Goal: Task Accomplishment & Management: Manage account settings

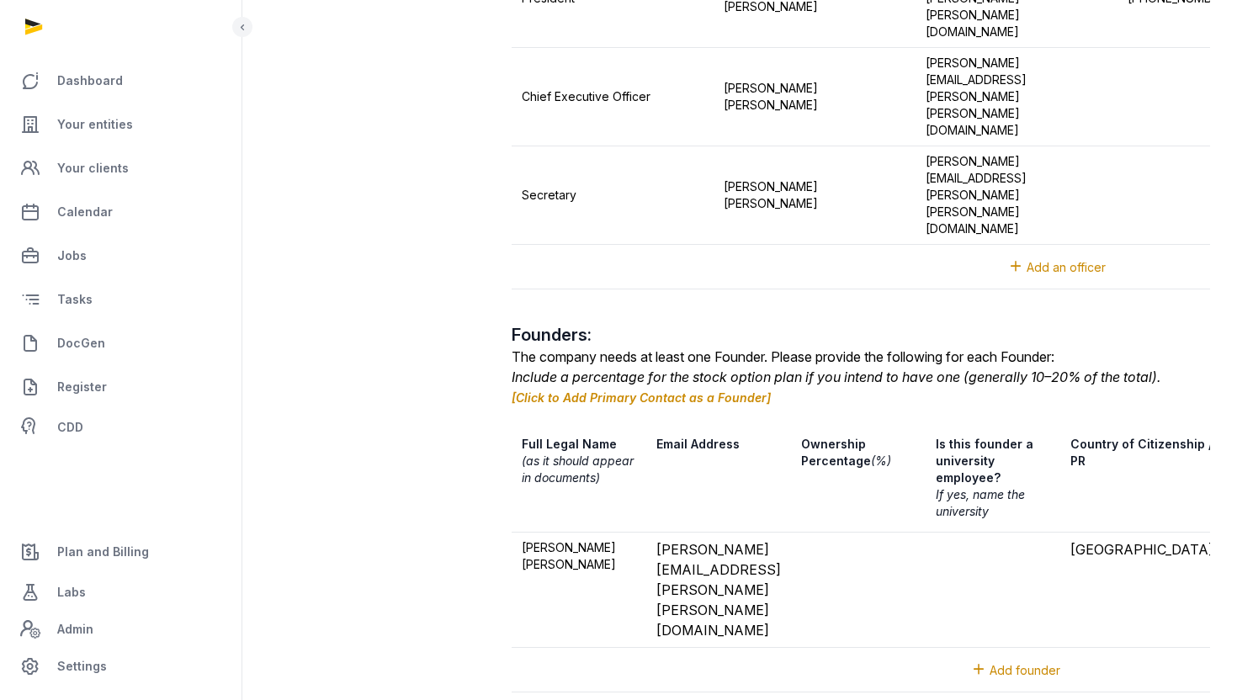
scroll to position [0, 624]
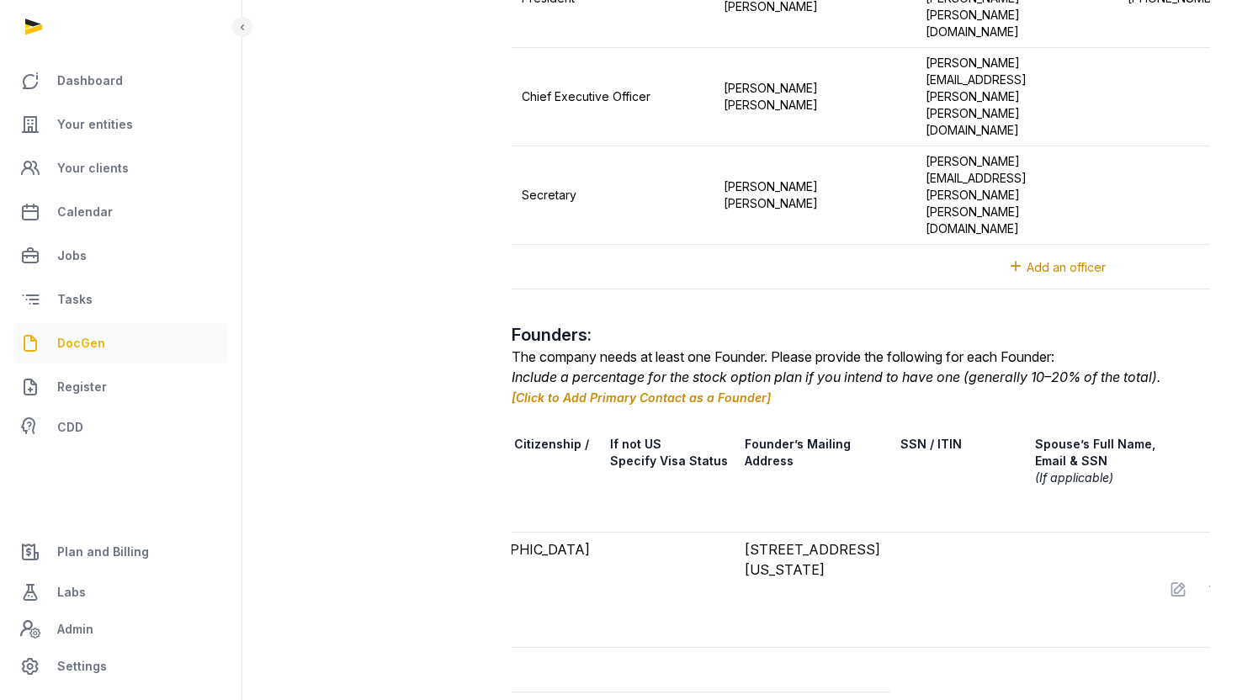
click at [86, 334] on span "DocGen" at bounding box center [81, 343] width 48 height 20
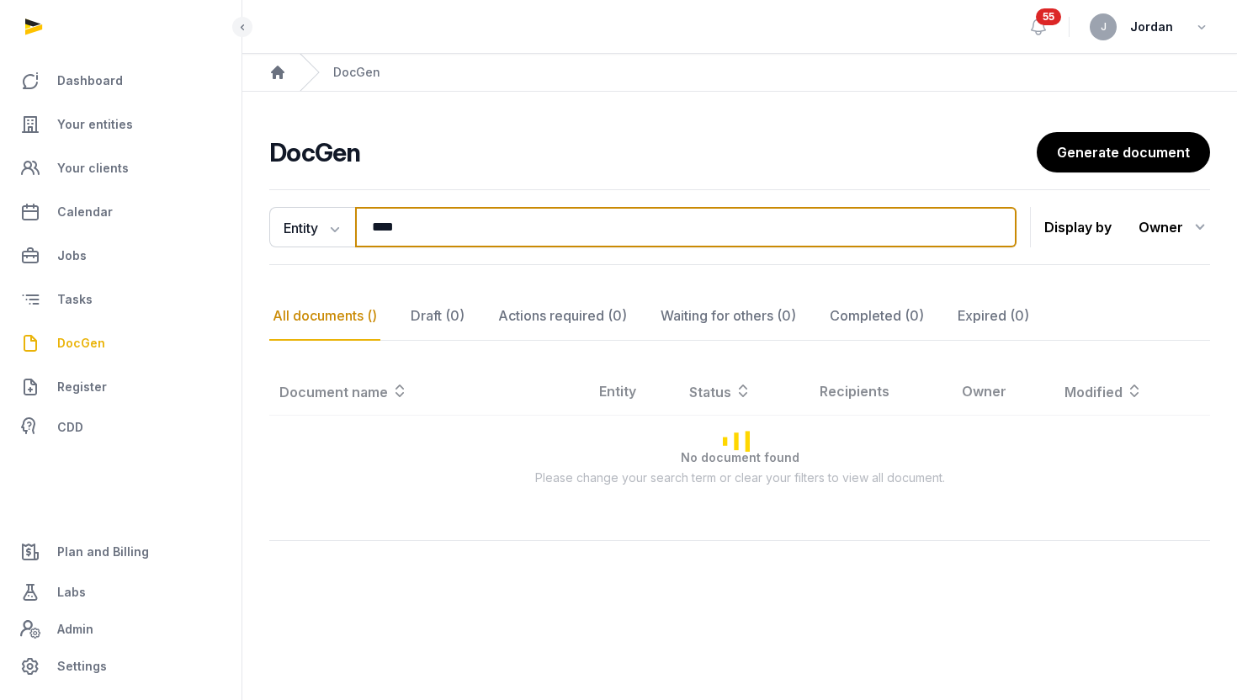
click at [482, 226] on input "****" at bounding box center [686, 227] width 662 height 40
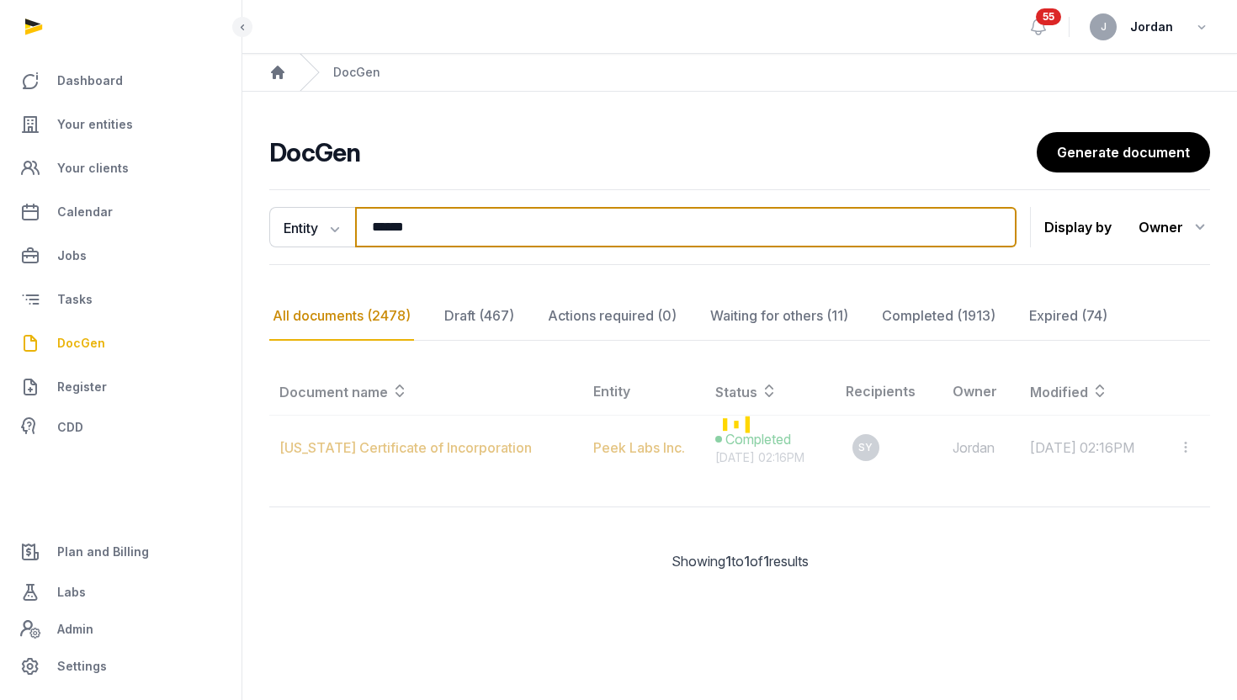
click at [481, 225] on input "******" at bounding box center [686, 227] width 662 height 40
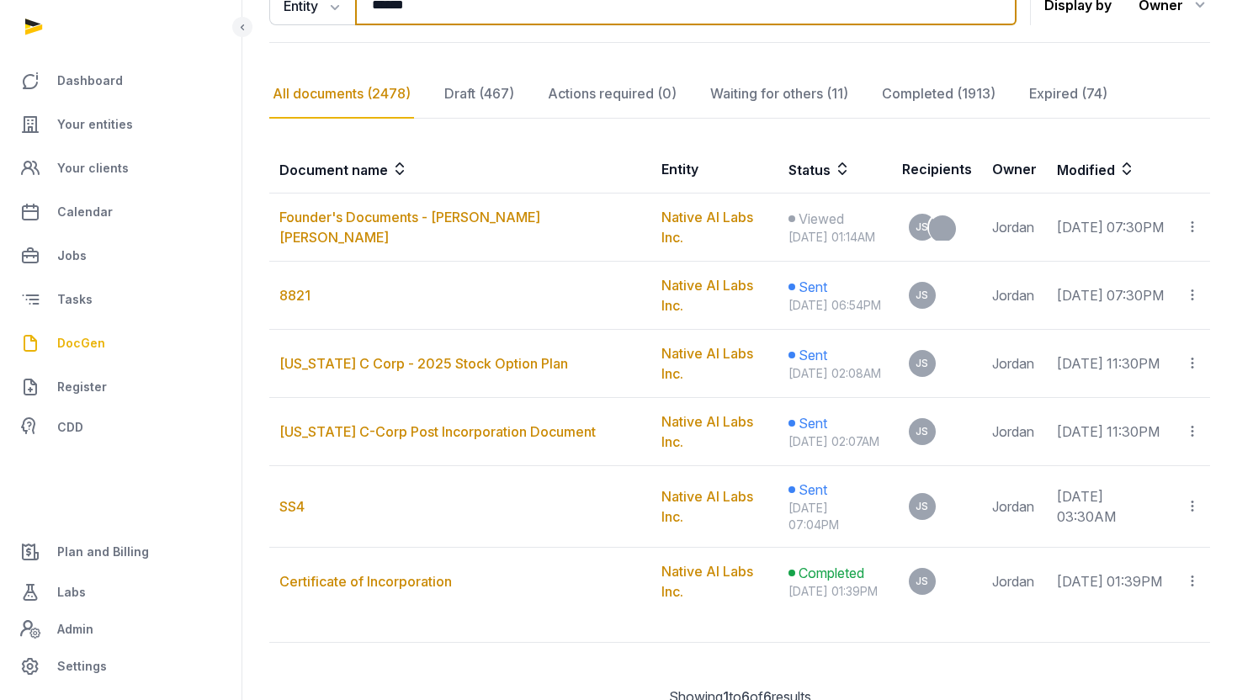
scroll to position [223, 0]
type input "******"
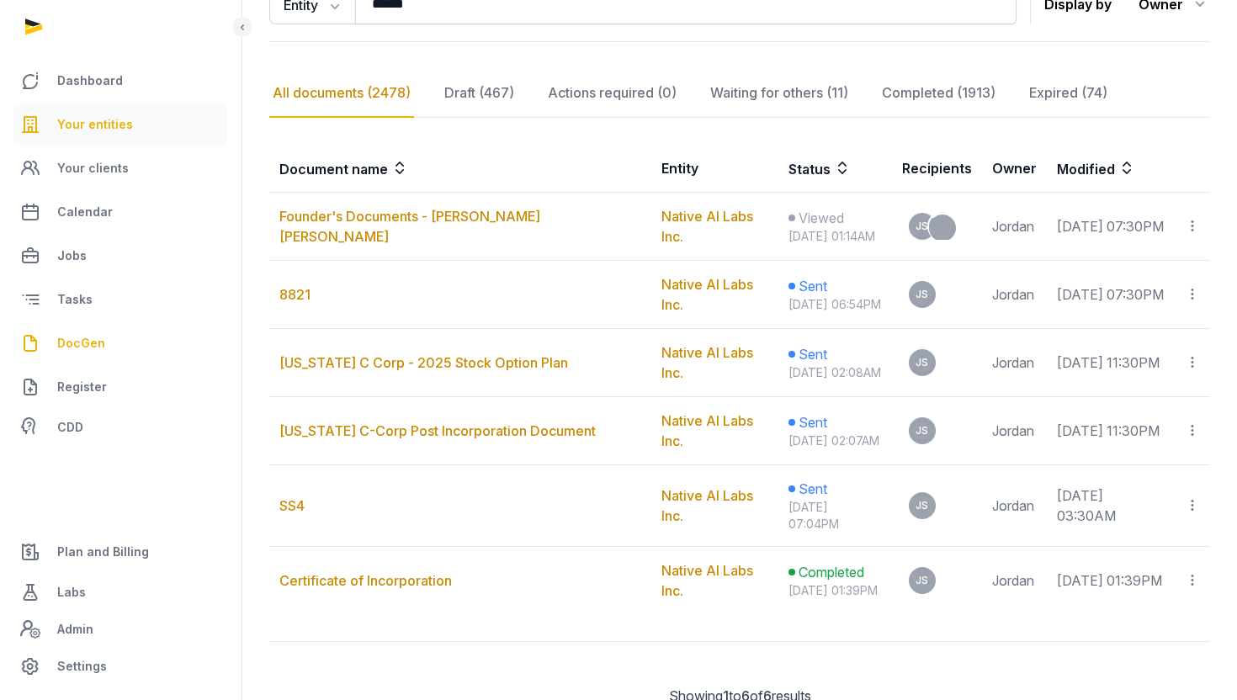
click at [146, 125] on link "Your entities" at bounding box center [120, 124] width 215 height 40
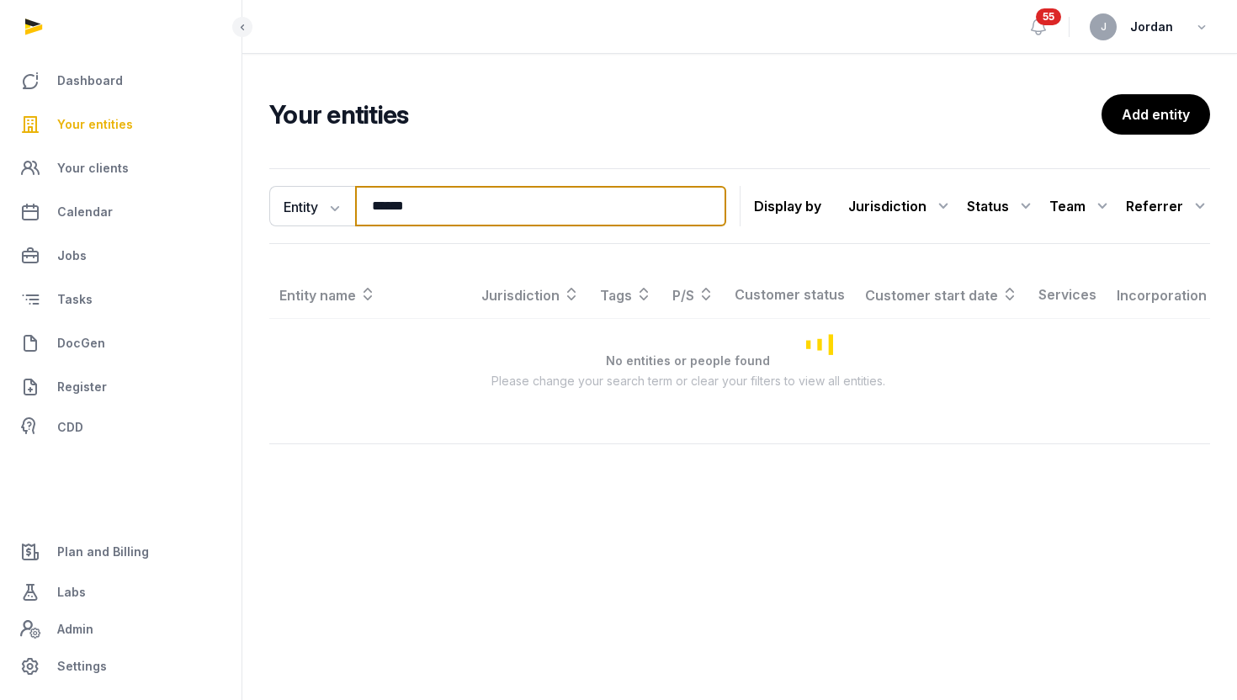
click at [449, 198] on input "******" at bounding box center [540, 206] width 371 height 40
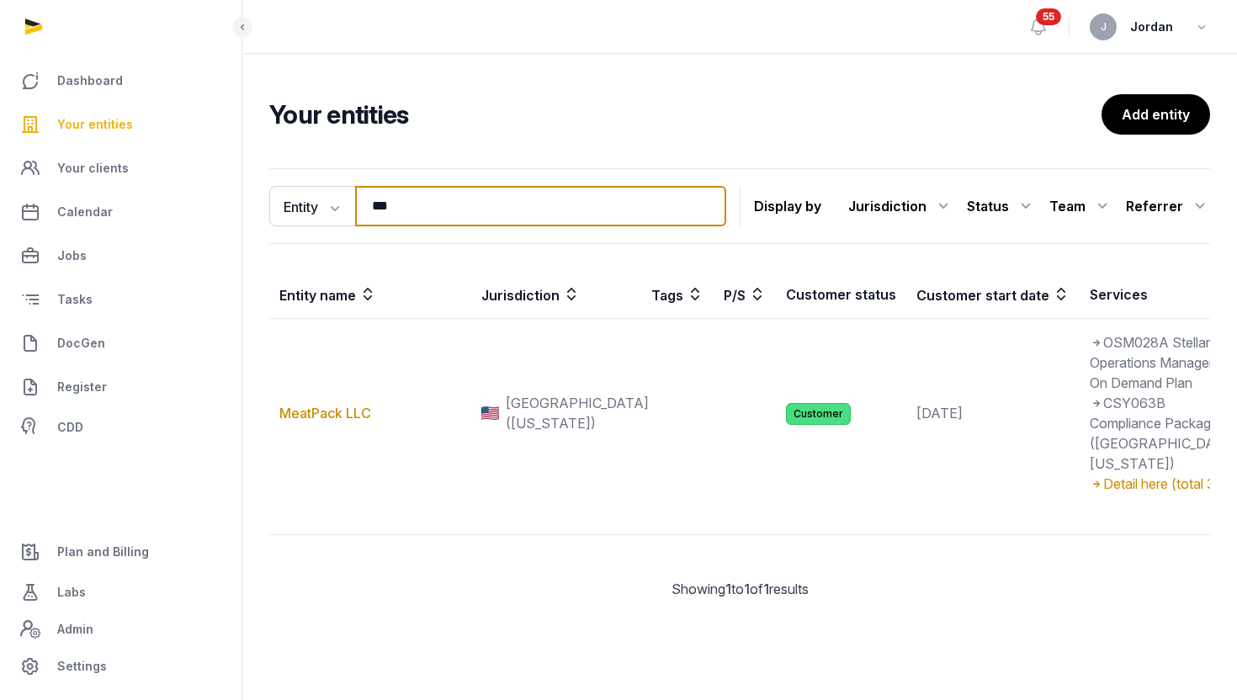
type input "**********"
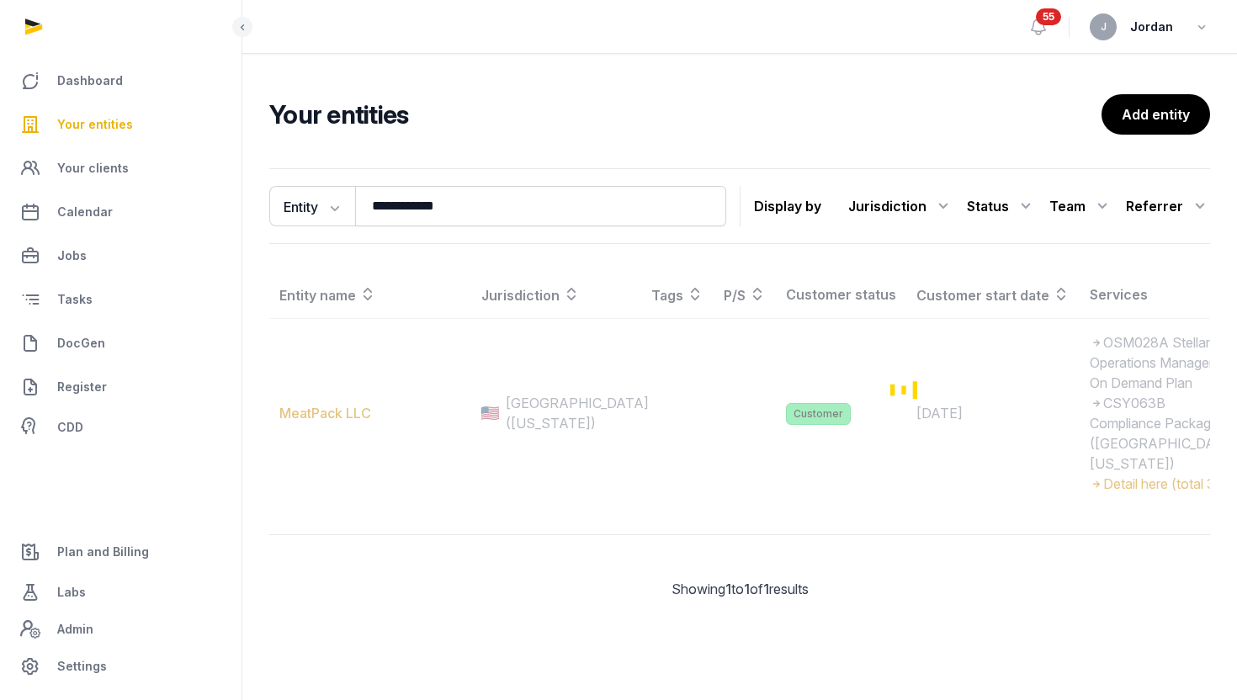
click at [351, 472] on div "Loading" at bounding box center [906, 389] width 1275 height 237
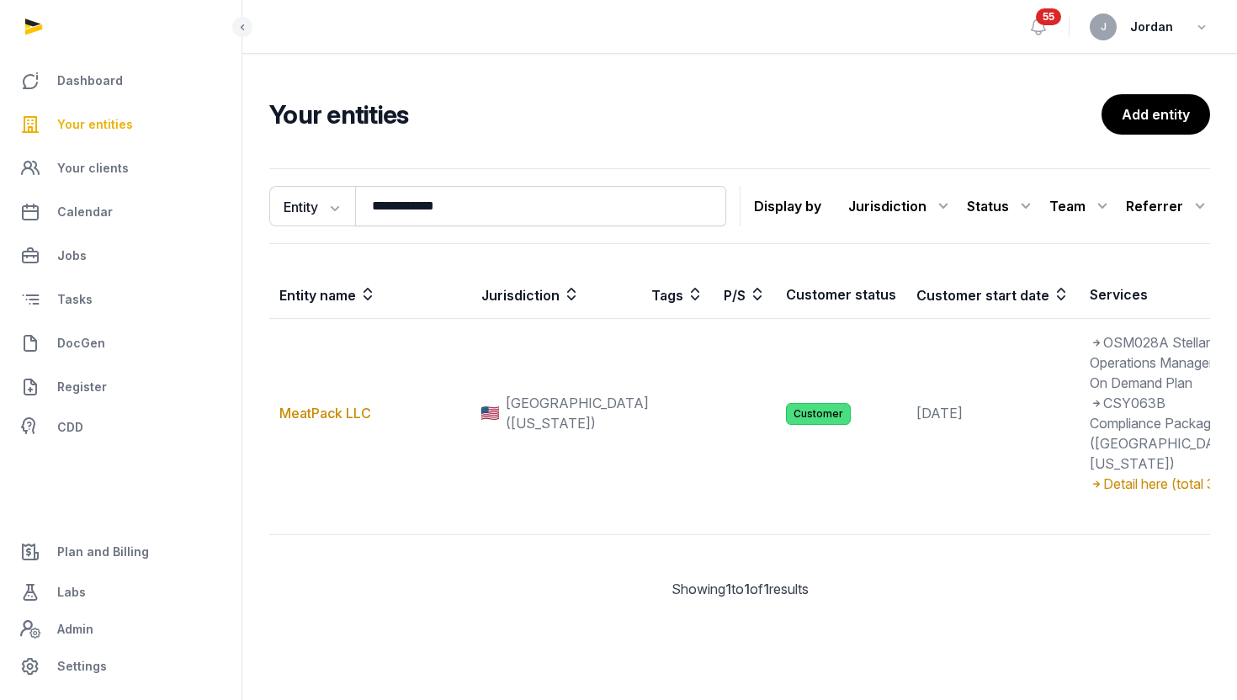
click at [351, 422] on link "MeatPack LLC" at bounding box center [325, 413] width 92 height 17
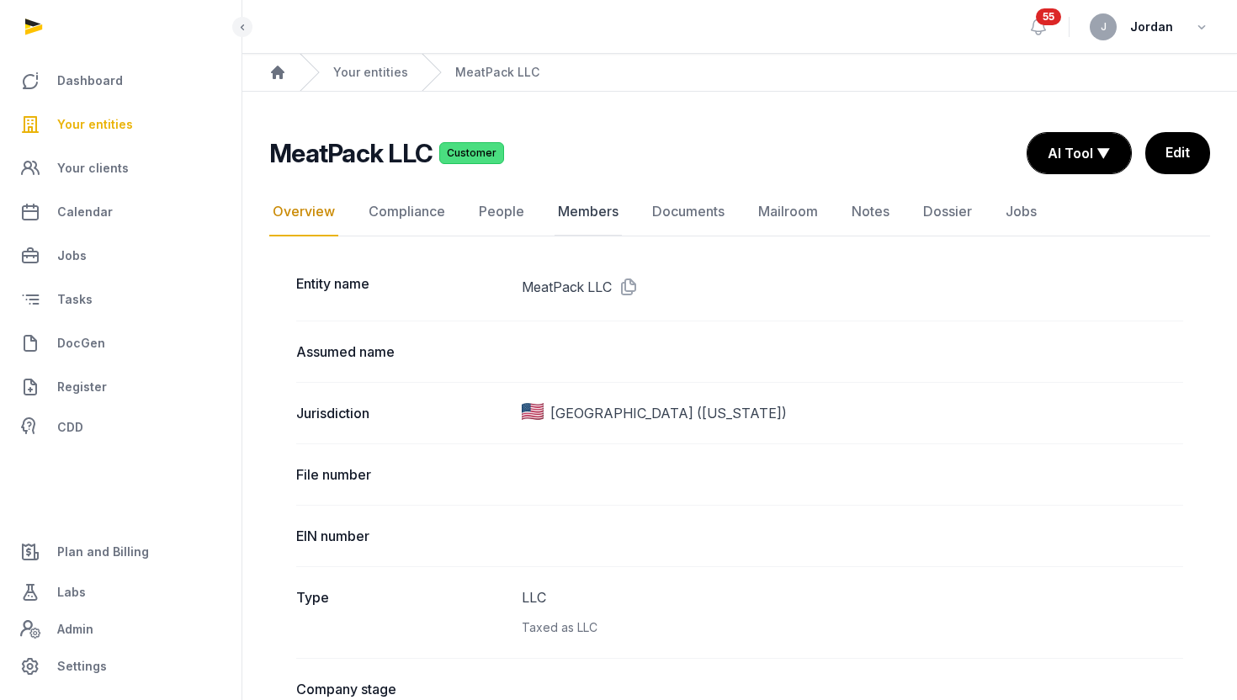
click at [598, 212] on link "Members" at bounding box center [588, 212] width 67 height 49
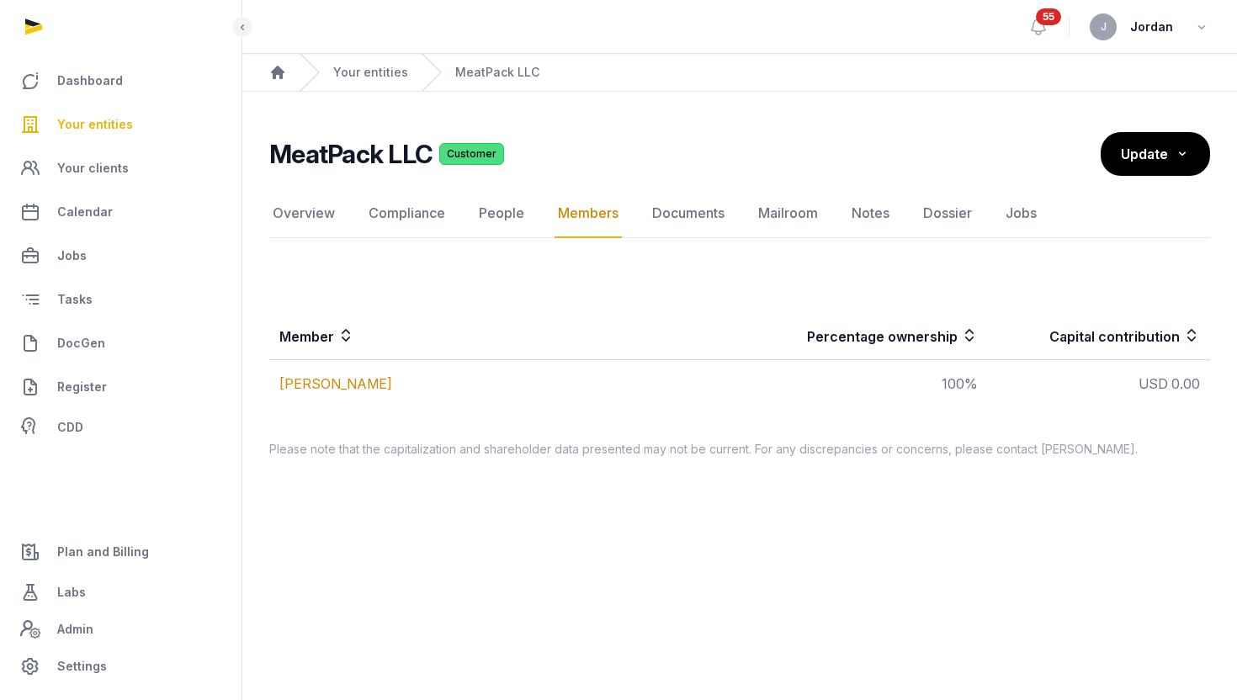
click at [544, 326] on th "Member" at bounding box center [504, 336] width 471 height 48
click at [304, 215] on link "Overview" at bounding box center [303, 213] width 69 height 49
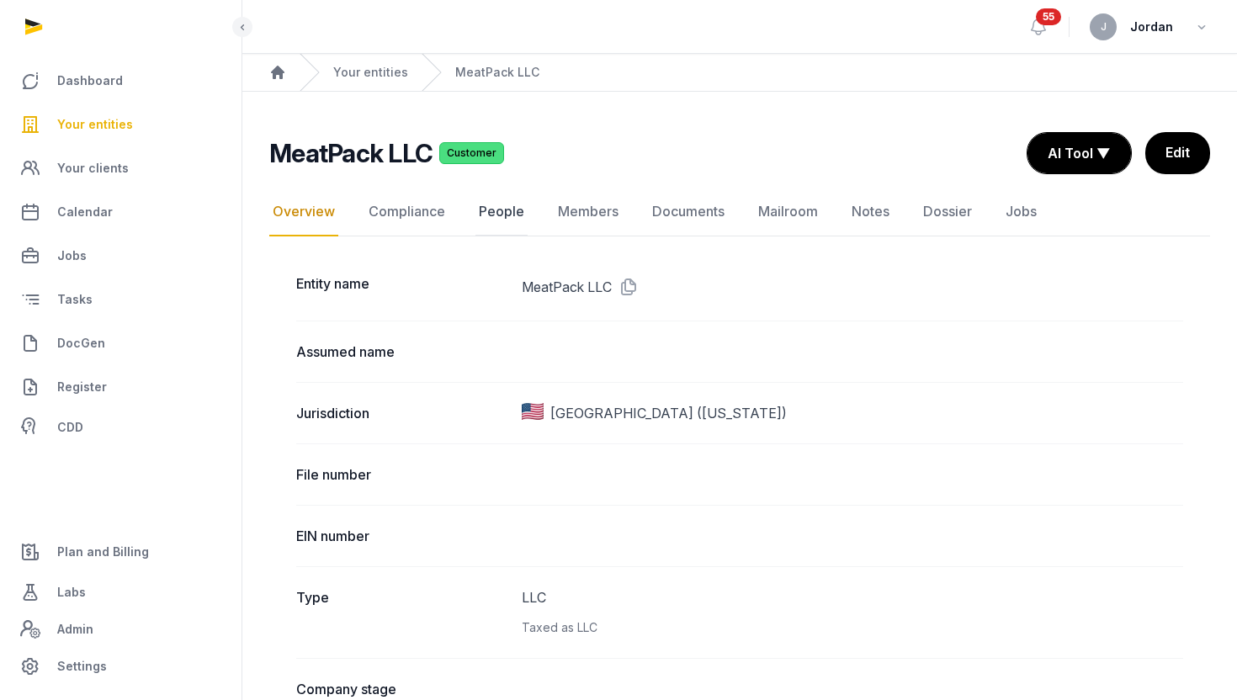
click at [504, 221] on link "People" at bounding box center [502, 212] width 52 height 49
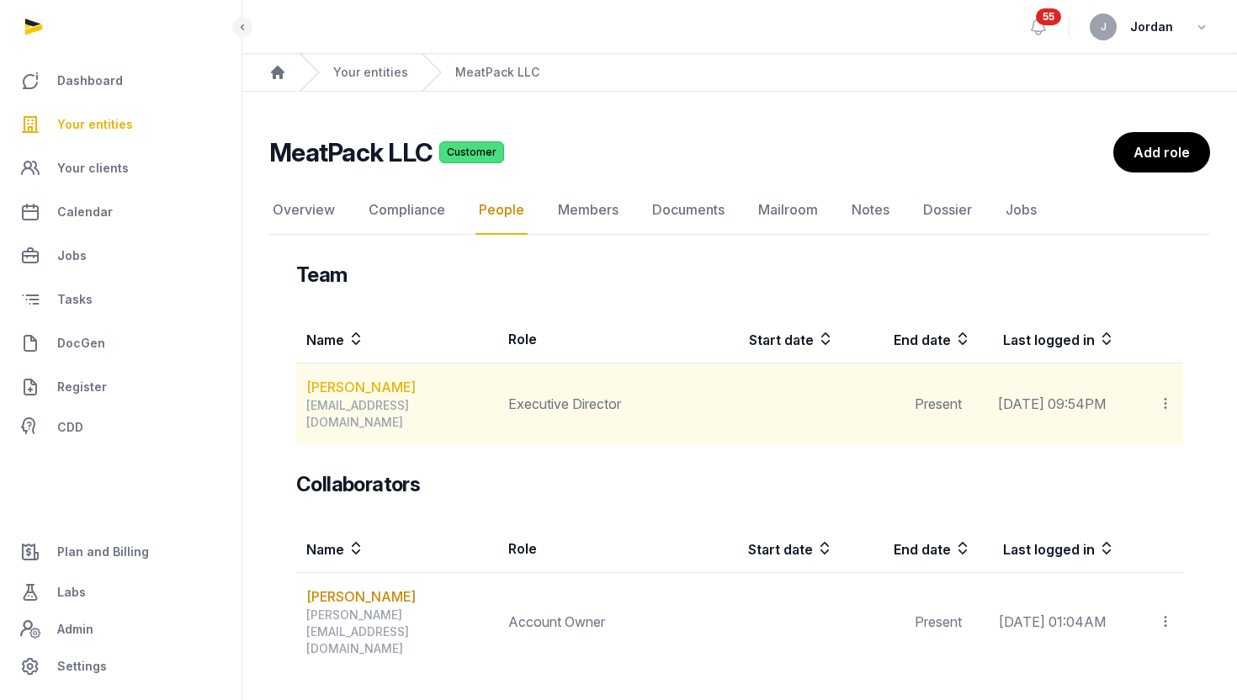
click at [357, 391] on link "[PERSON_NAME]" at bounding box center [360, 387] width 109 height 20
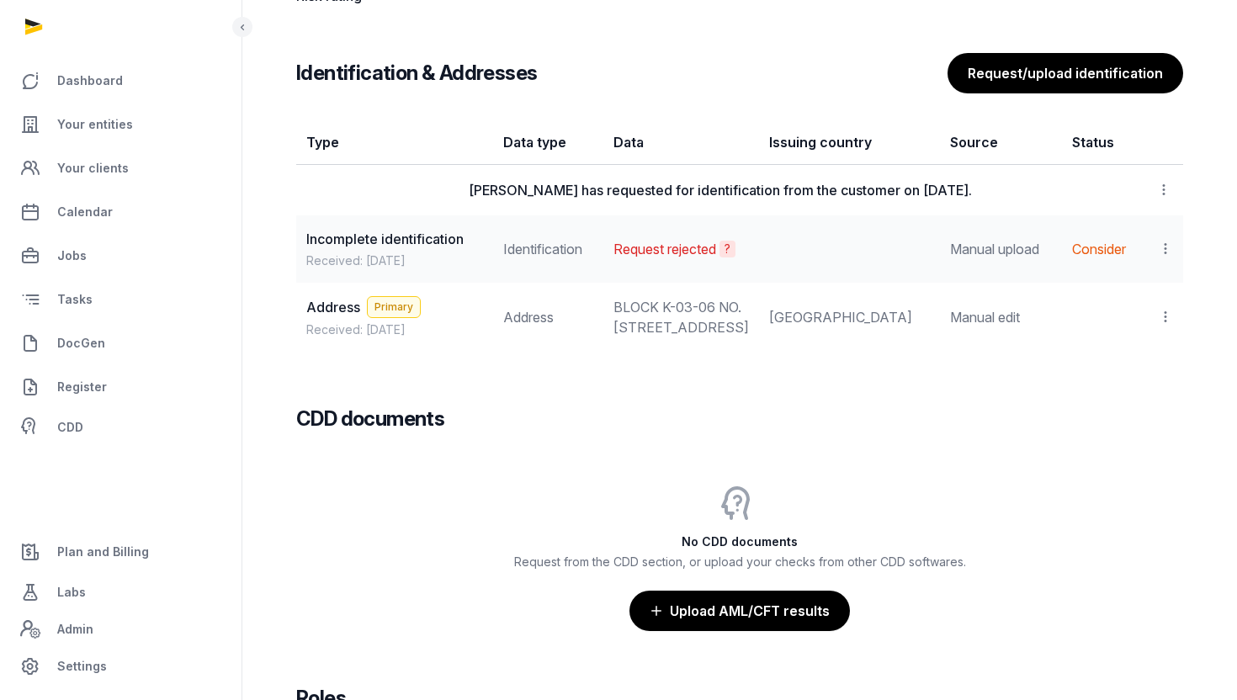
scroll to position [1402, 0]
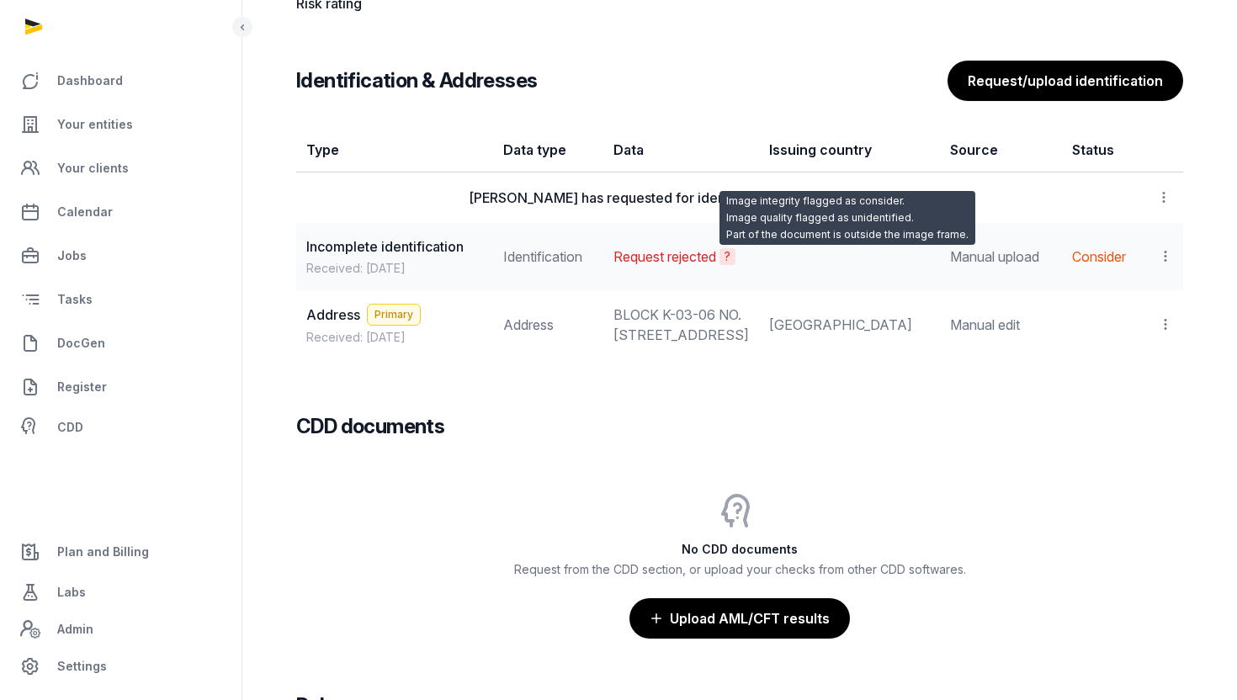
click at [736, 265] on div "?" at bounding box center [728, 256] width 16 height 17
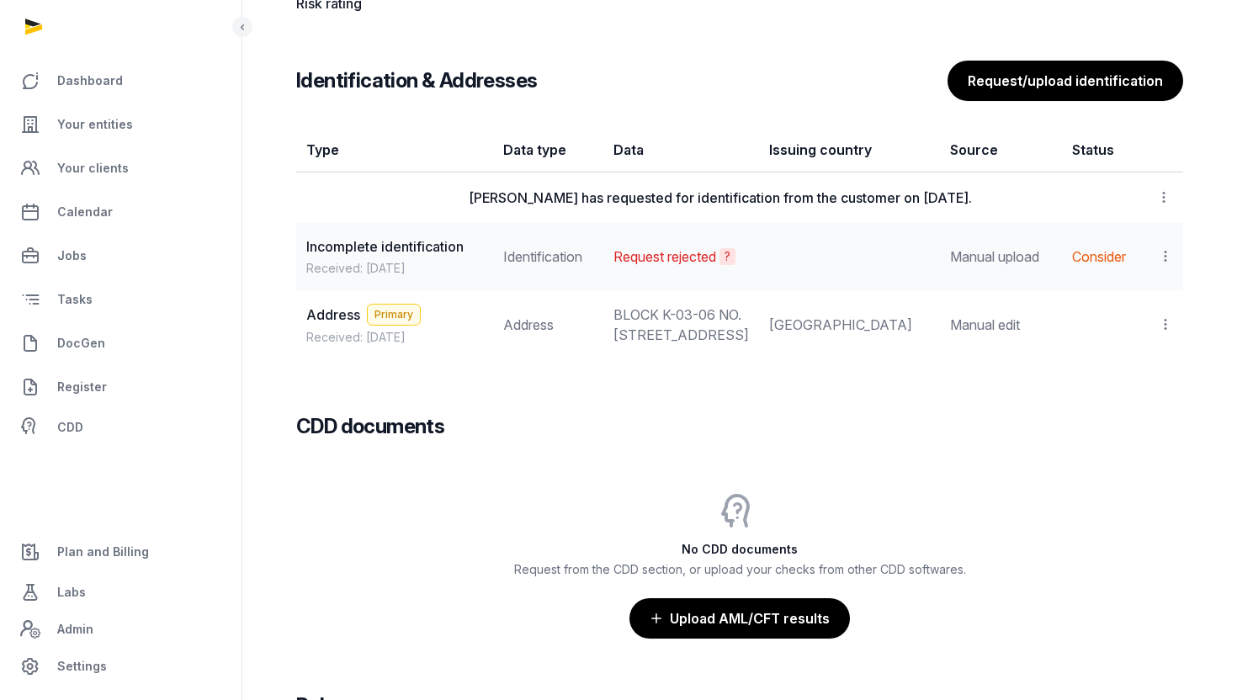
click at [1167, 265] on icon at bounding box center [1165, 256] width 15 height 18
click at [1147, 311] on span "View" at bounding box center [1141, 302] width 30 height 17
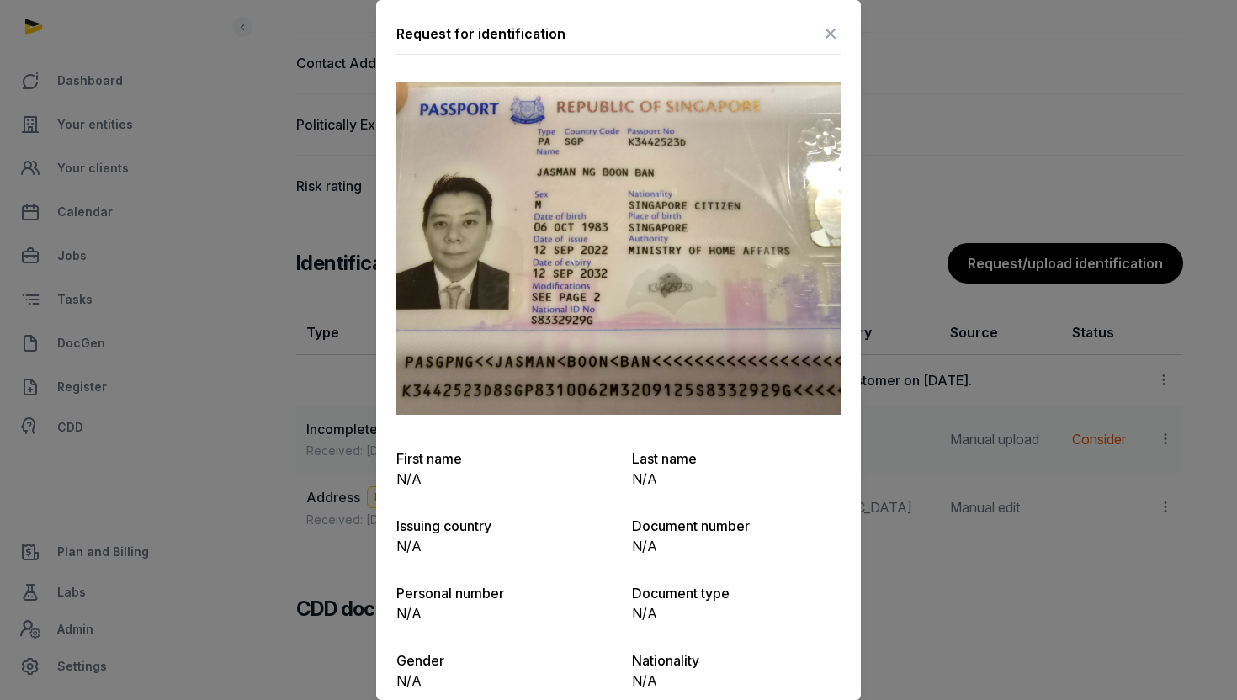
scroll to position [1223, 0]
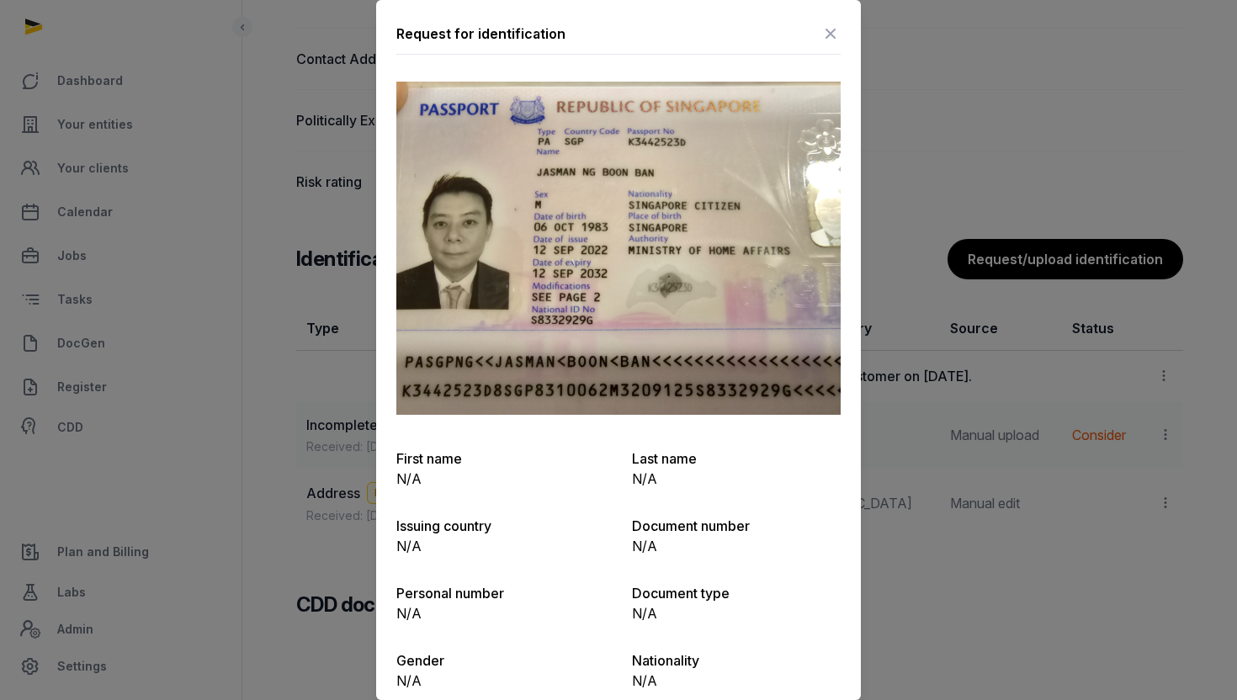
click at [827, 34] on icon at bounding box center [831, 33] width 20 height 27
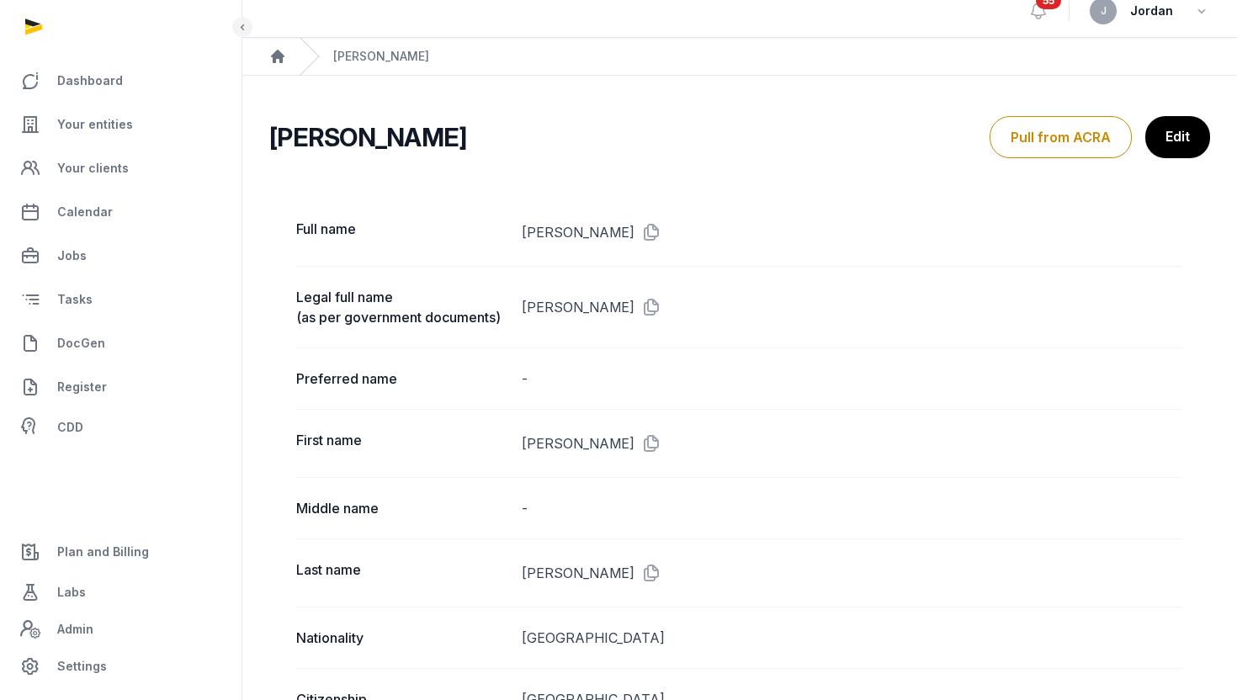
scroll to position [0, 0]
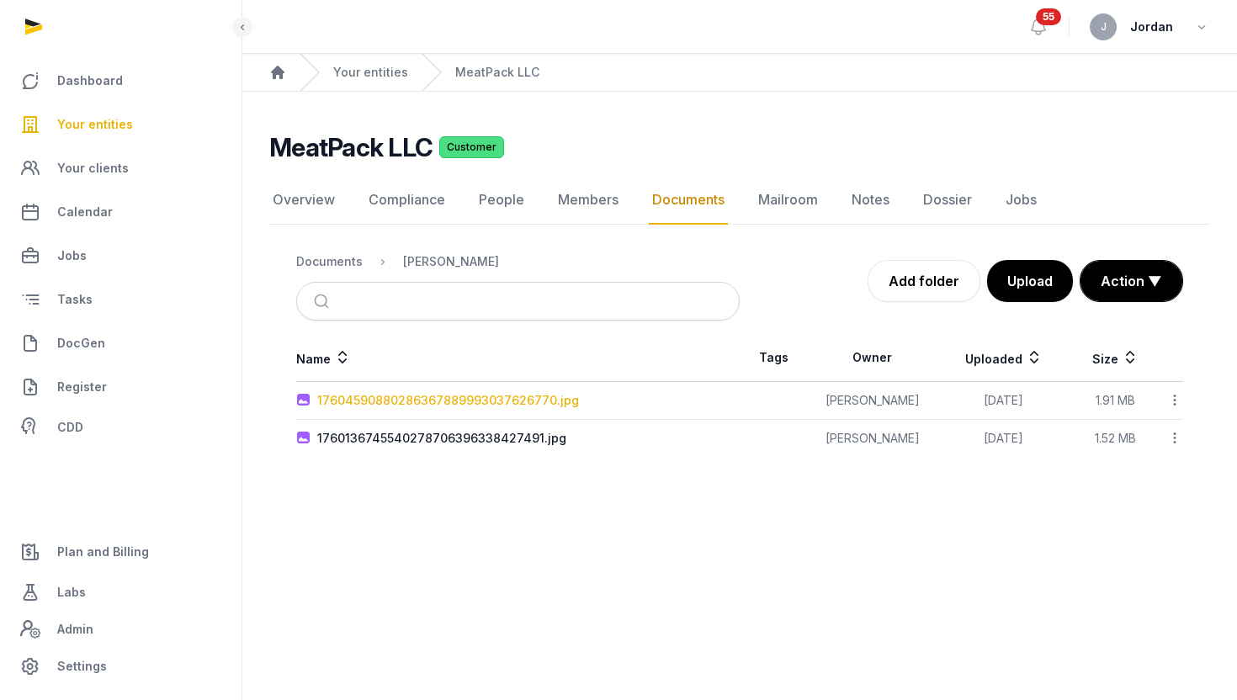
click at [530, 404] on div "17604590880286367889993037626770.jpg" at bounding box center [448, 400] width 262 height 17
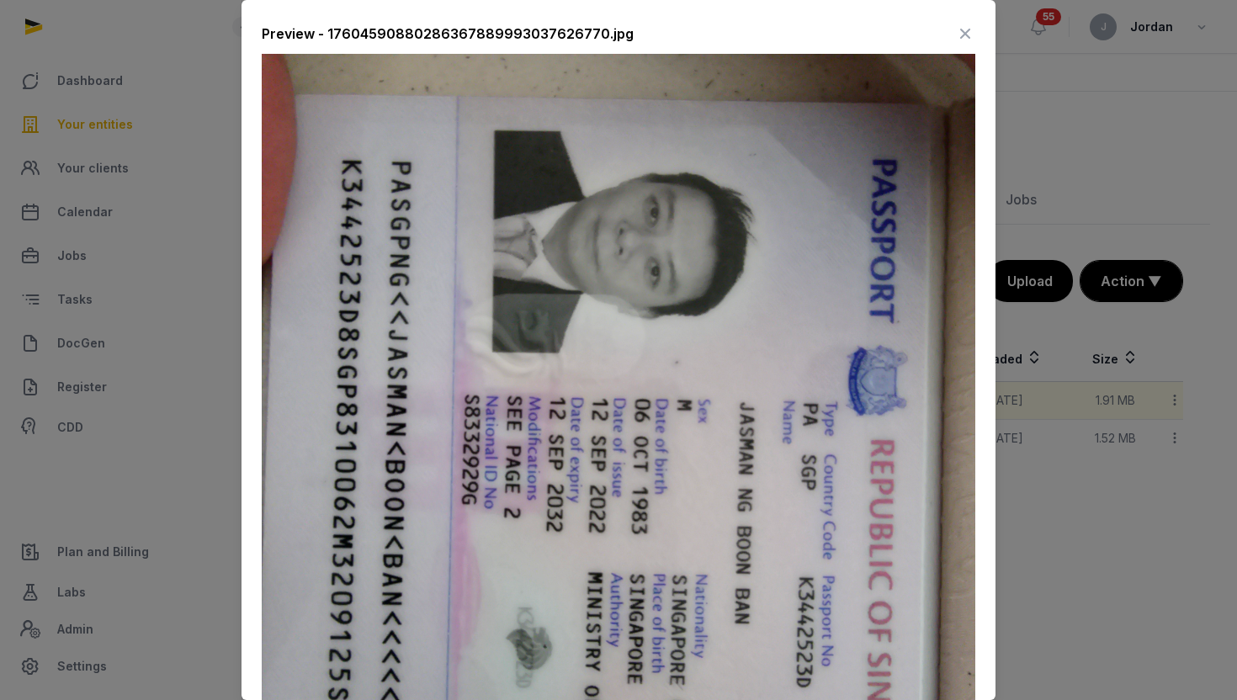
click at [1190, 446] on div at bounding box center [618, 350] width 1237 height 700
click at [1090, 467] on div at bounding box center [618, 350] width 1237 height 700
click at [967, 32] on icon at bounding box center [965, 33] width 20 height 27
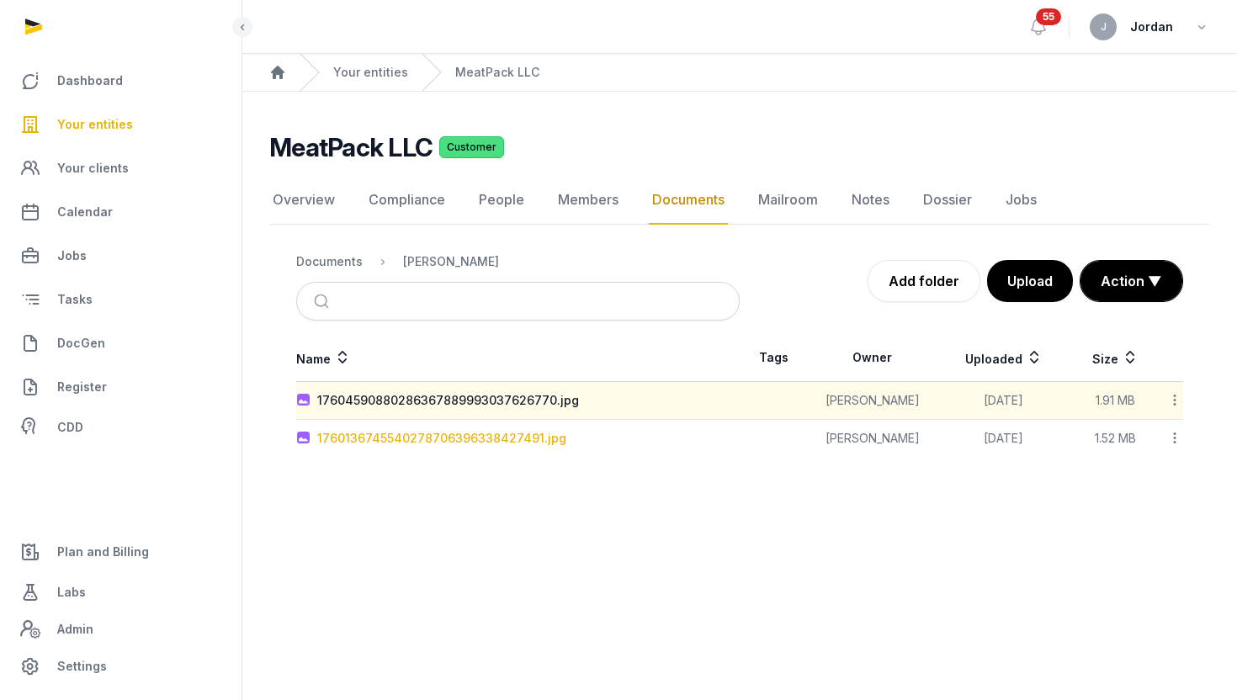
click at [543, 439] on div "1760136745540278706396338427491.jpg" at bounding box center [441, 438] width 249 height 17
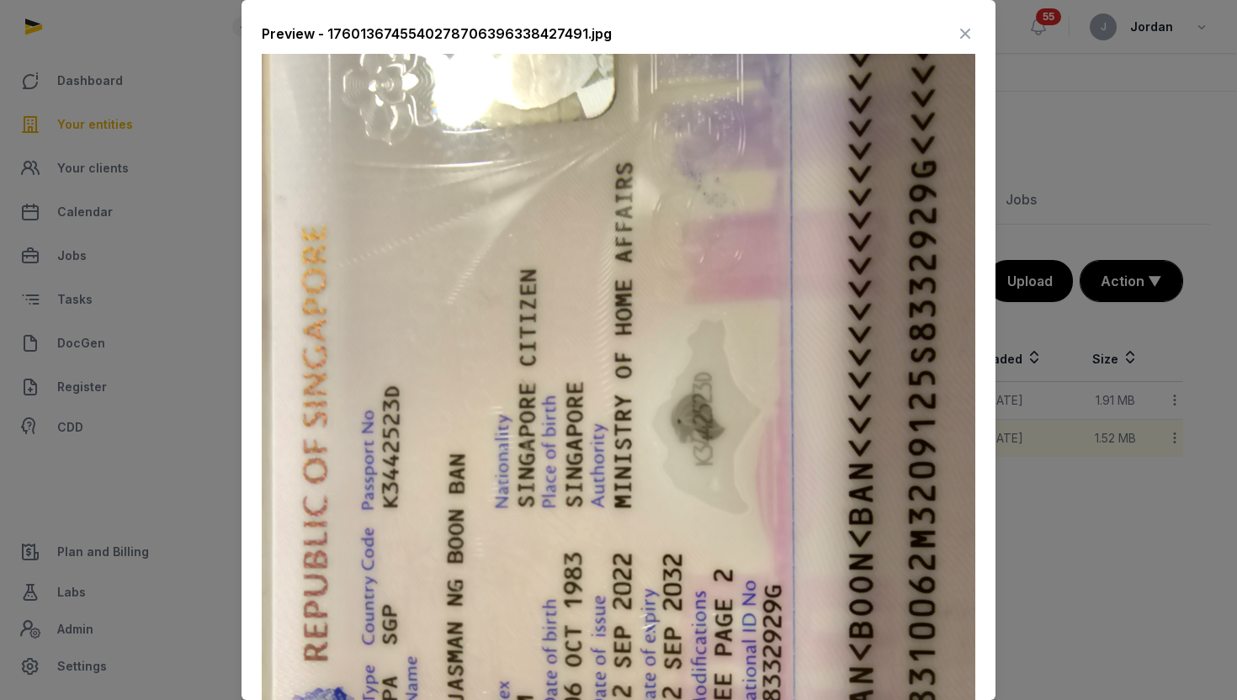
click at [975, 29] on icon at bounding box center [965, 33] width 20 height 27
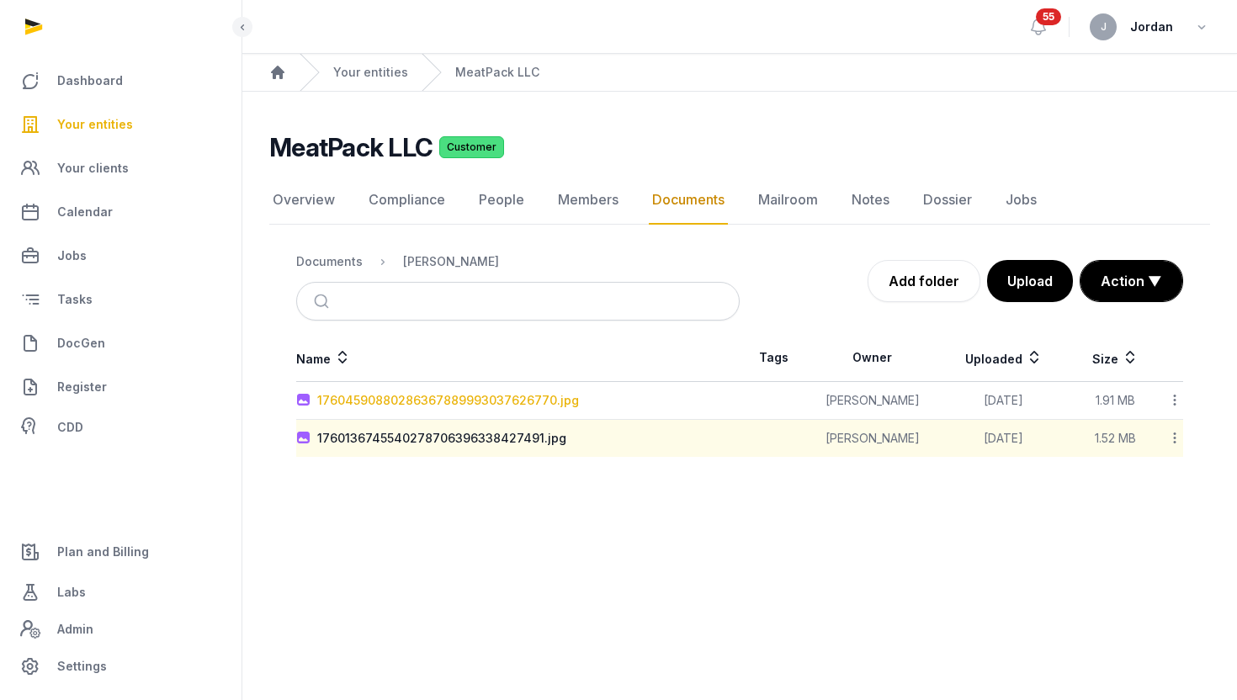
click at [536, 404] on div "17604590880286367889993037626770.jpg" at bounding box center [448, 400] width 262 height 17
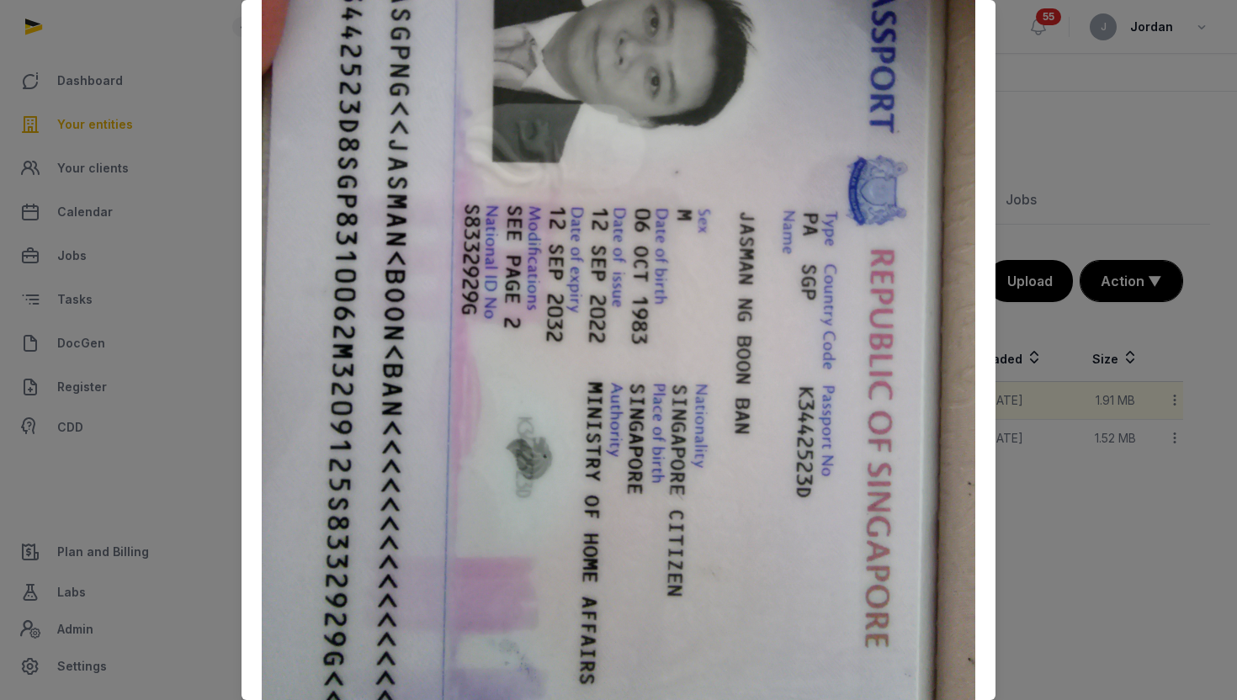
scroll to position [392, 0]
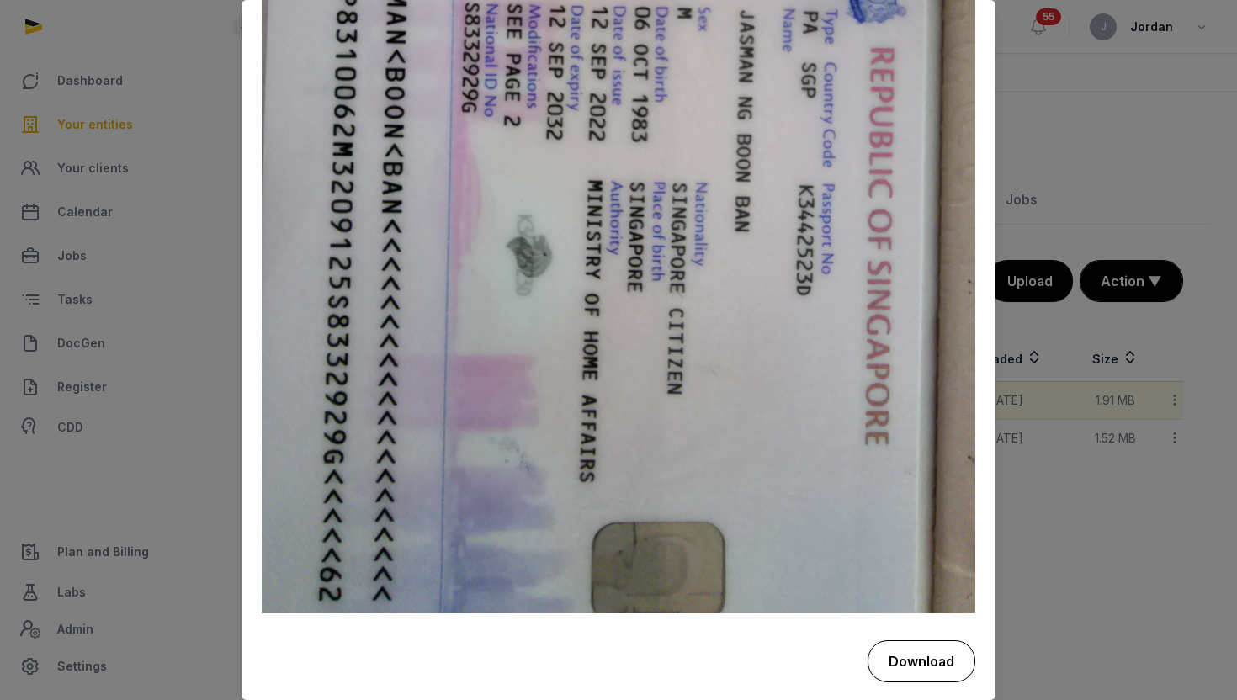
click at [907, 659] on button "Download" at bounding box center [922, 662] width 108 height 42
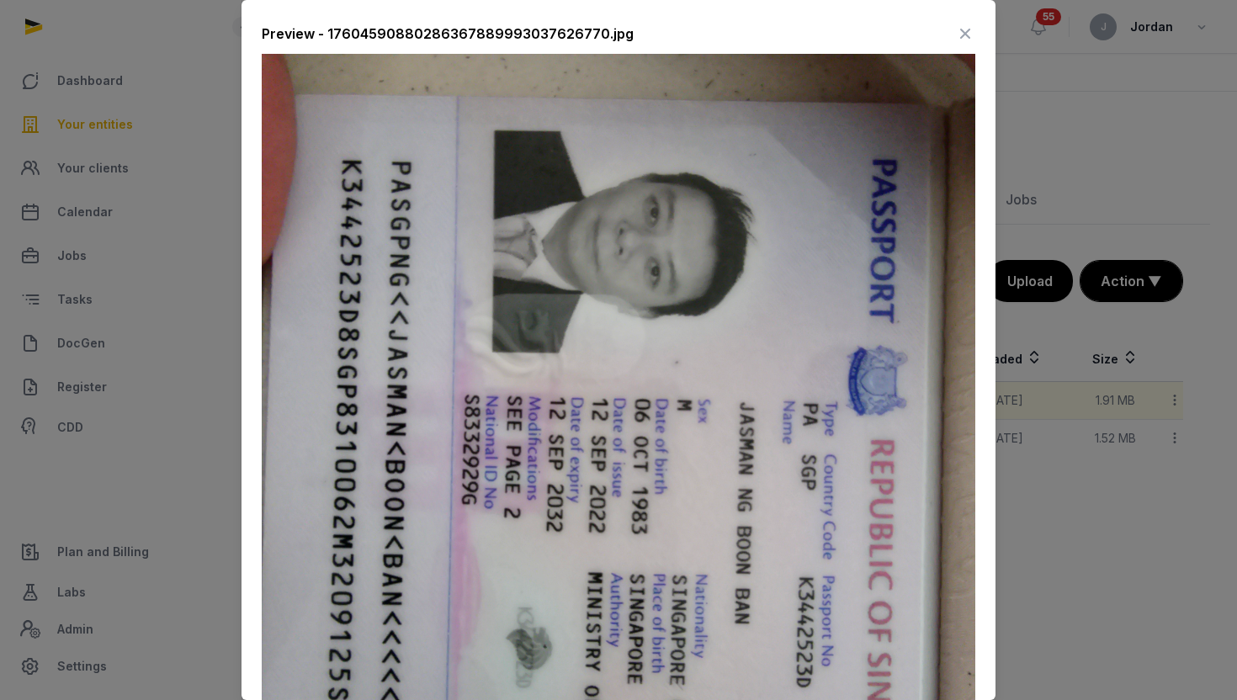
click at [1064, 215] on div at bounding box center [618, 350] width 1237 height 700
click at [648, 51] on div "Preview - 17604590880286367889993037626770.jpg" at bounding box center [619, 37] width 714 height 34
click at [669, 40] on div "Preview - 17604590880286367889993037626770.jpg" at bounding box center [619, 37] width 714 height 34
click at [217, 245] on div at bounding box center [618, 350] width 1237 height 700
click at [965, 34] on icon at bounding box center [965, 33] width 20 height 27
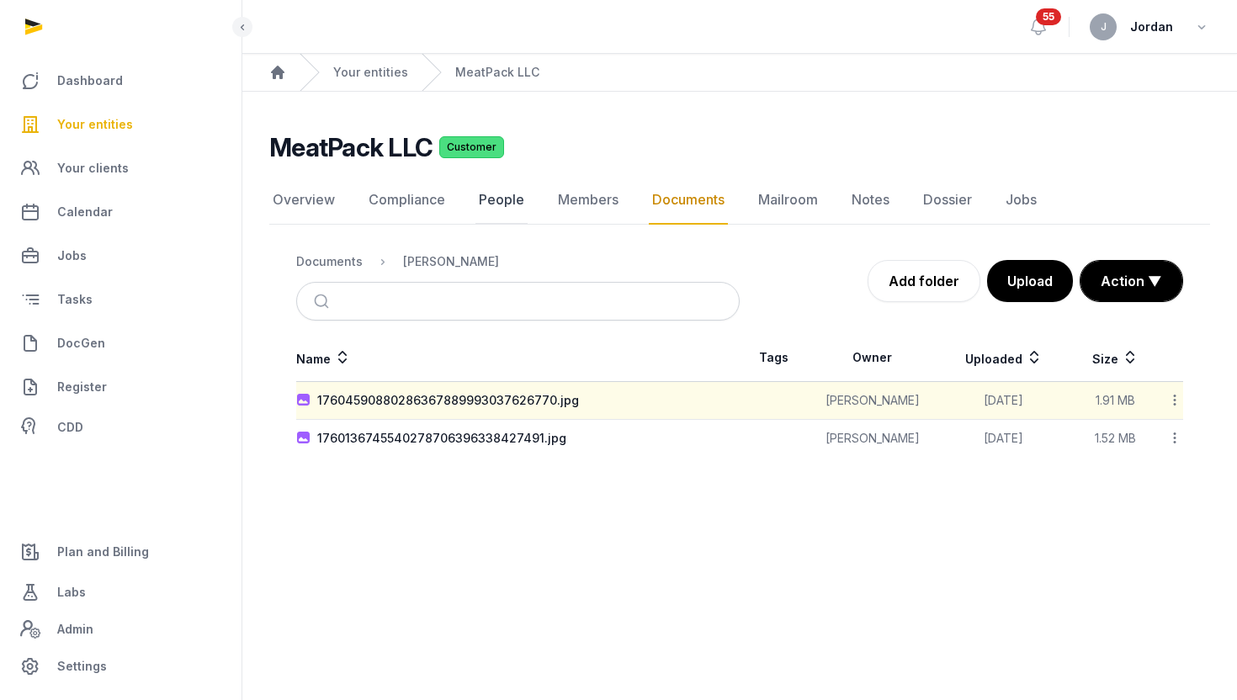
click at [503, 203] on link "People" at bounding box center [502, 200] width 52 height 49
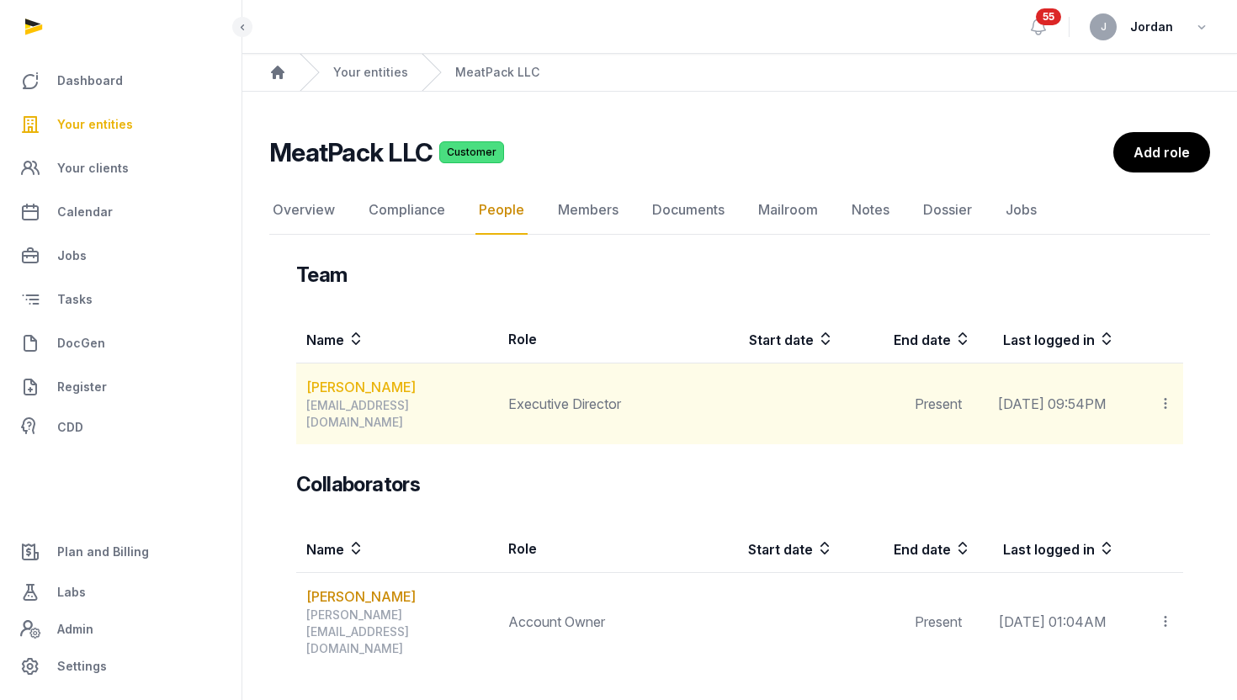
click at [360, 386] on link "[PERSON_NAME]" at bounding box center [360, 387] width 109 height 20
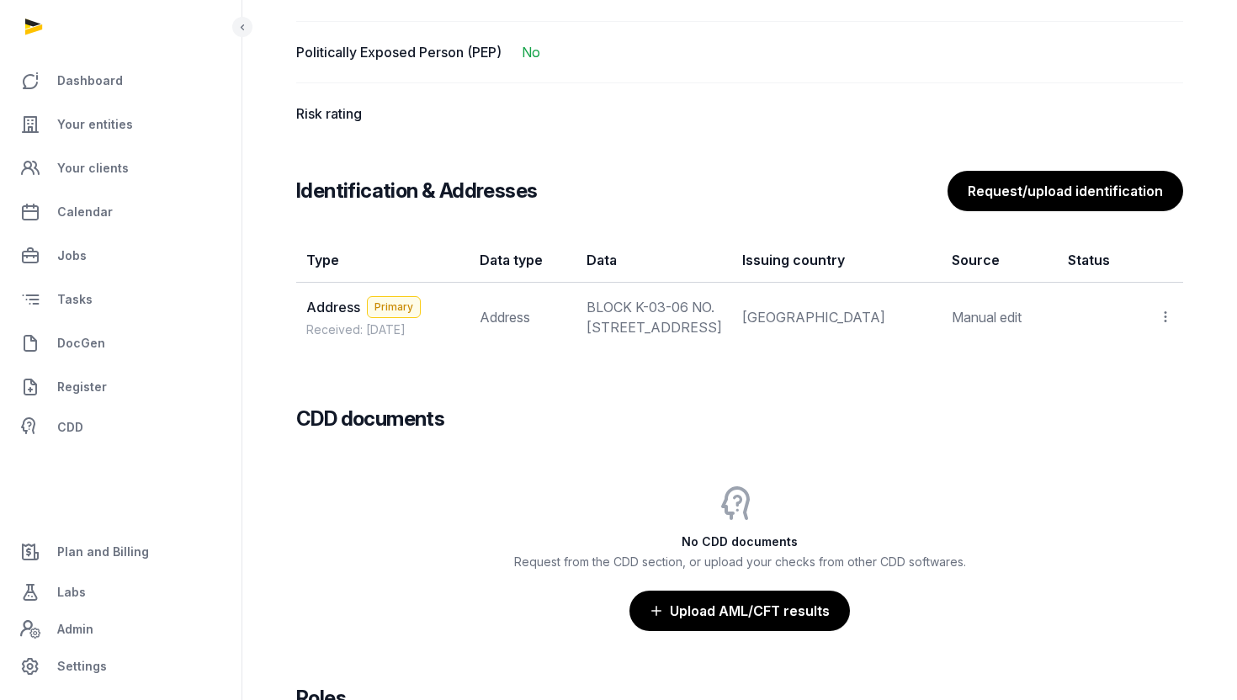
scroll to position [1303, 0]
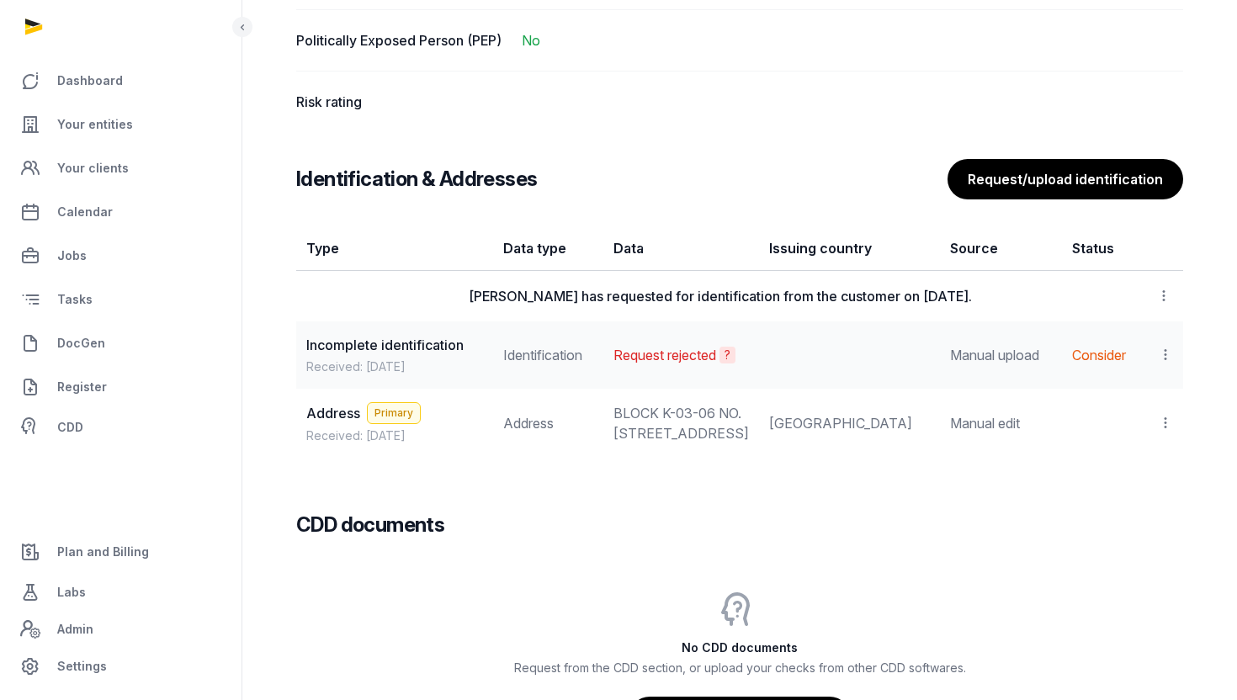
click at [1162, 305] on icon at bounding box center [1164, 296] width 15 height 18
click at [1166, 389] on td "View Set as primary Populate Information Delete" at bounding box center [1164, 355] width 40 height 67
click at [1166, 364] on icon at bounding box center [1165, 355] width 15 height 18
click at [1093, 322] on td "[PERSON_NAME] has requested for identification from the customer on [DATE]." at bounding box center [720, 296] width 848 height 51
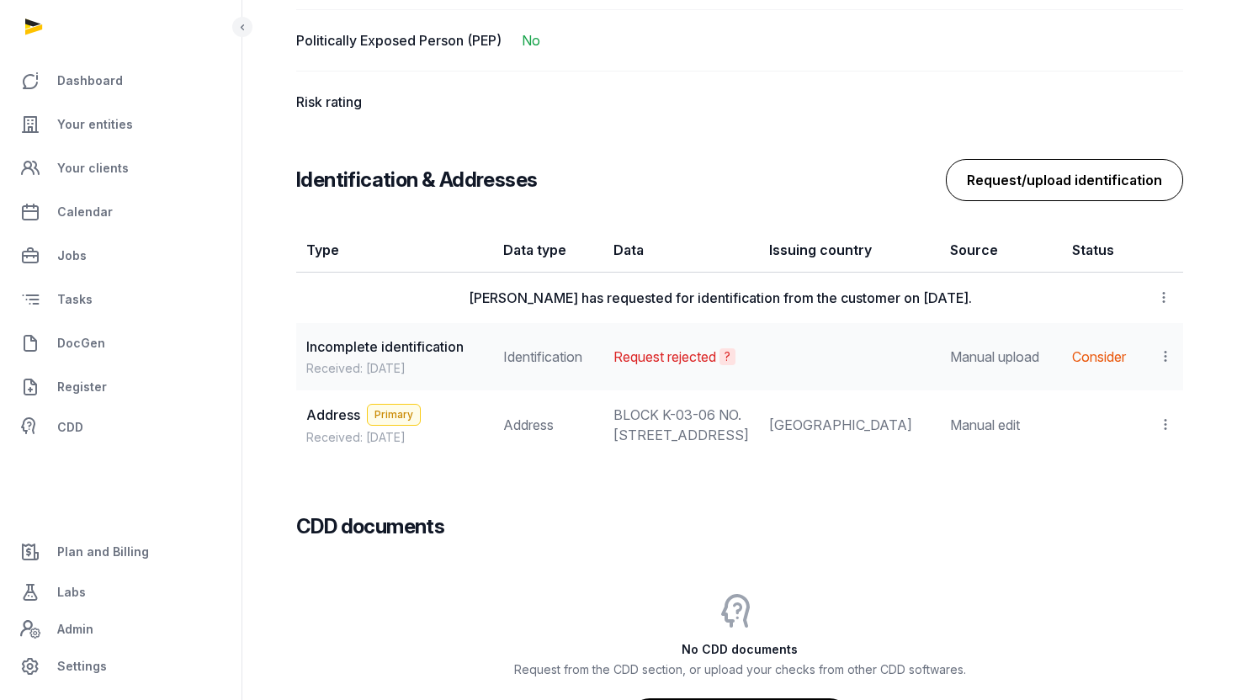
click at [1077, 187] on button "Request/upload identification" at bounding box center [1064, 180] width 237 height 42
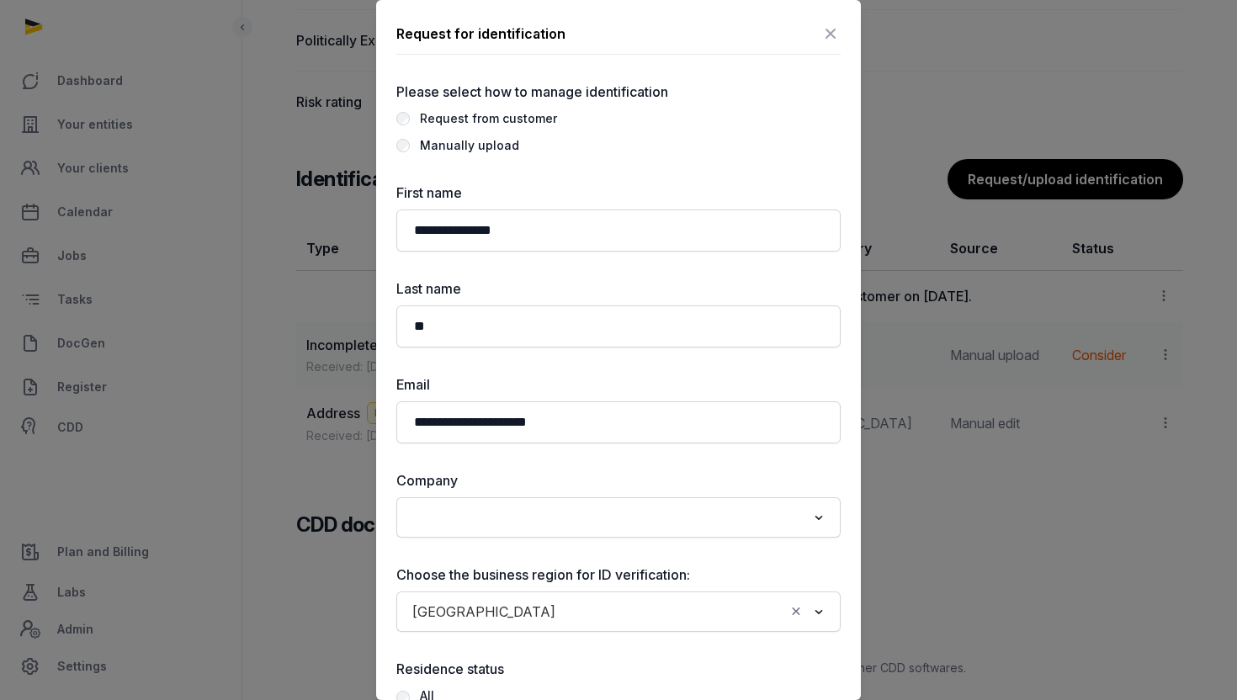
click at [471, 155] on div "Manually upload" at bounding box center [469, 146] width 99 height 20
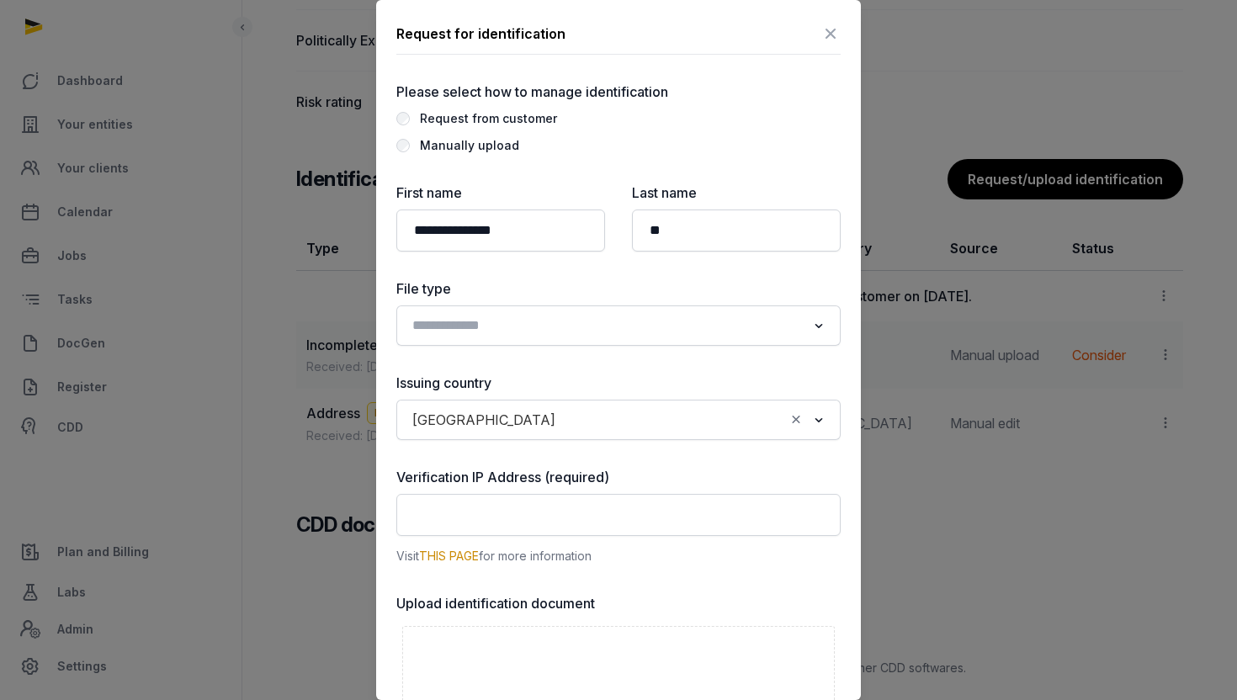
click at [559, 332] on input "Search for option" at bounding box center [607, 326] width 400 height 24
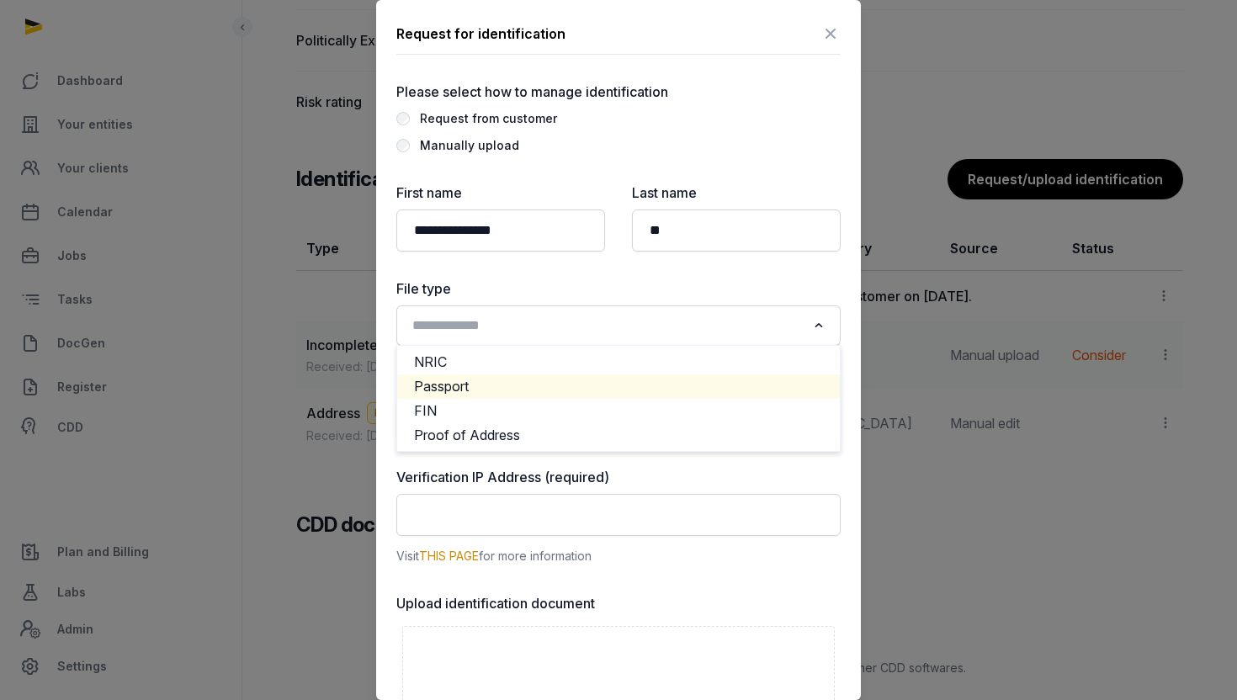
click at [502, 391] on li "Passport" at bounding box center [618, 387] width 443 height 24
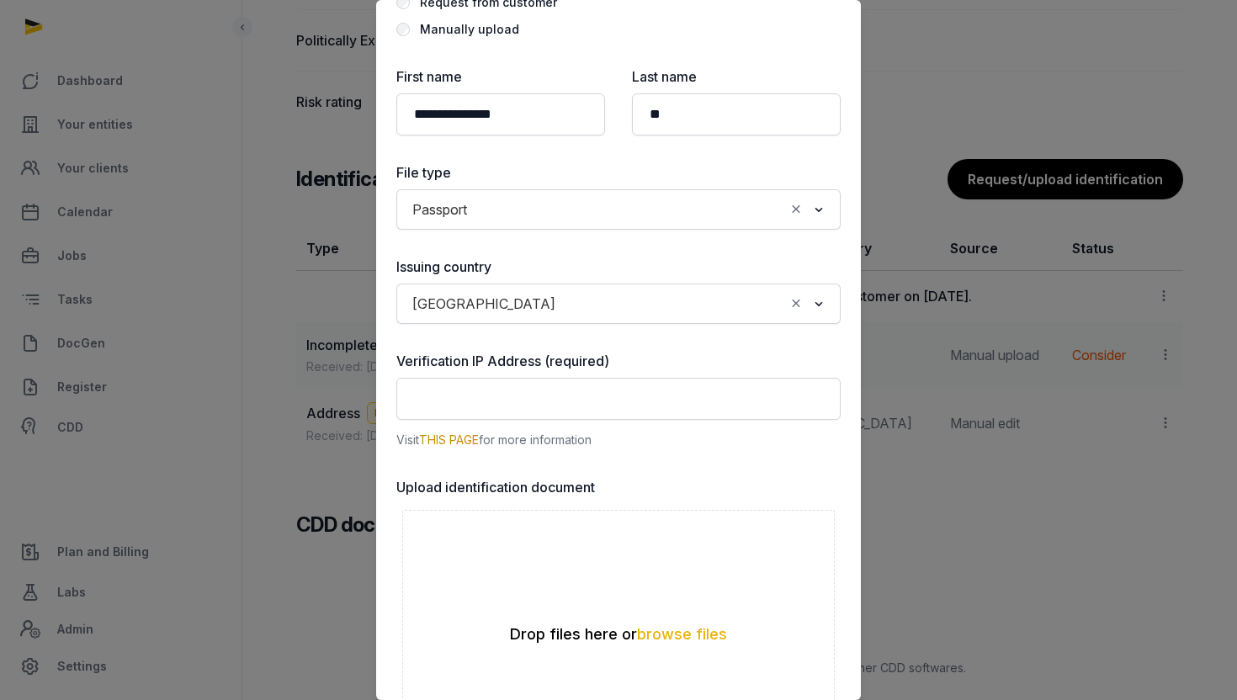
scroll to position [119, 0]
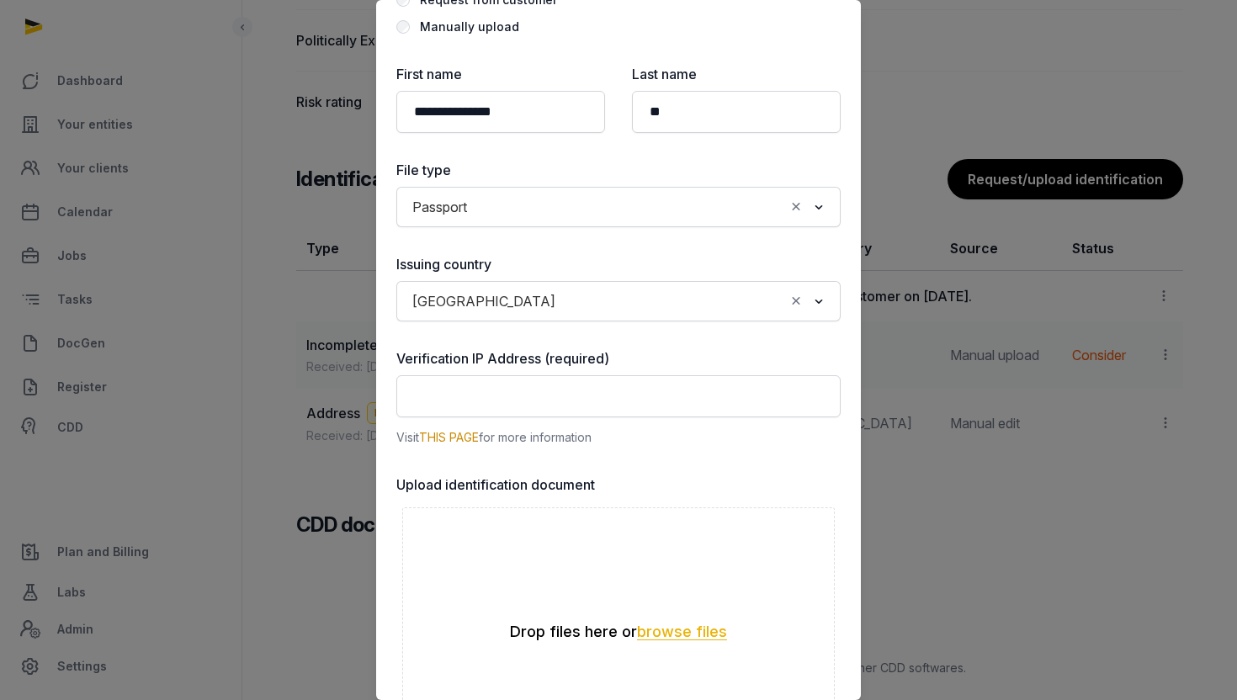
click at [677, 625] on button "browse files" at bounding box center [682, 633] width 90 height 16
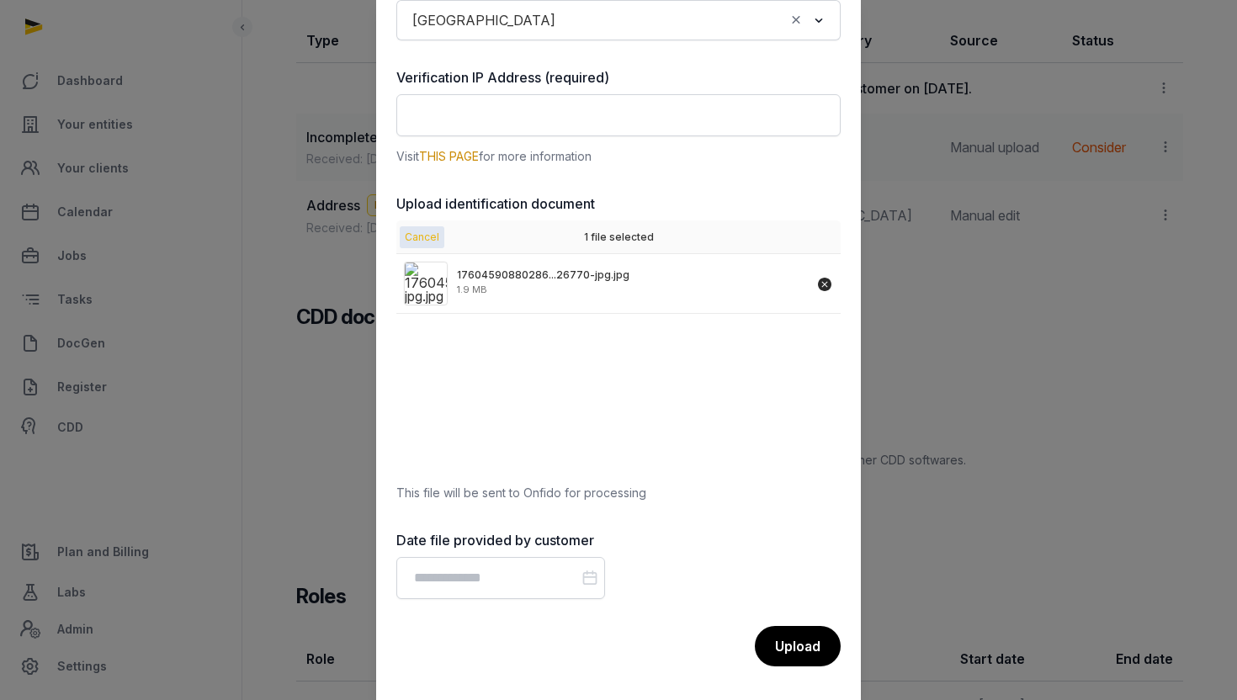
scroll to position [1539, 0]
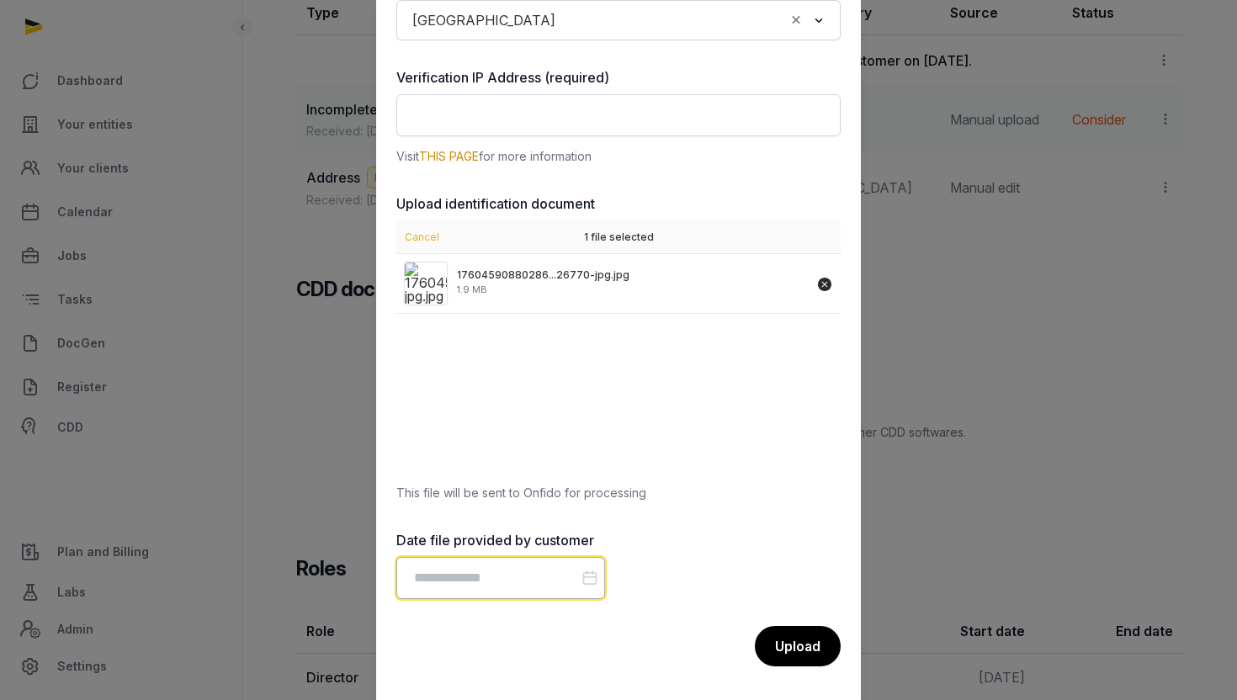
click at [562, 571] on input "Datepicker input" at bounding box center [500, 578] width 209 height 42
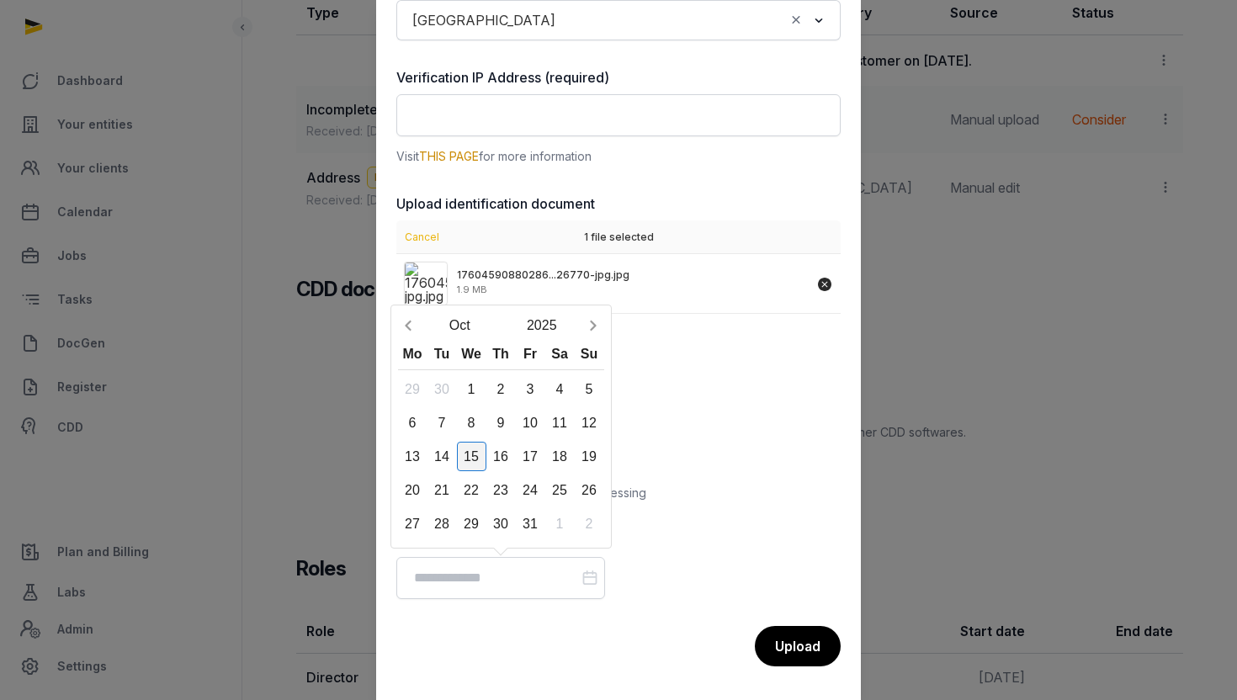
click at [478, 453] on div "15" at bounding box center [471, 456] width 29 height 29
type input "**********"
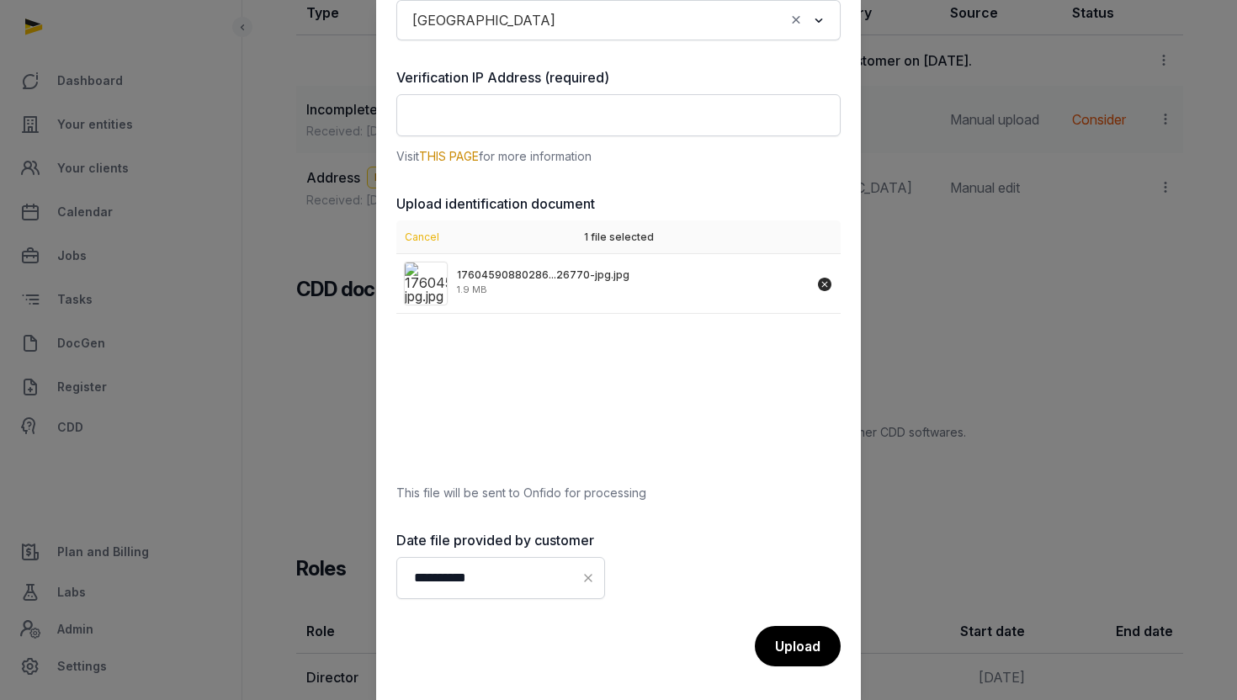
scroll to position [307, 0]
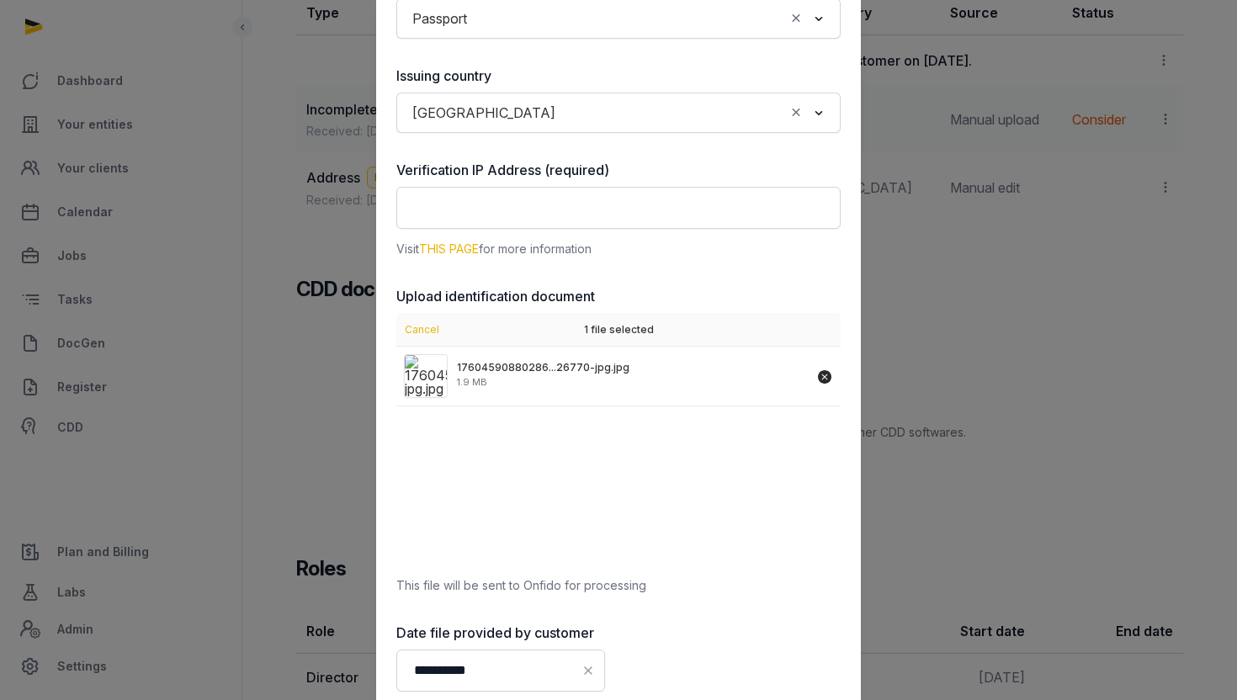
click at [447, 246] on link "THIS PAGE" at bounding box center [449, 249] width 60 height 14
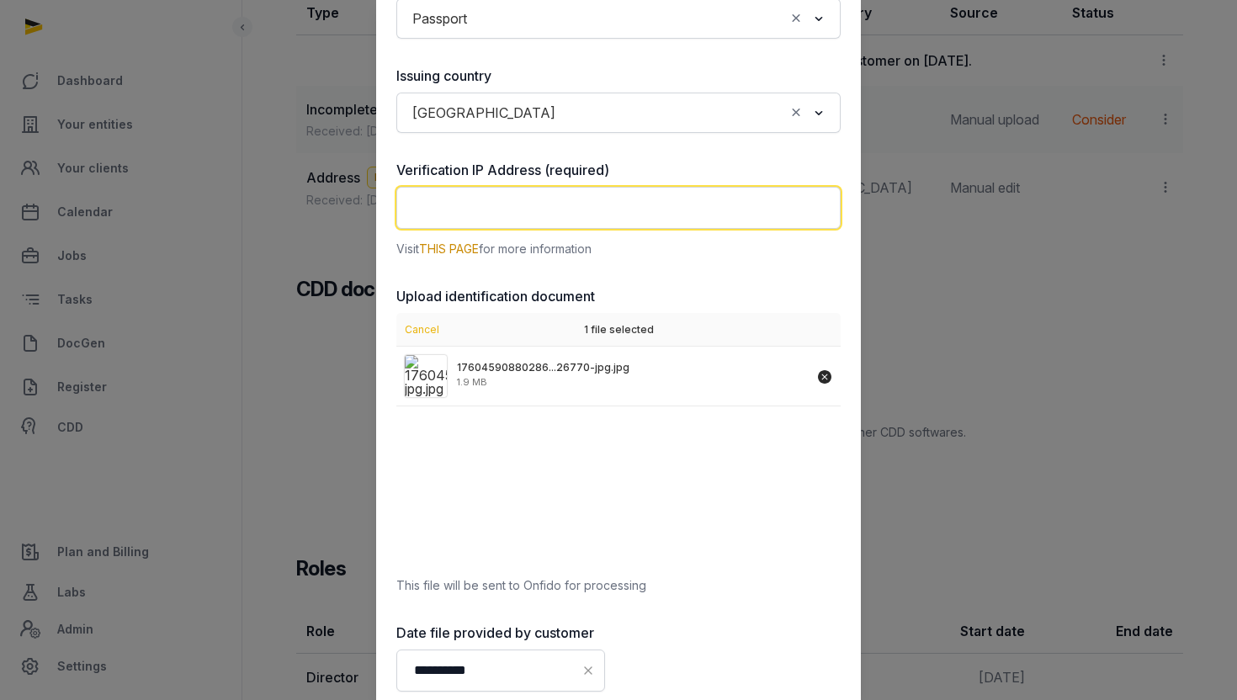
click at [645, 211] on input "text" at bounding box center [618, 208] width 444 height 42
paste input "**********"
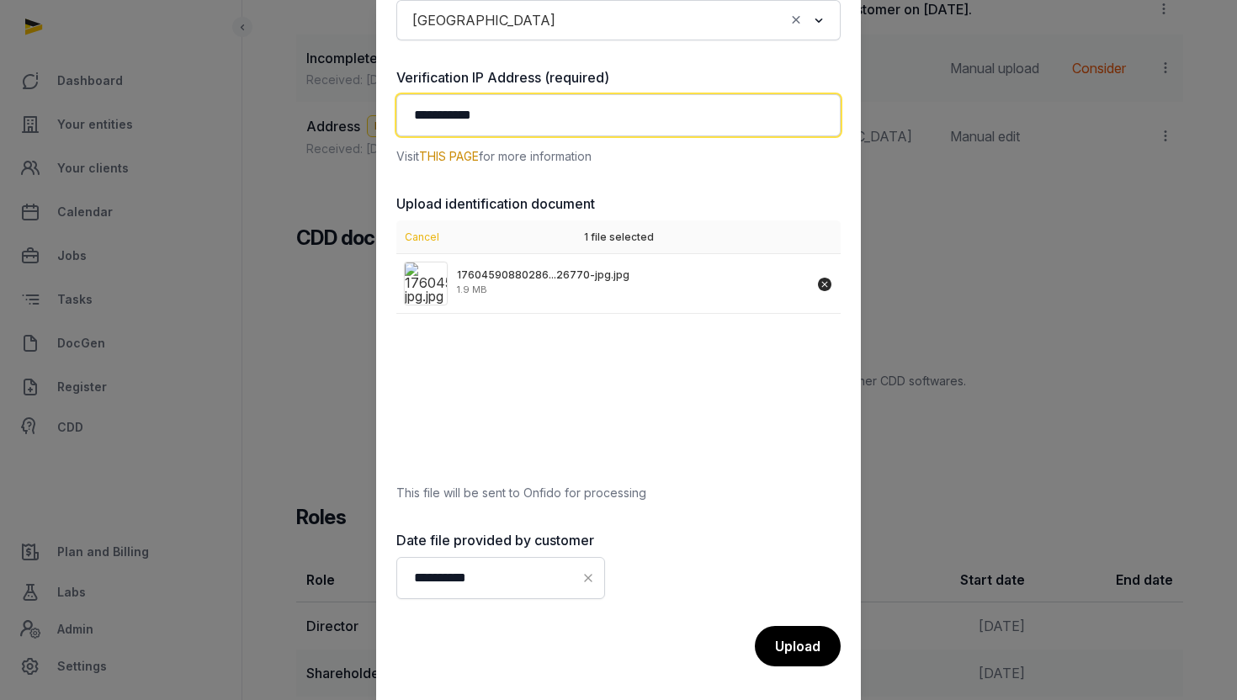
scroll to position [1599, 0]
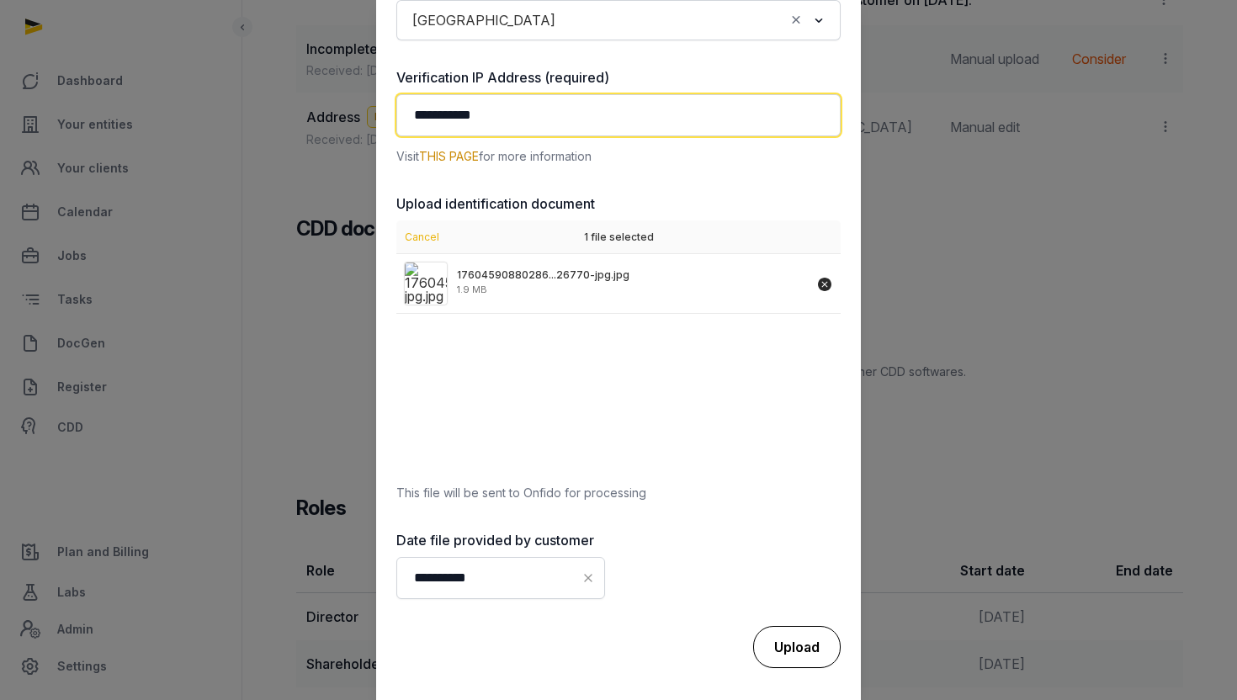
type input "**********"
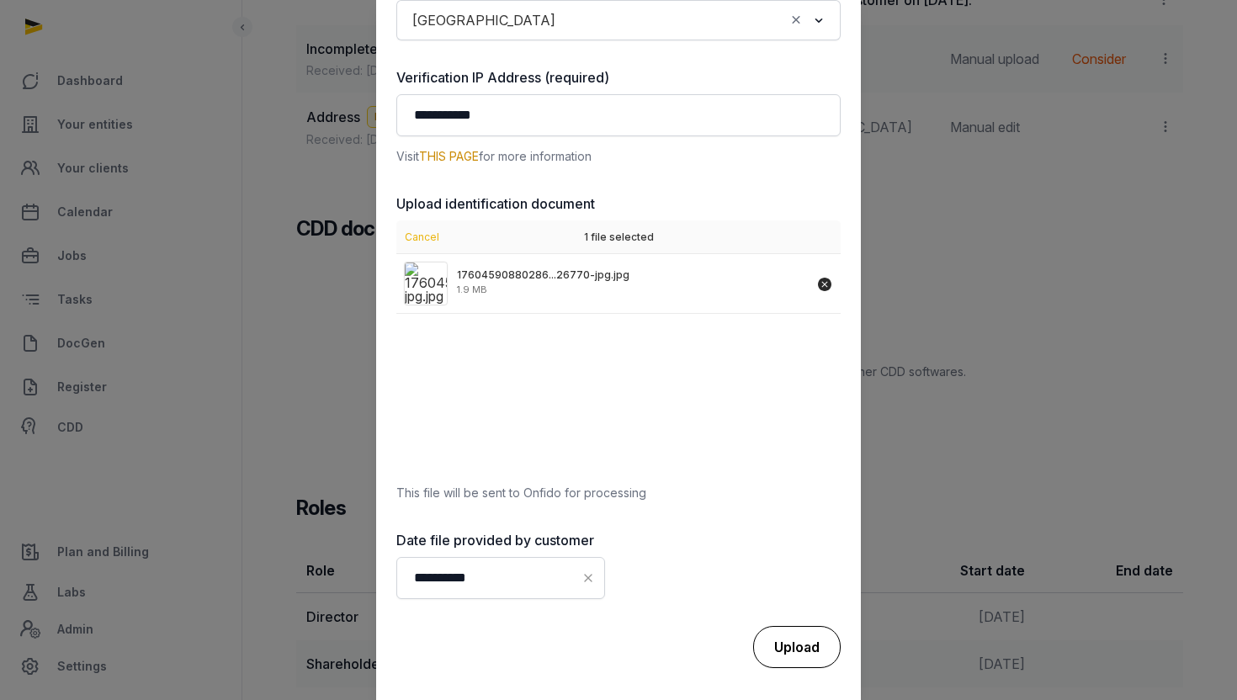
click at [775, 649] on div "Upload" at bounding box center [797, 647] width 88 height 42
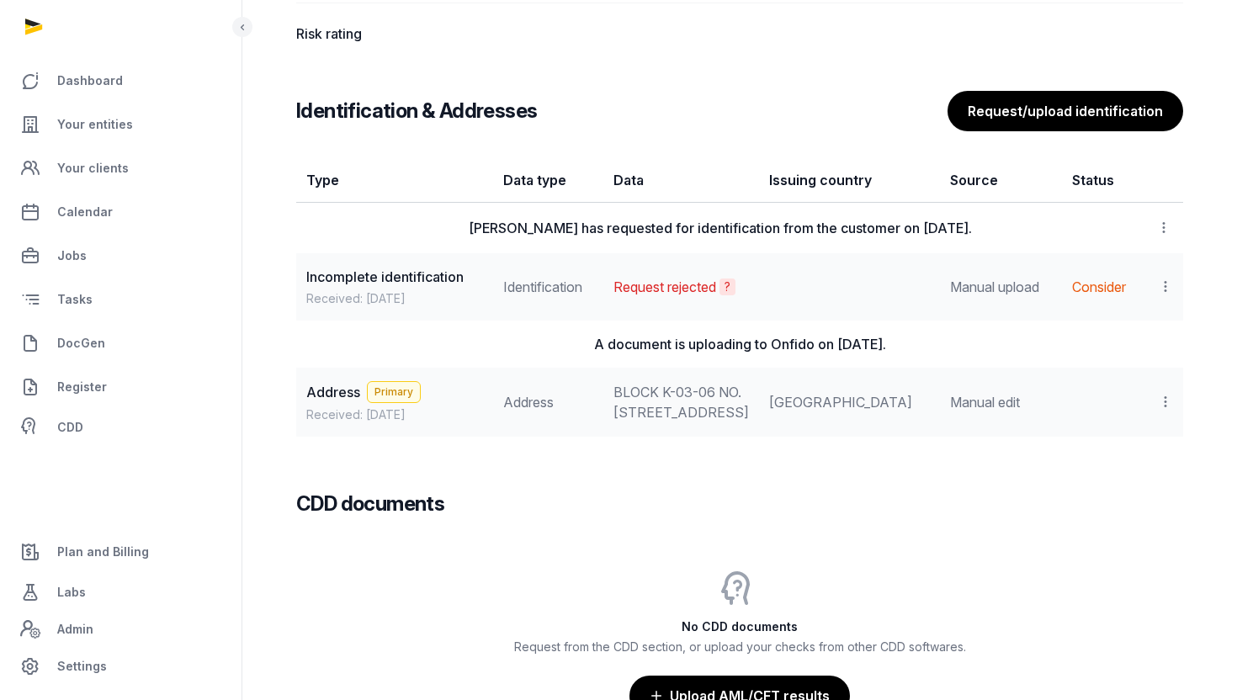
scroll to position [1365, 0]
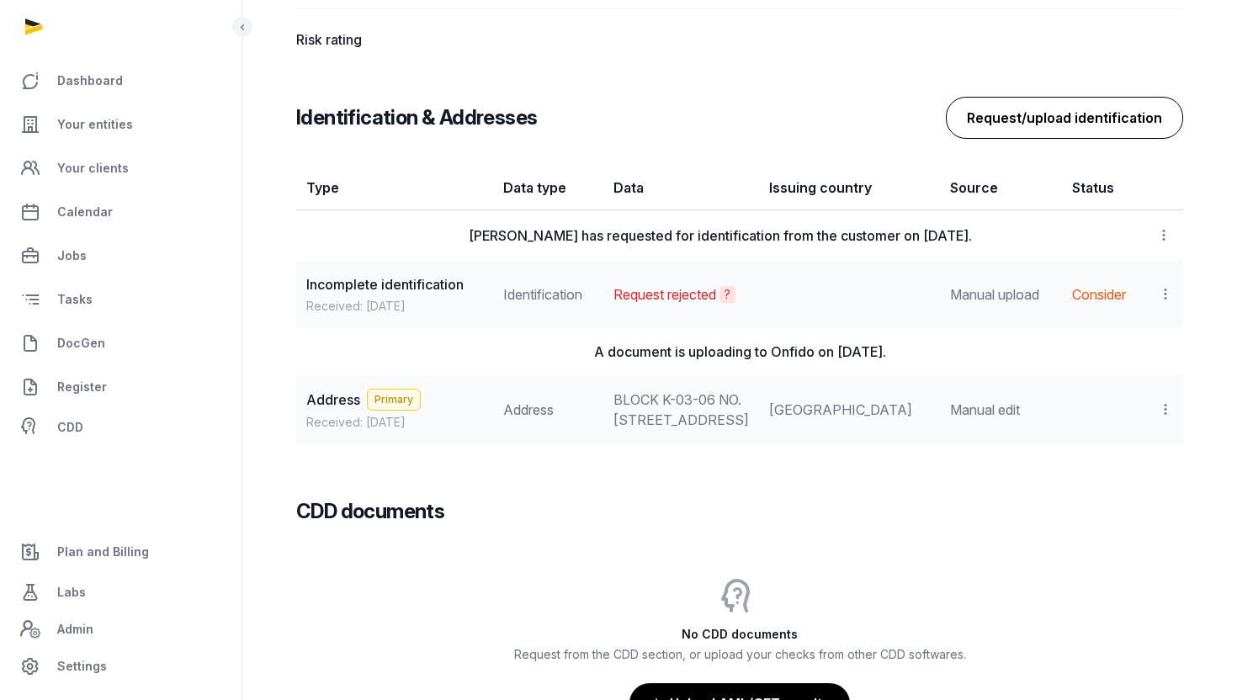
click at [1012, 125] on button "Request/upload identification" at bounding box center [1064, 118] width 237 height 42
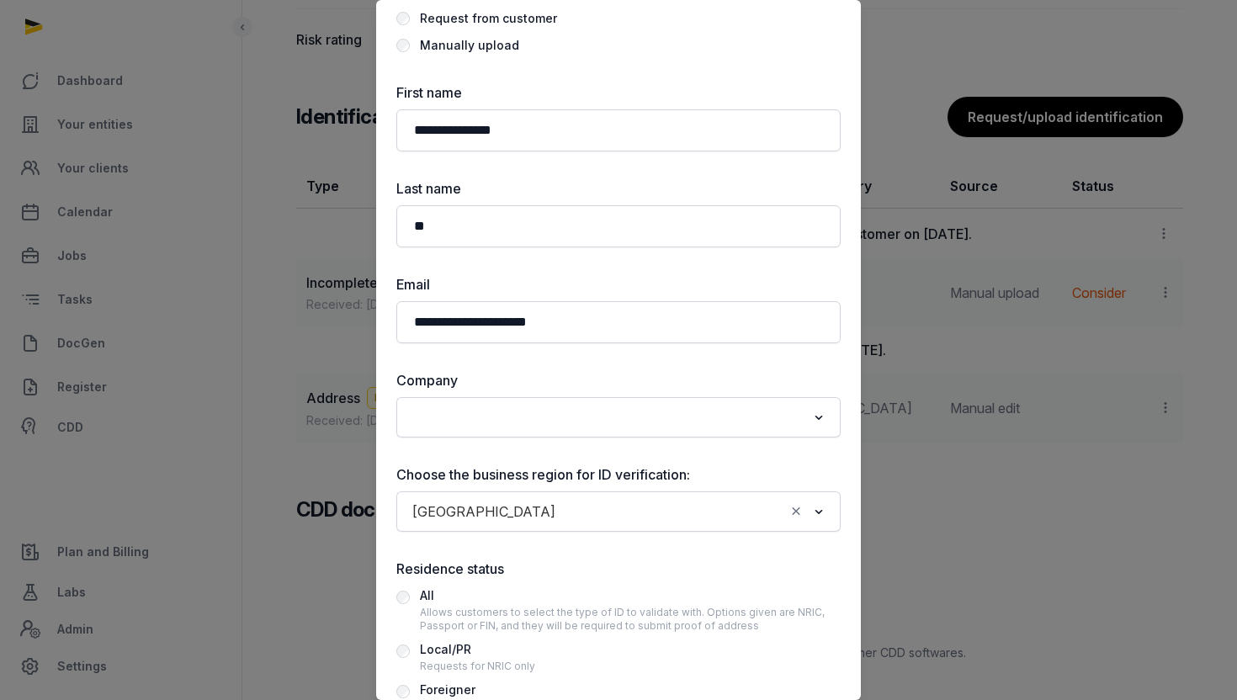
scroll to position [0, 0]
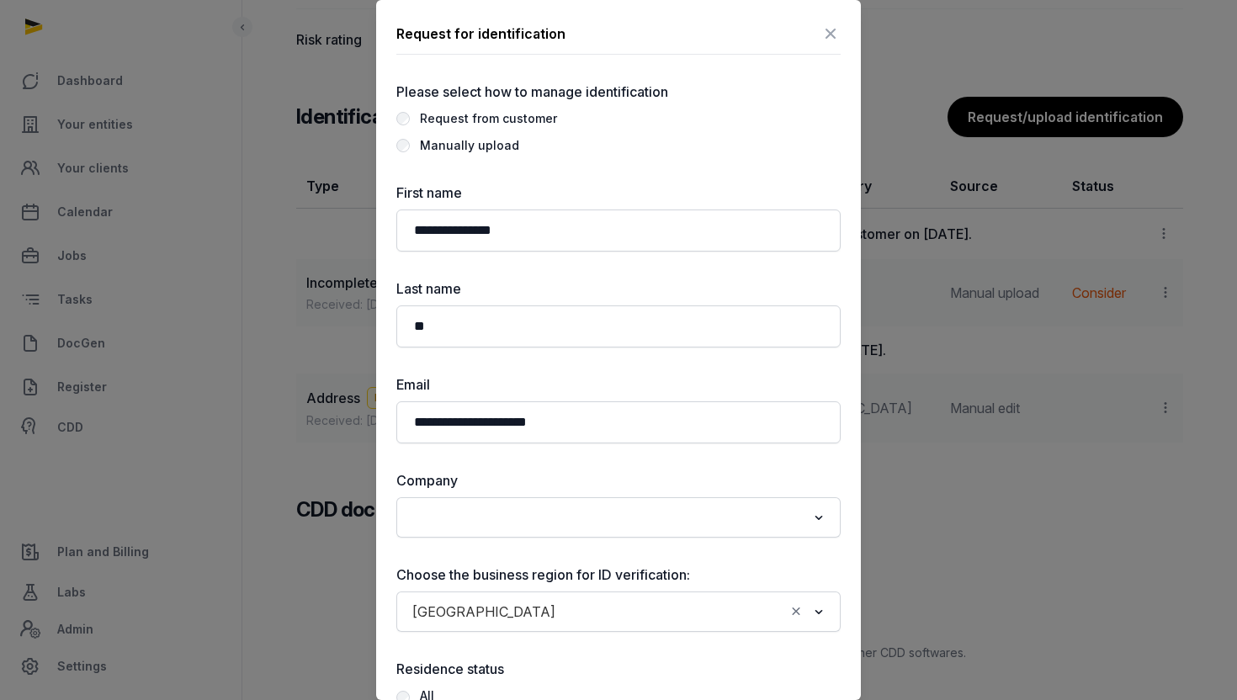
click at [427, 148] on div "Manually upload" at bounding box center [469, 146] width 99 height 20
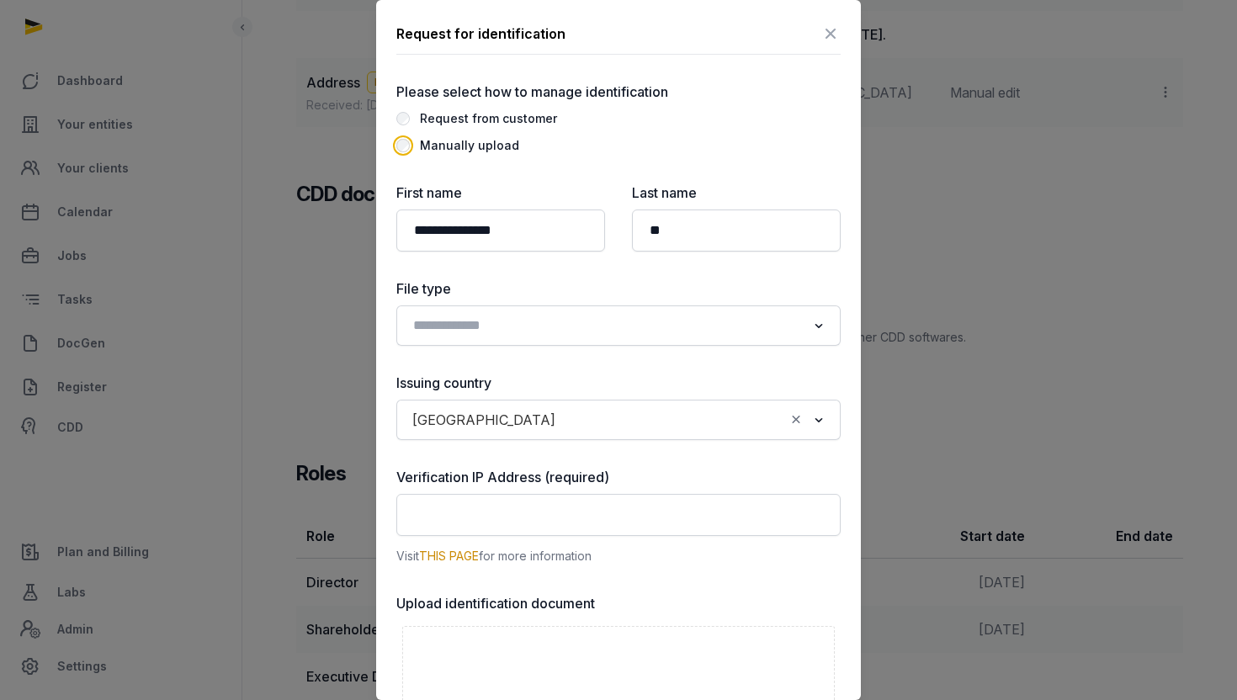
scroll to position [16, 0]
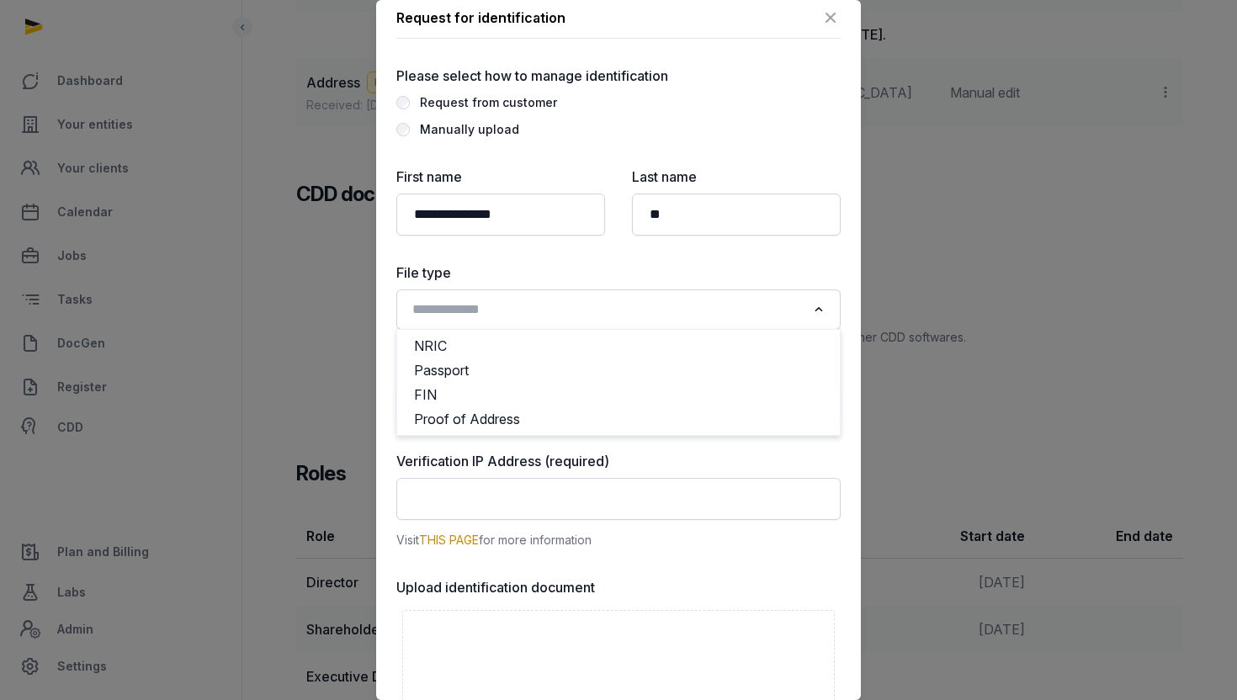
click at [603, 311] on input "Search for option" at bounding box center [607, 310] width 400 height 24
click at [518, 364] on li "Passport" at bounding box center [618, 371] width 443 height 24
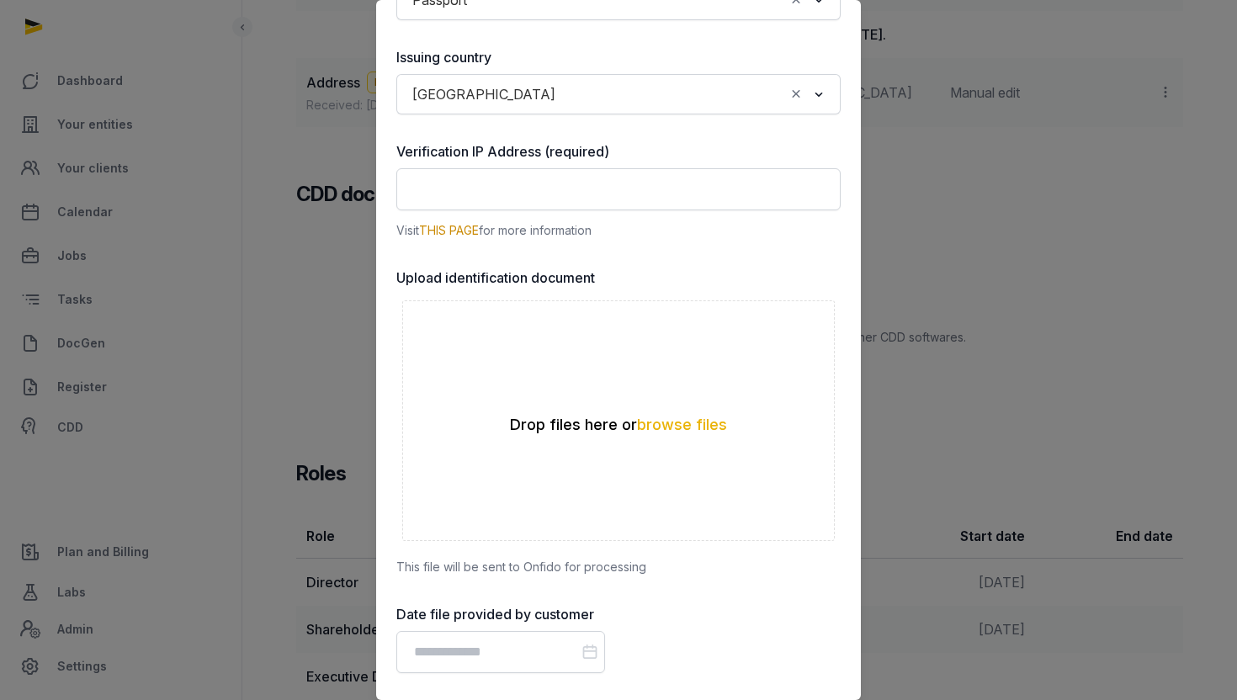
scroll to position [326, 0]
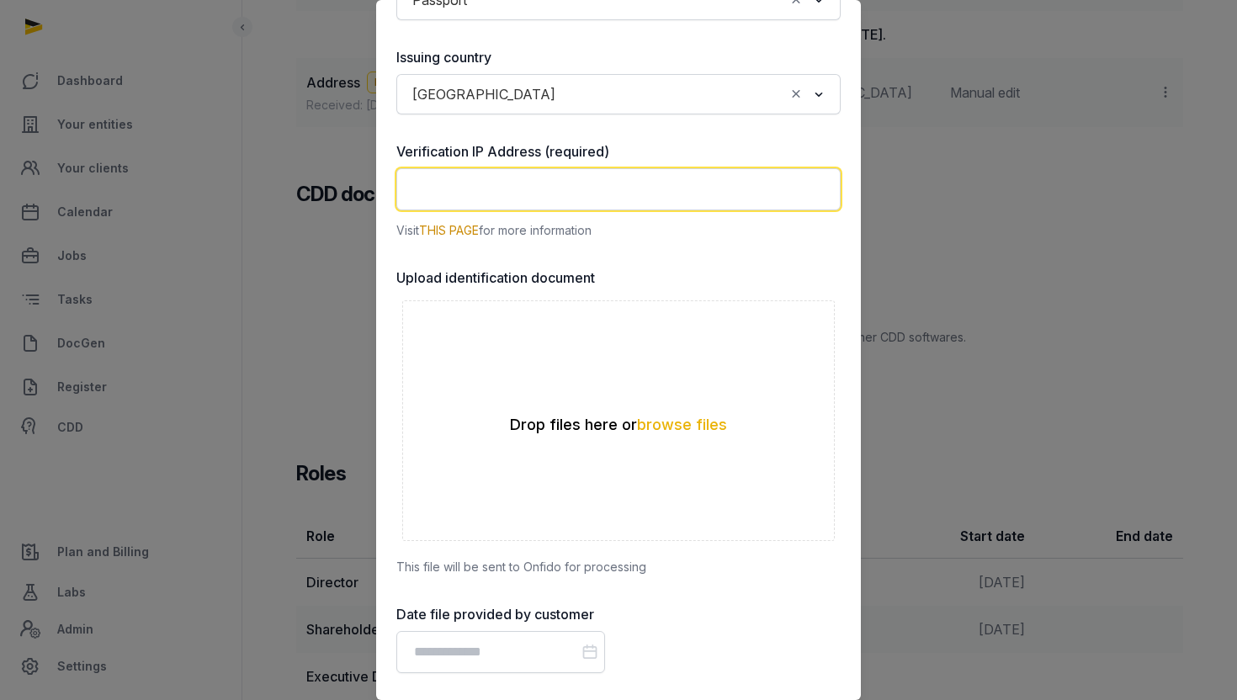
click at [564, 208] on input "text" at bounding box center [618, 189] width 444 height 42
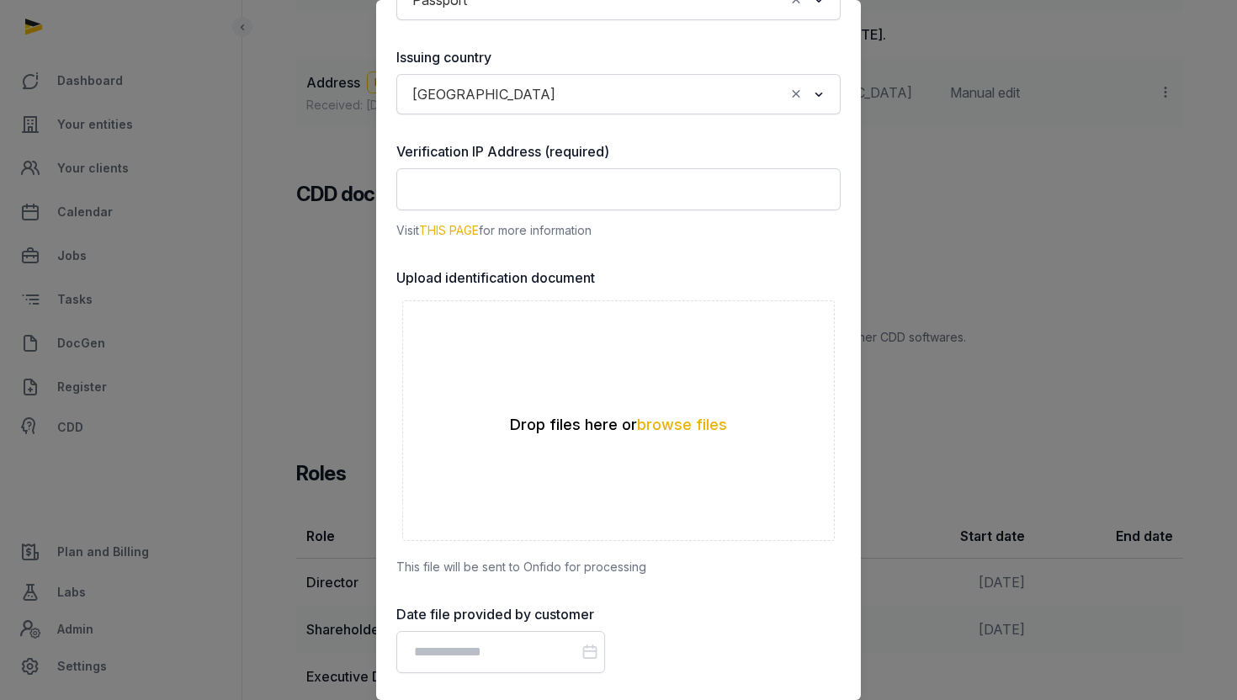
click at [455, 231] on link "THIS PAGE" at bounding box center [449, 230] width 60 height 14
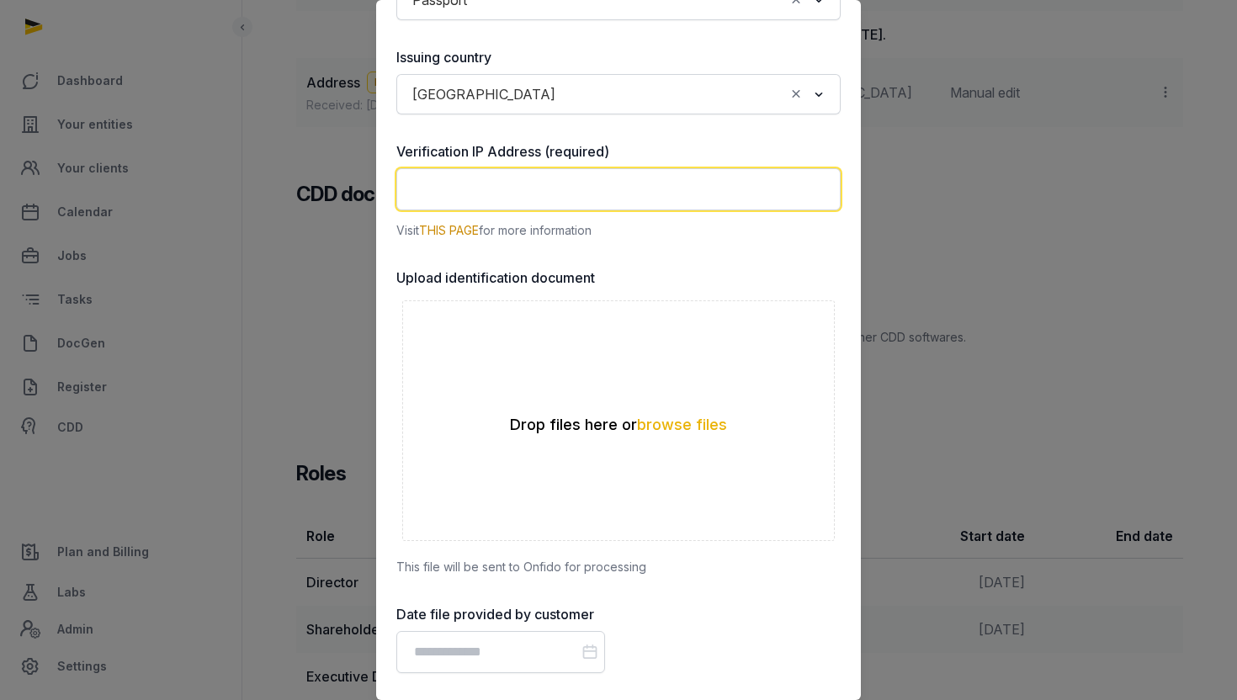
click at [442, 200] on input "text" at bounding box center [618, 189] width 444 height 42
paste input "**********"
type input "**********"
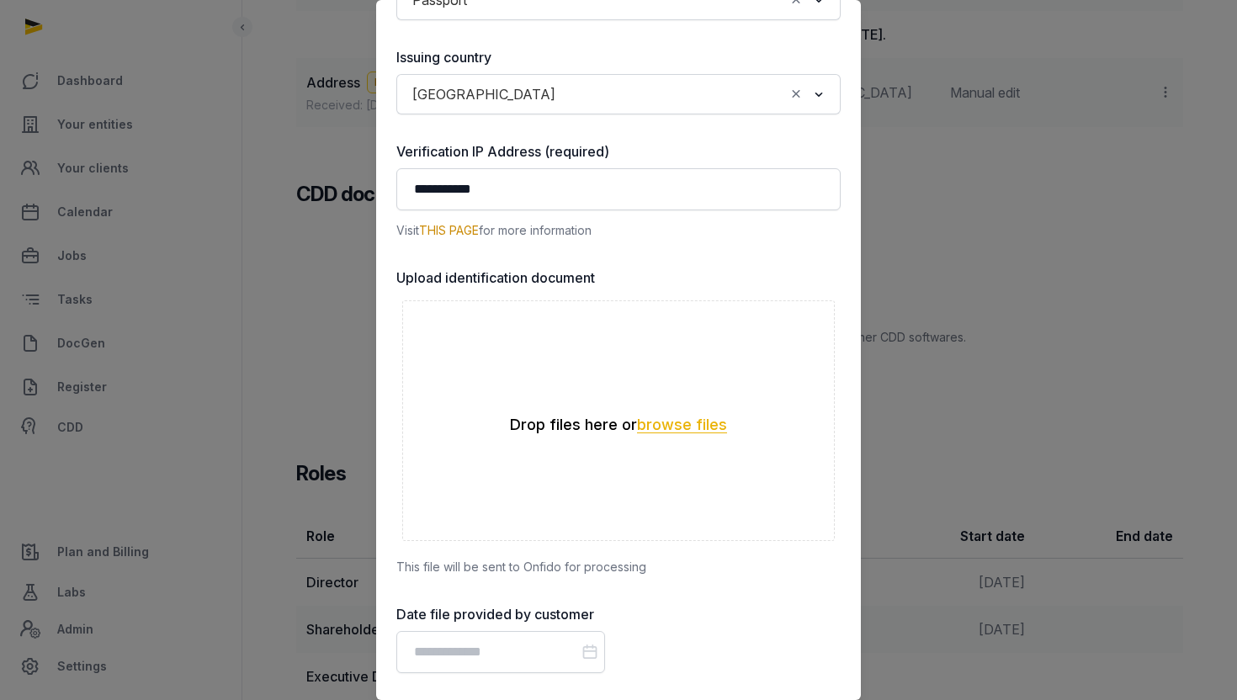
click at [684, 428] on button "browse files" at bounding box center [682, 426] width 90 height 16
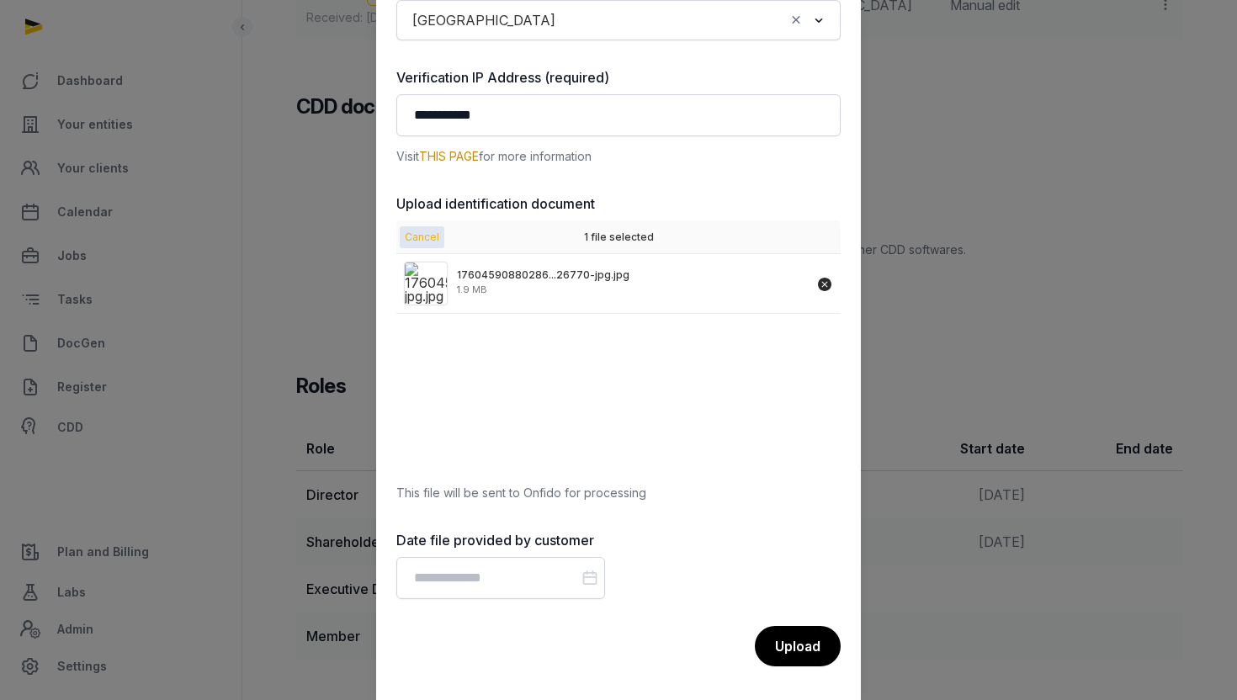
scroll to position [1856, 0]
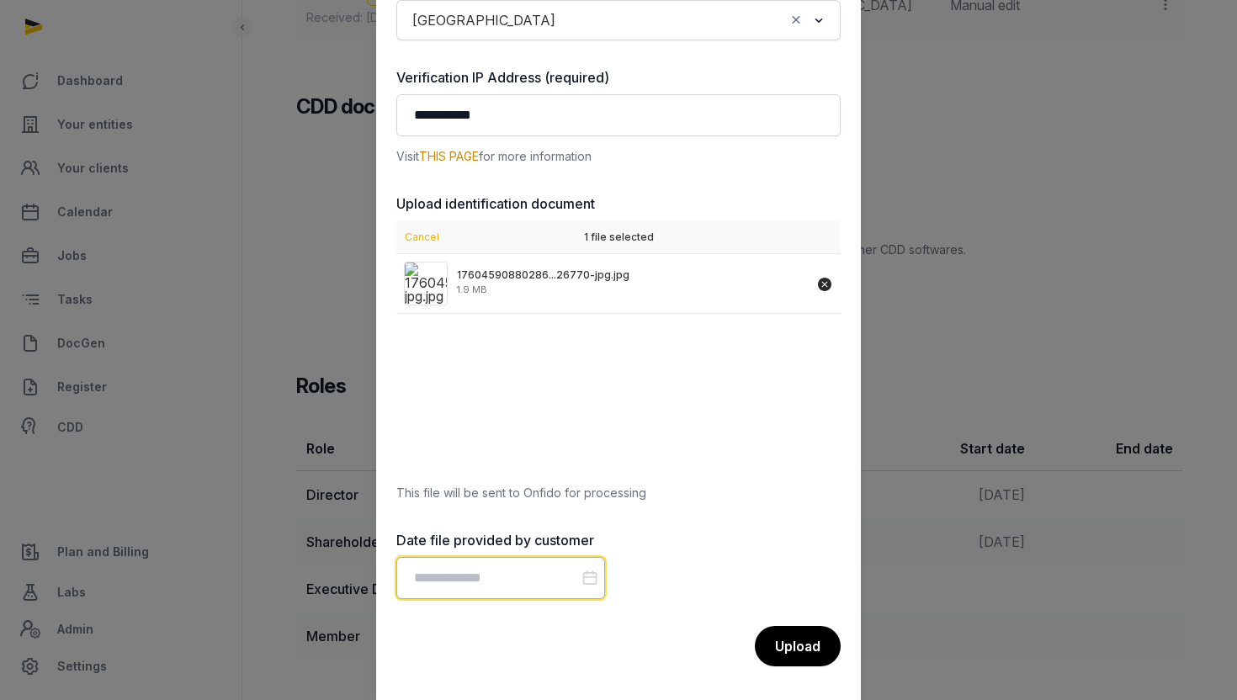
click at [538, 575] on input "Datepicker input" at bounding box center [500, 578] width 209 height 42
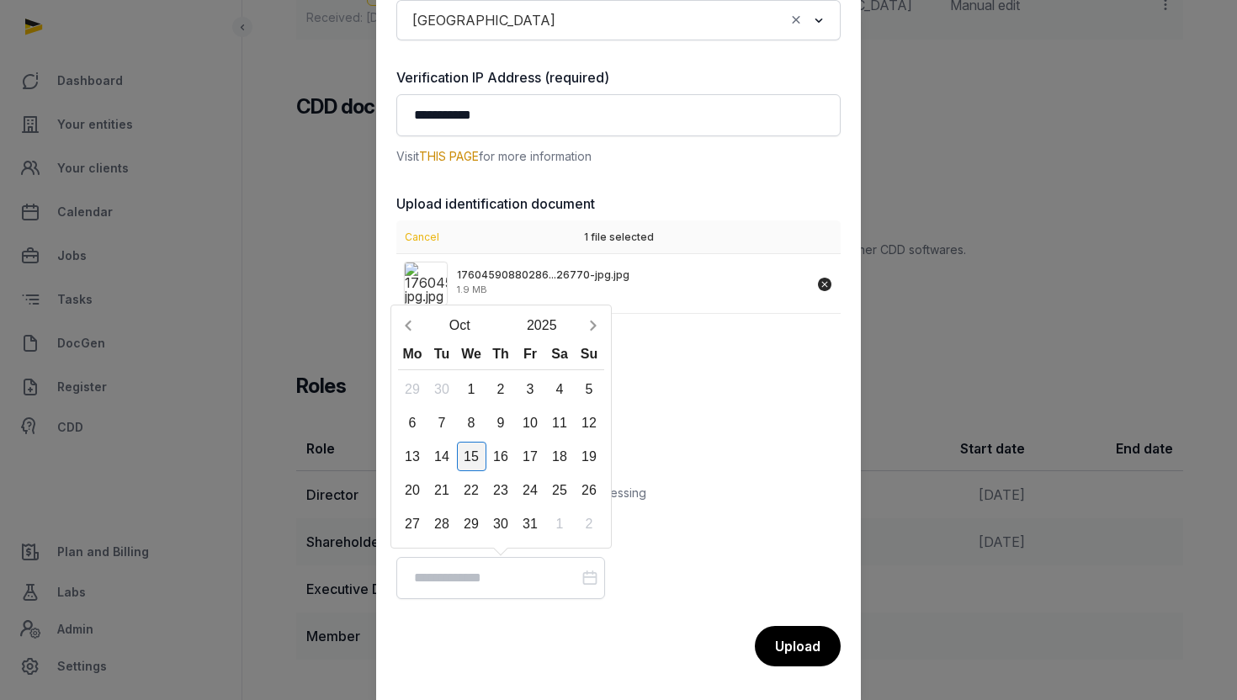
click at [471, 464] on div "15" at bounding box center [471, 456] width 29 height 29
type input "**********"
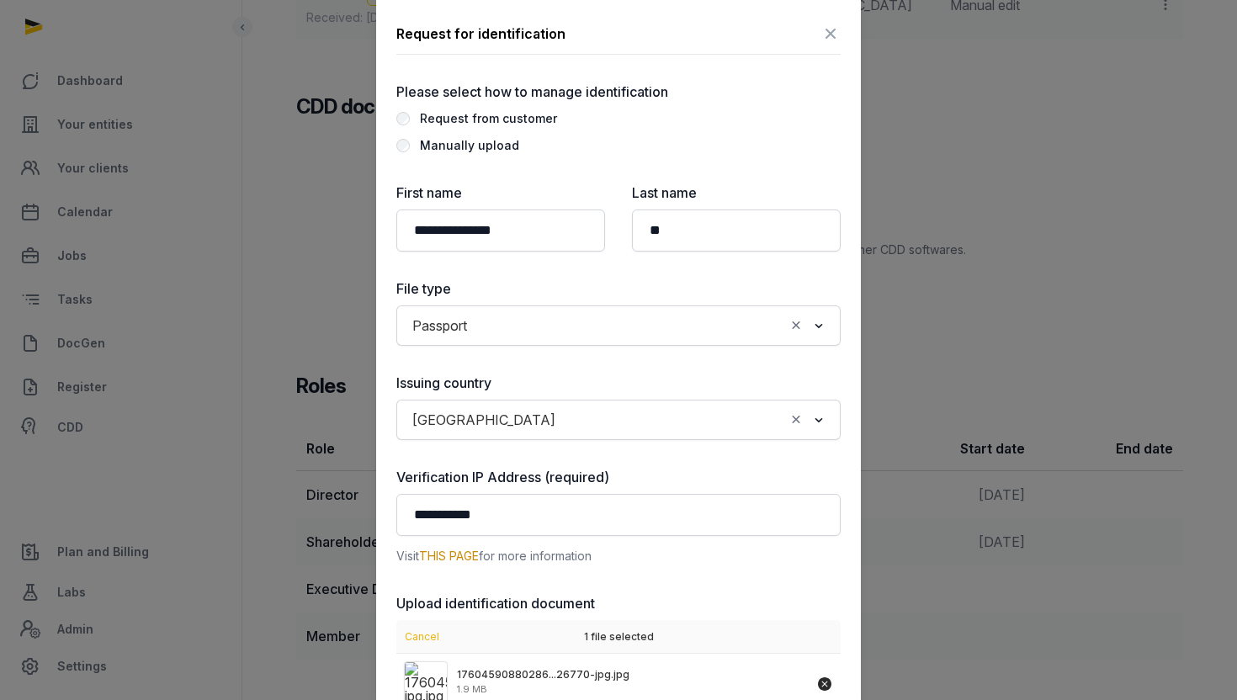
scroll to position [400, 0]
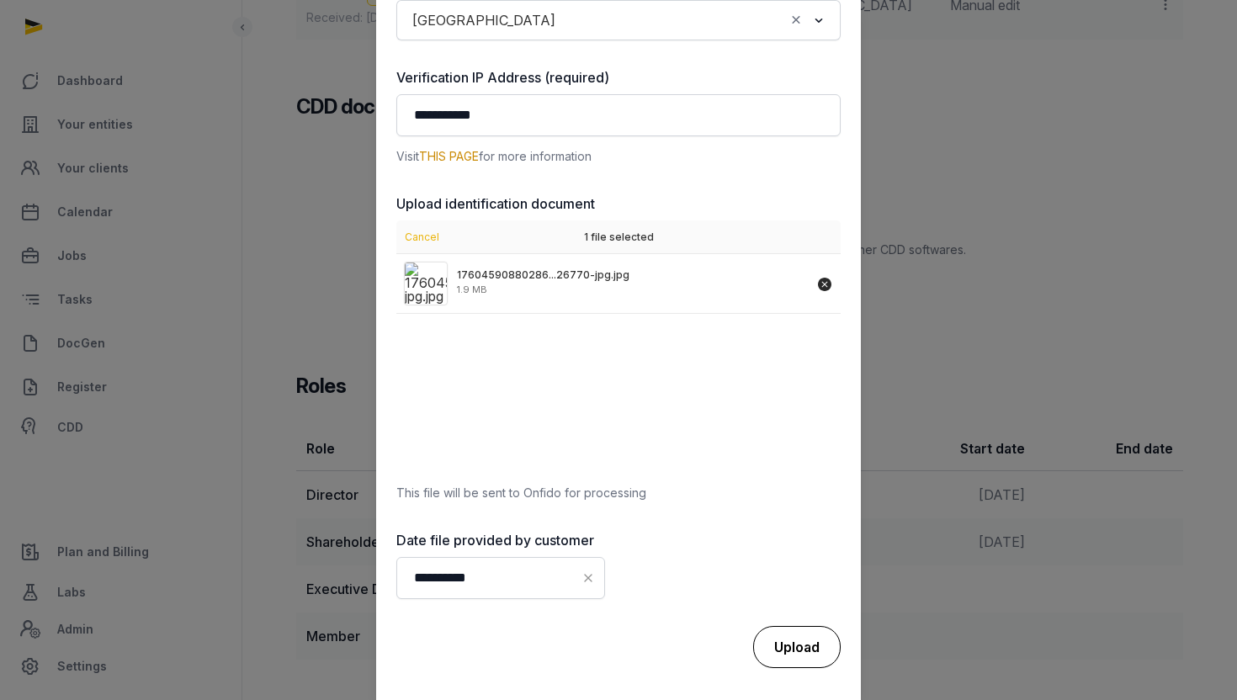
click at [803, 639] on div "Upload" at bounding box center [797, 647] width 88 height 42
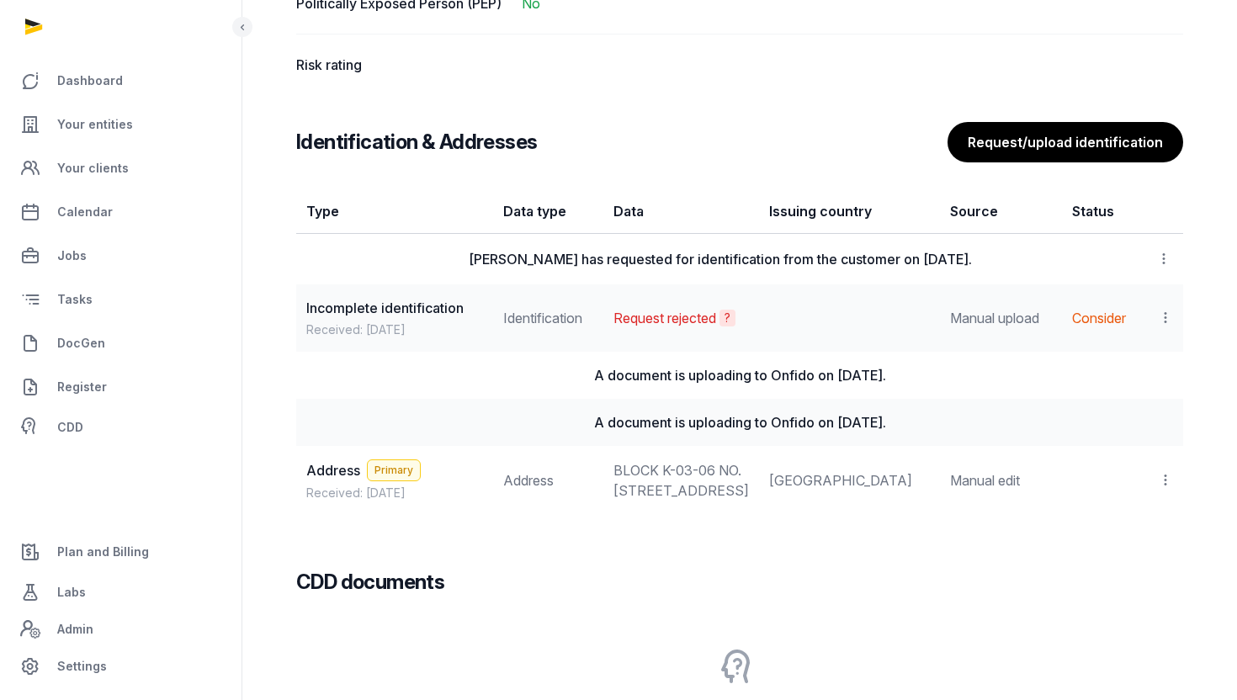
scroll to position [1338, 0]
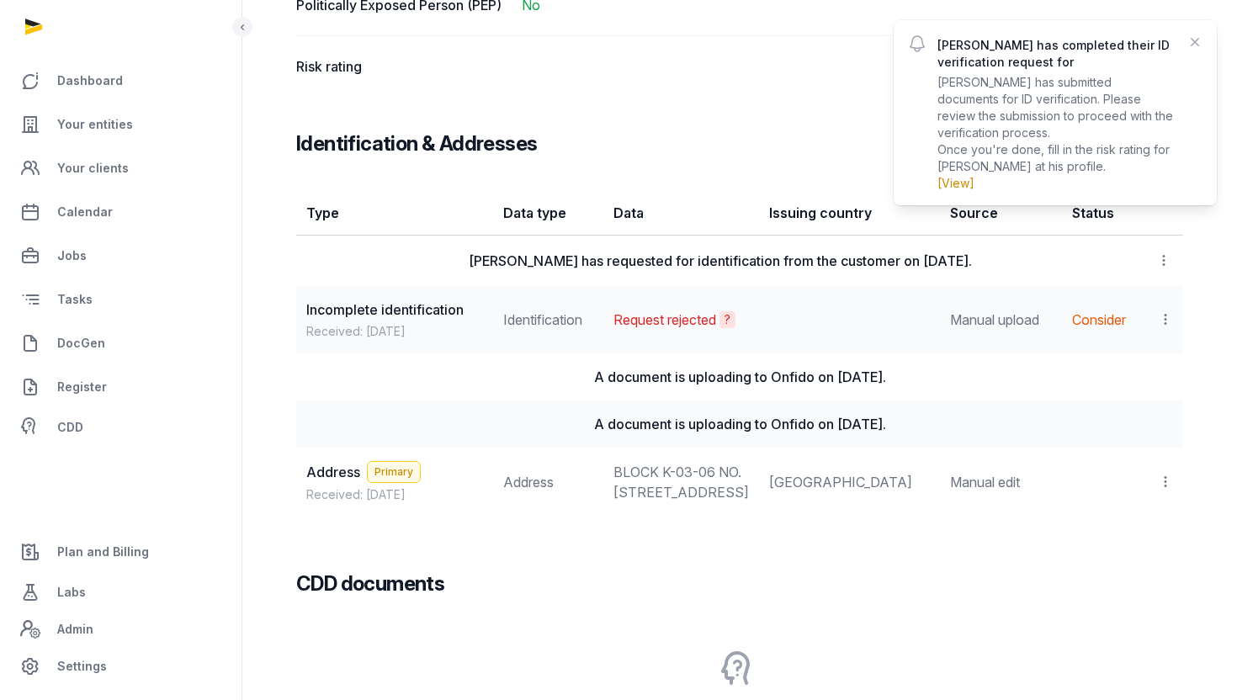
click at [958, 180] on link "[View]" at bounding box center [956, 183] width 37 height 14
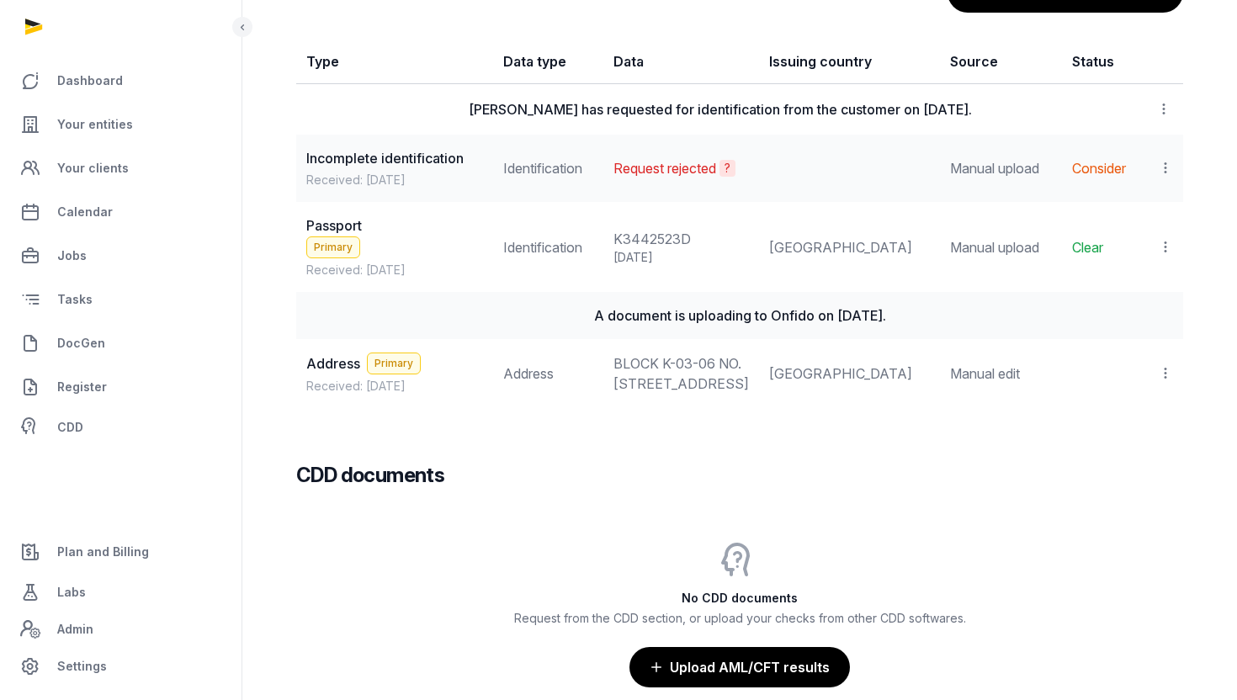
scroll to position [1553, 0]
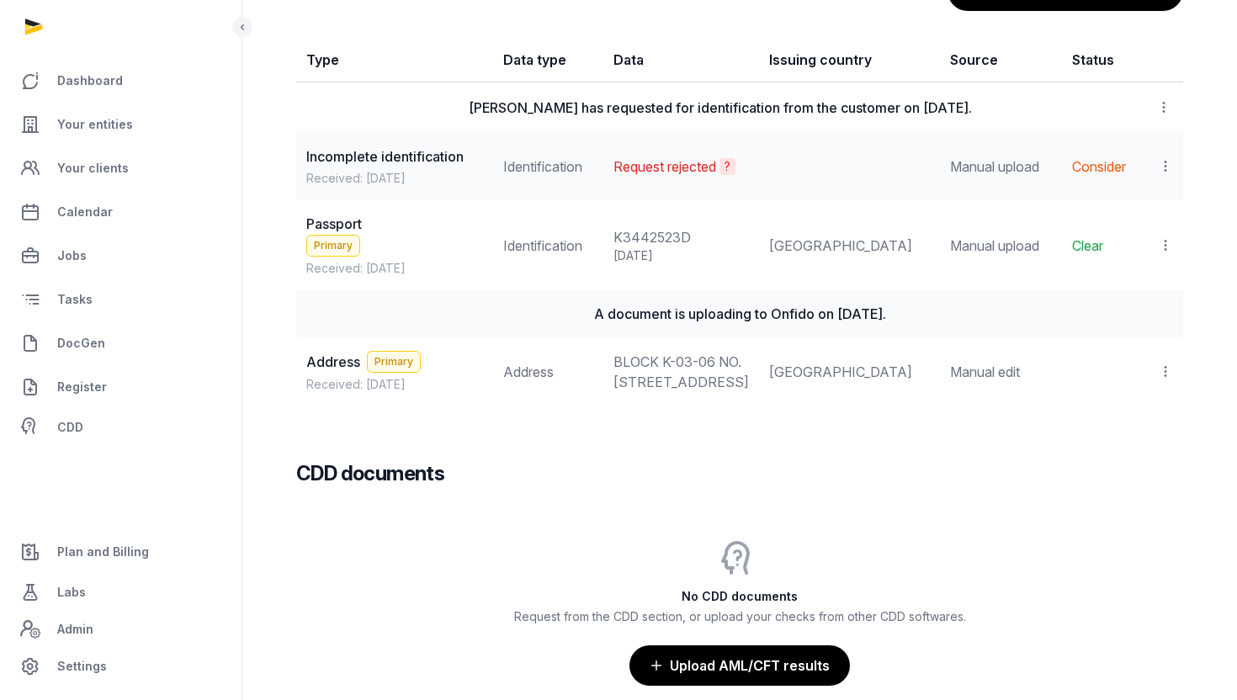
click at [1169, 252] on icon at bounding box center [1165, 246] width 15 height 18
click at [1142, 300] on span "View" at bounding box center [1141, 291] width 30 height 17
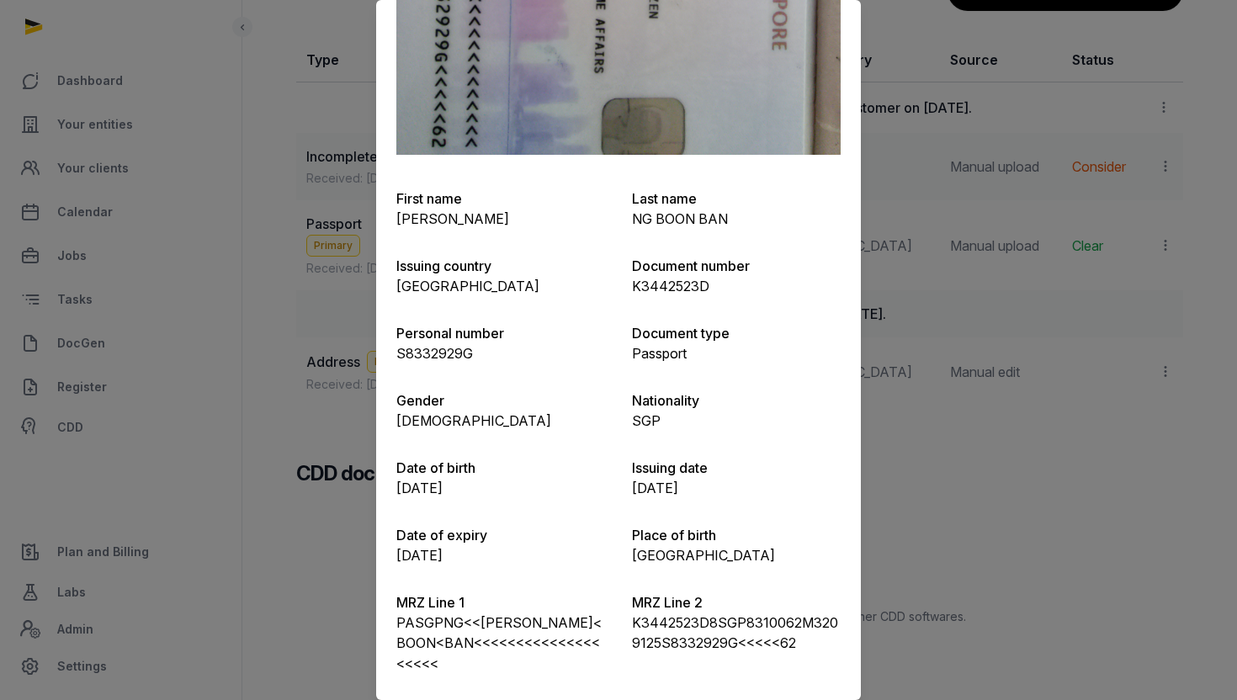
scroll to position [1587, 0]
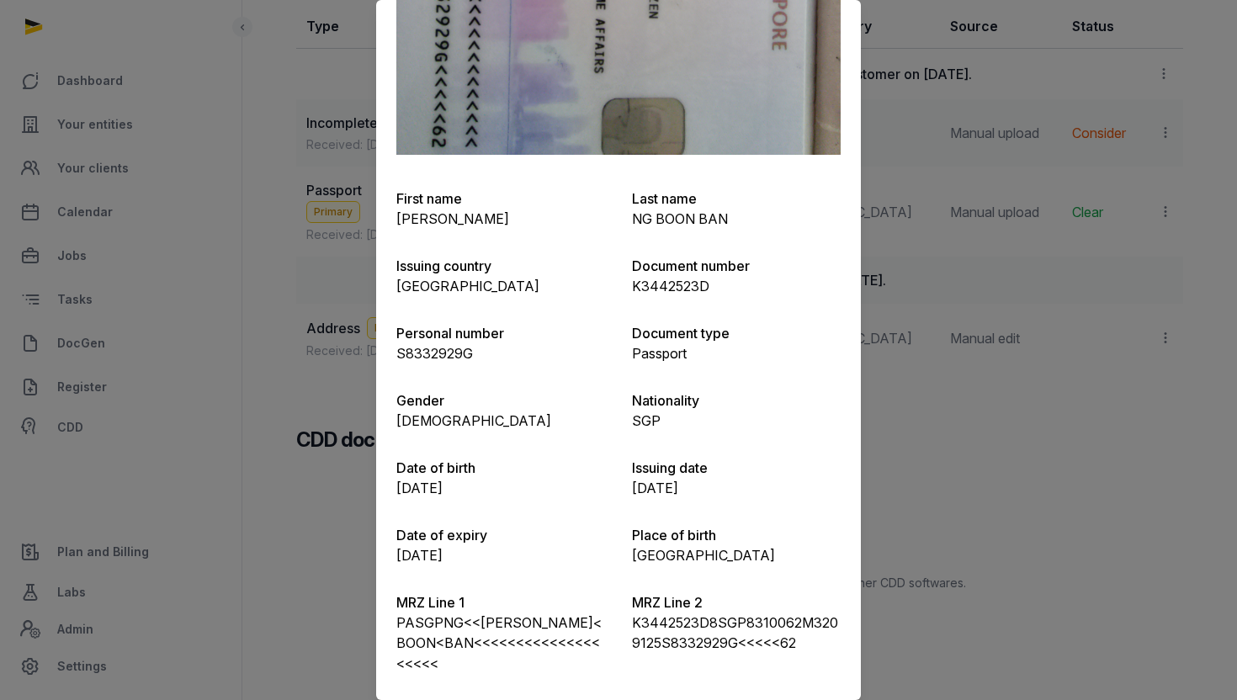
click at [887, 372] on div at bounding box center [618, 350] width 1237 height 700
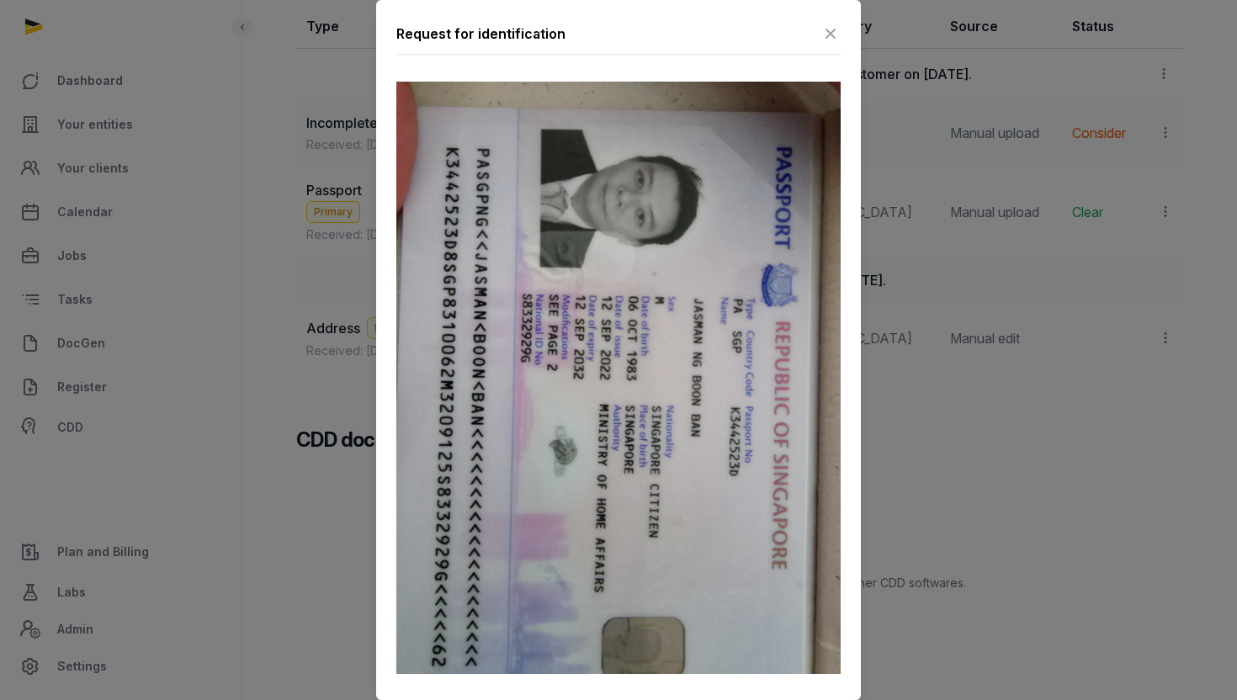
scroll to position [1574, 0]
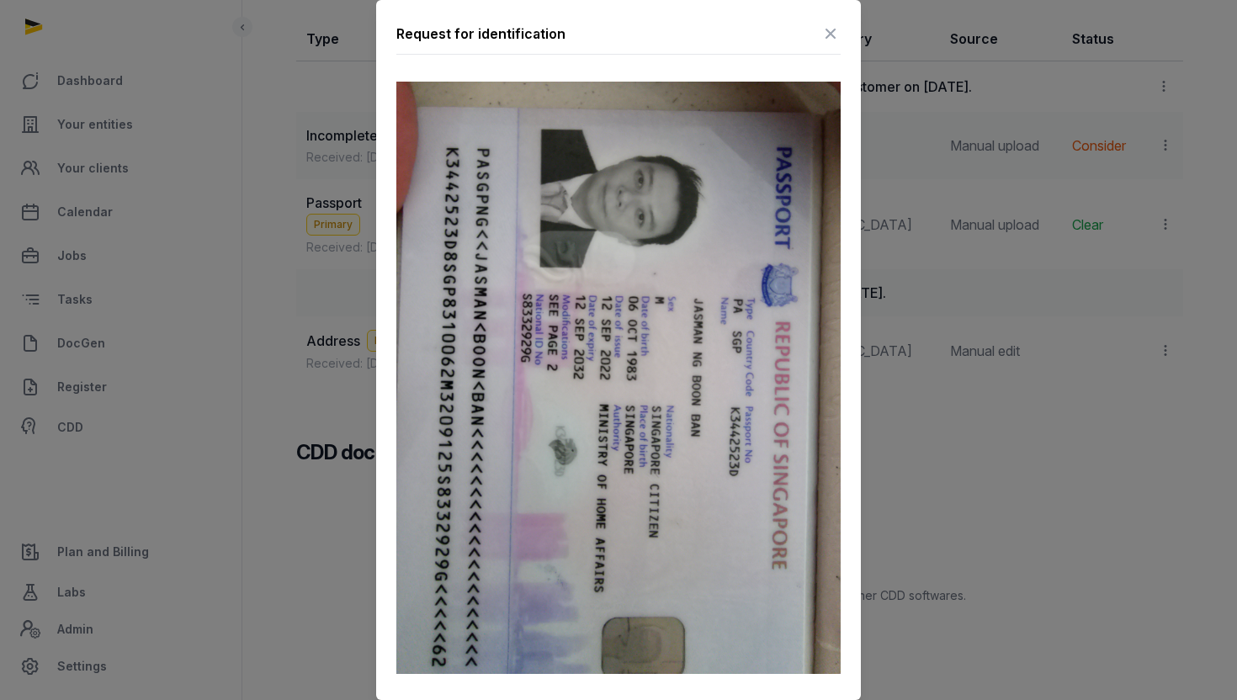
click at [831, 26] on icon at bounding box center [831, 33] width 20 height 27
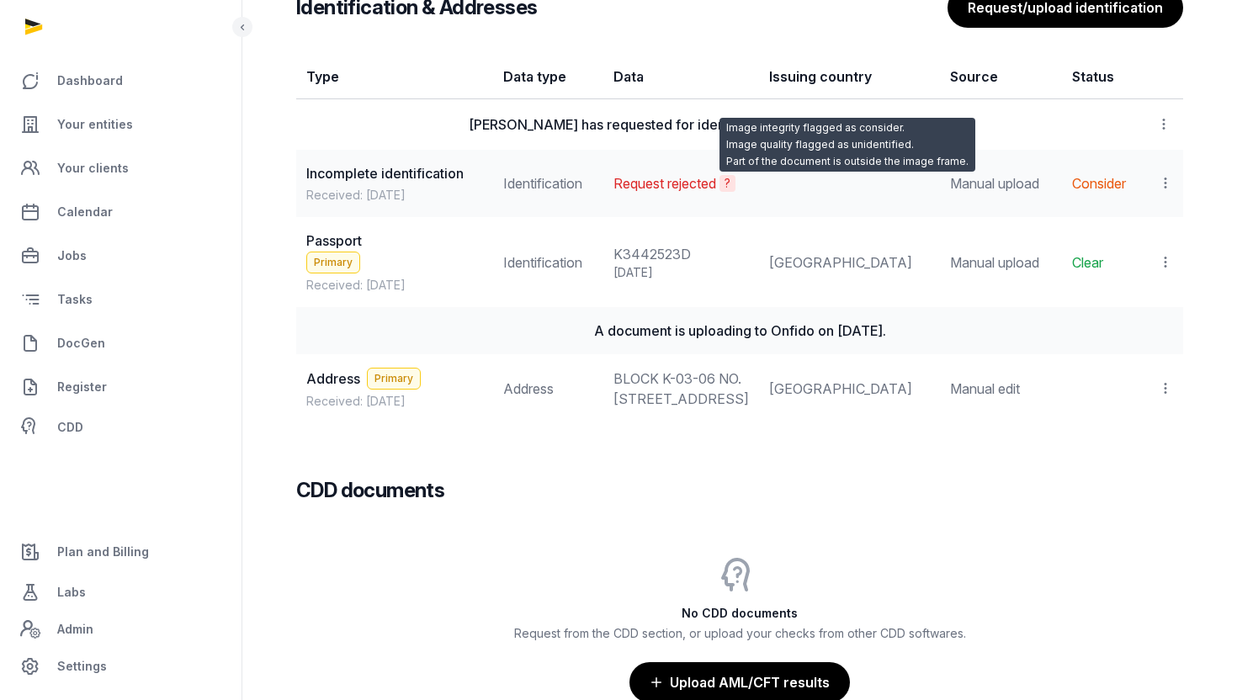
scroll to position [1531, 0]
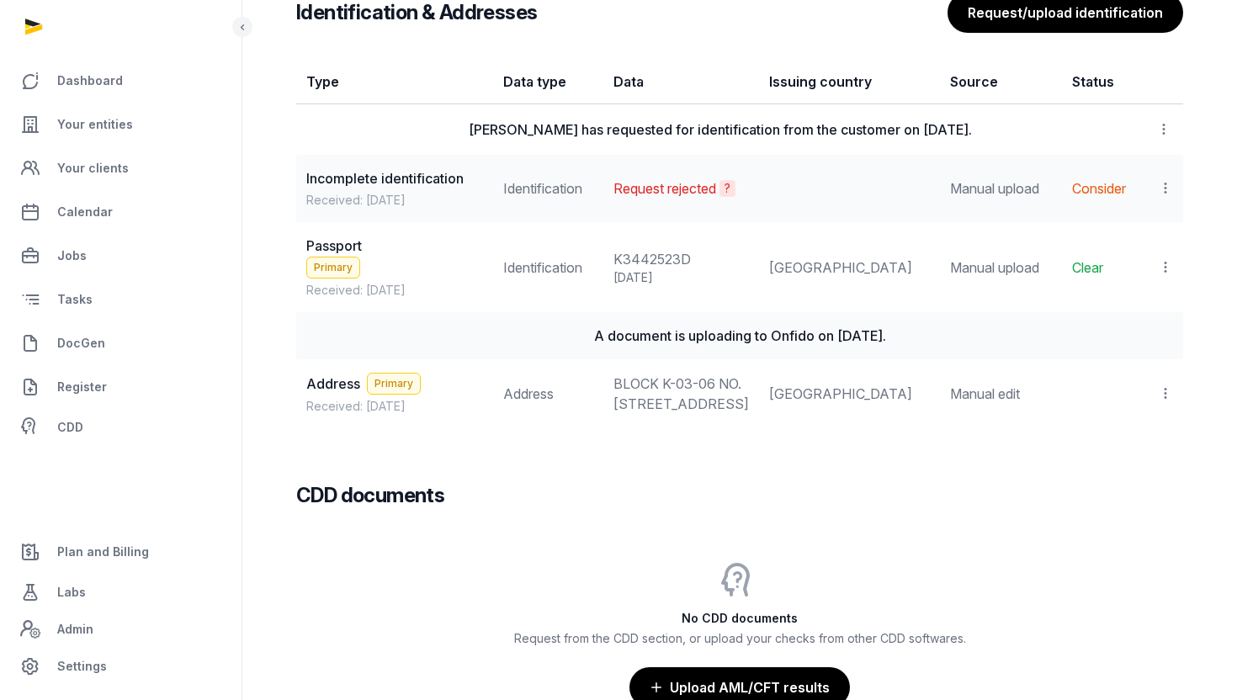
click at [1162, 197] on icon at bounding box center [1165, 188] width 15 height 18
click at [1134, 337] on div "Delete" at bounding box center [1092, 335] width 162 height 34
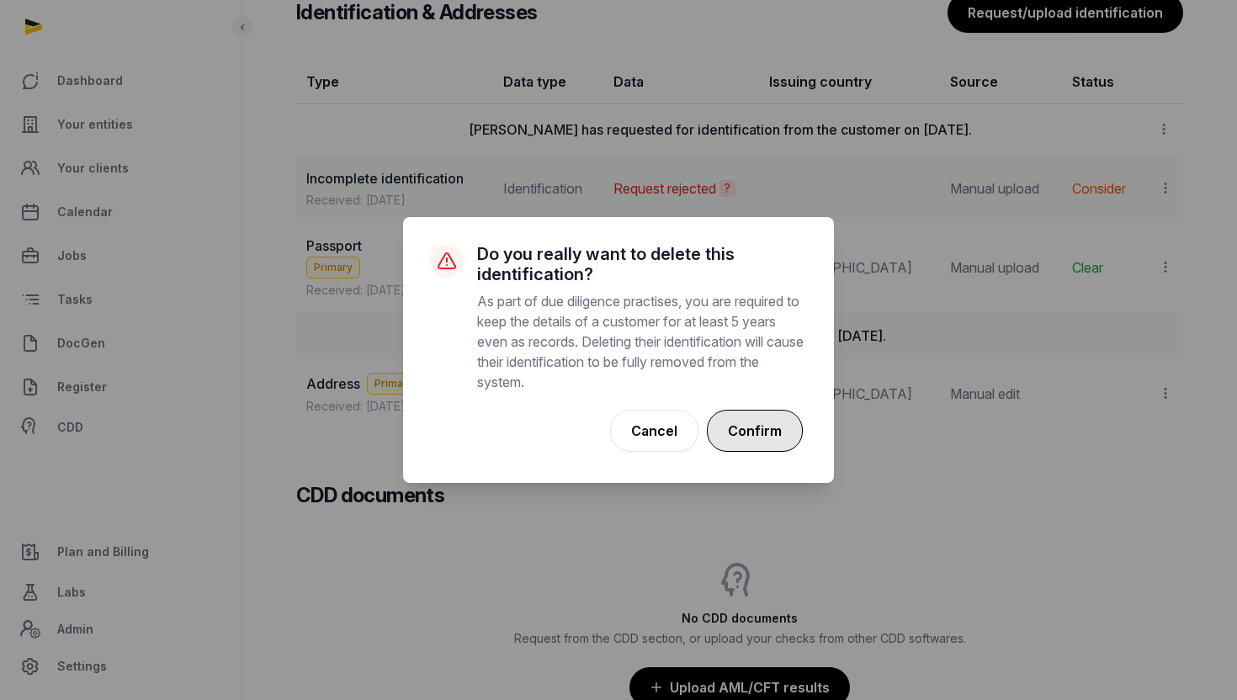
click at [768, 426] on button "Confirm" at bounding box center [755, 431] width 96 height 42
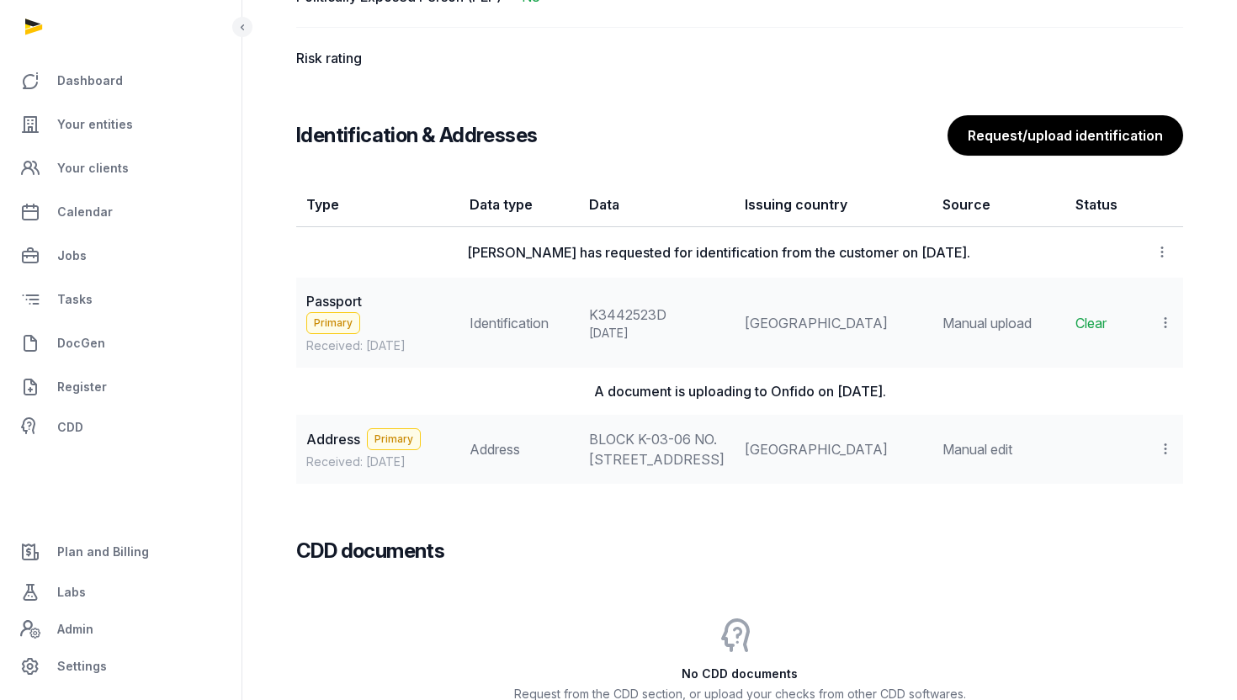
scroll to position [1418, 0]
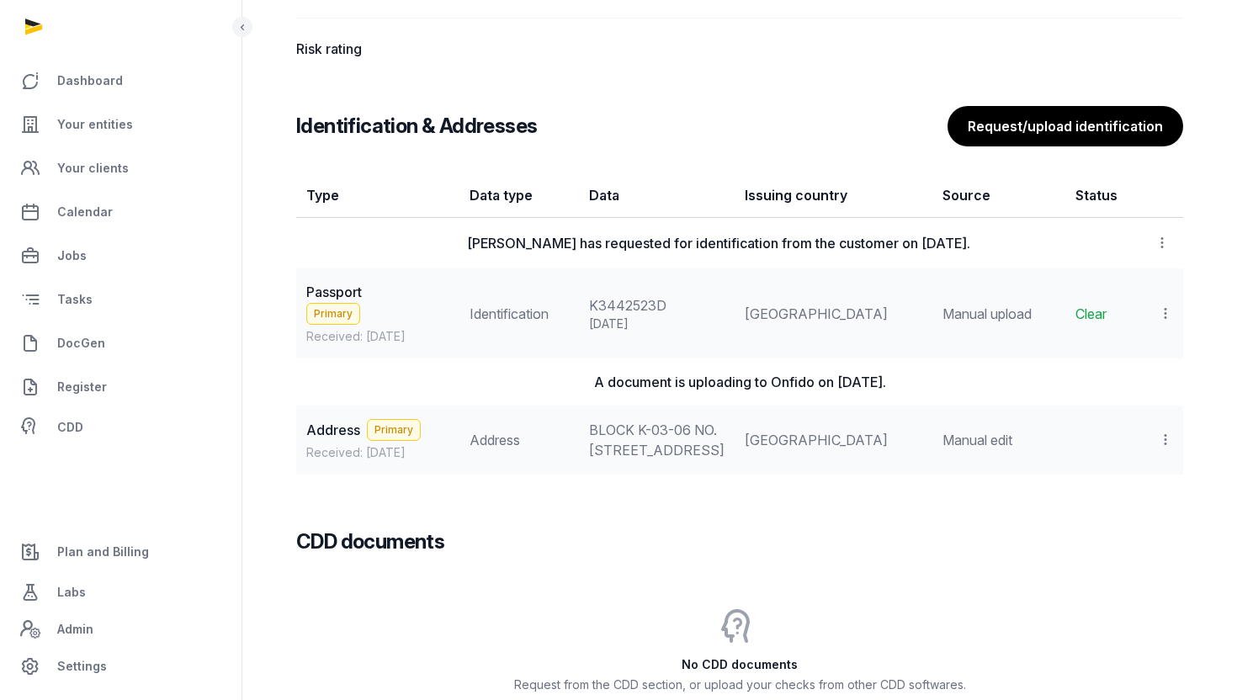
click at [1168, 322] on icon at bounding box center [1165, 314] width 15 height 18
click at [1149, 402] on span "Populate Information" at bounding box center [1092, 393] width 129 height 17
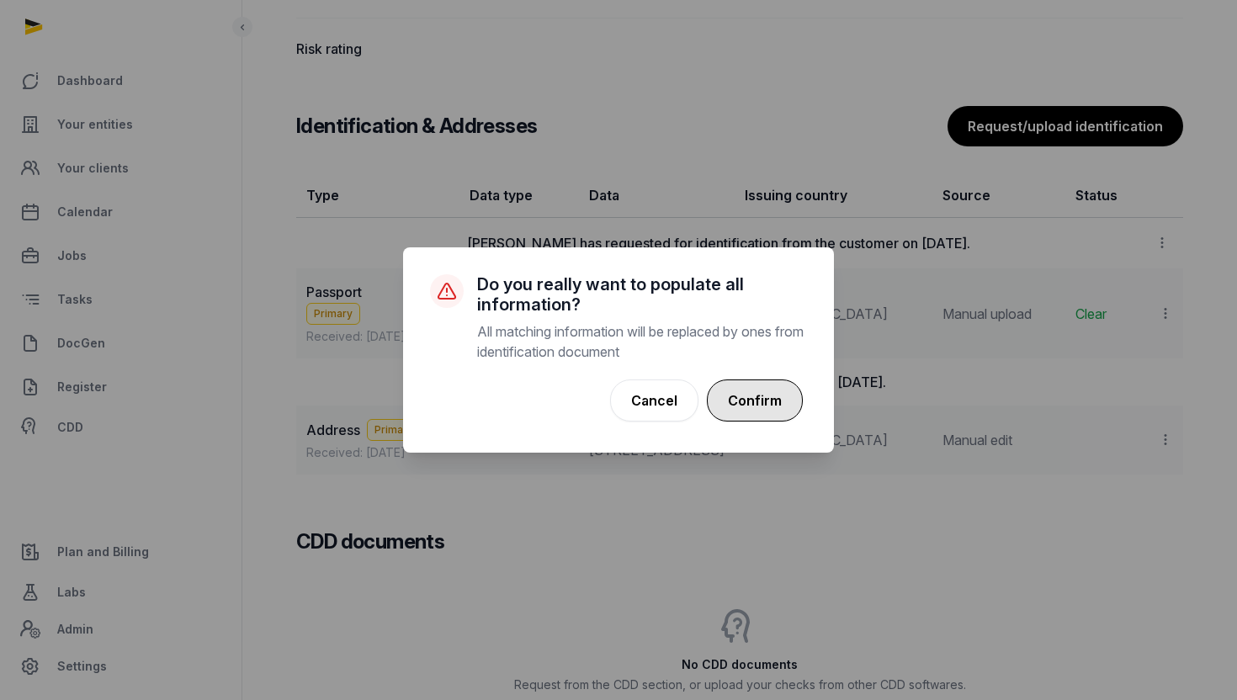
click at [769, 410] on button "Confirm" at bounding box center [755, 401] width 96 height 42
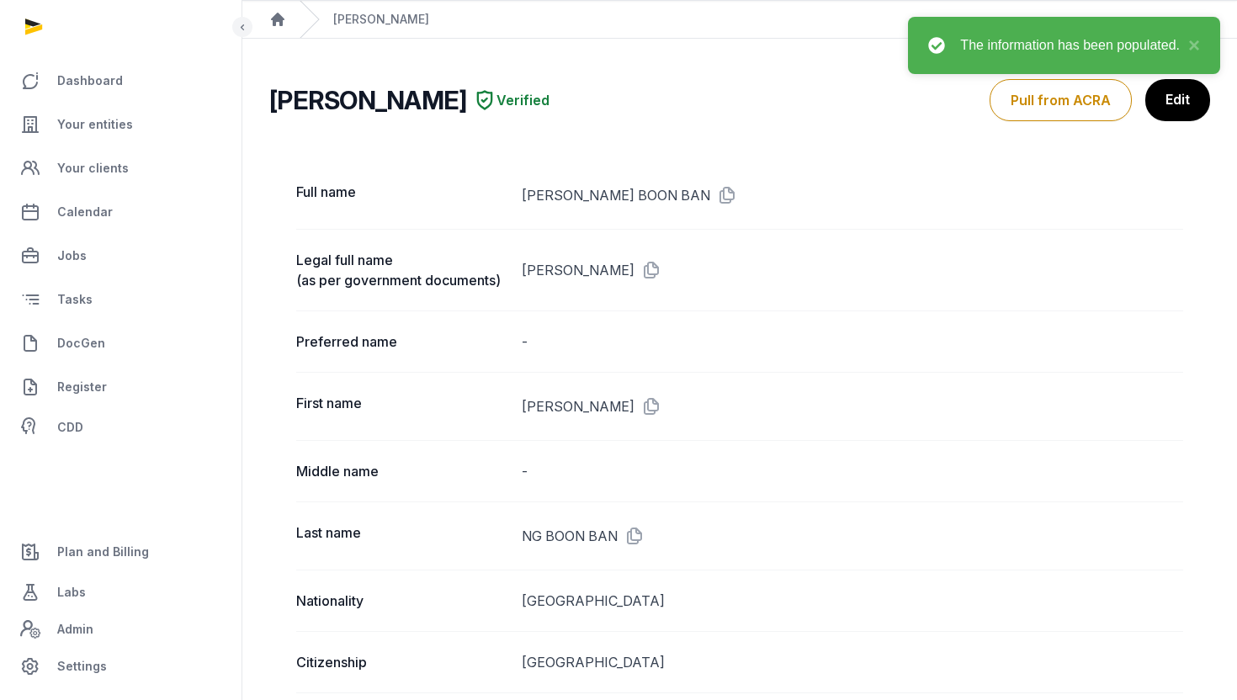
scroll to position [0, 0]
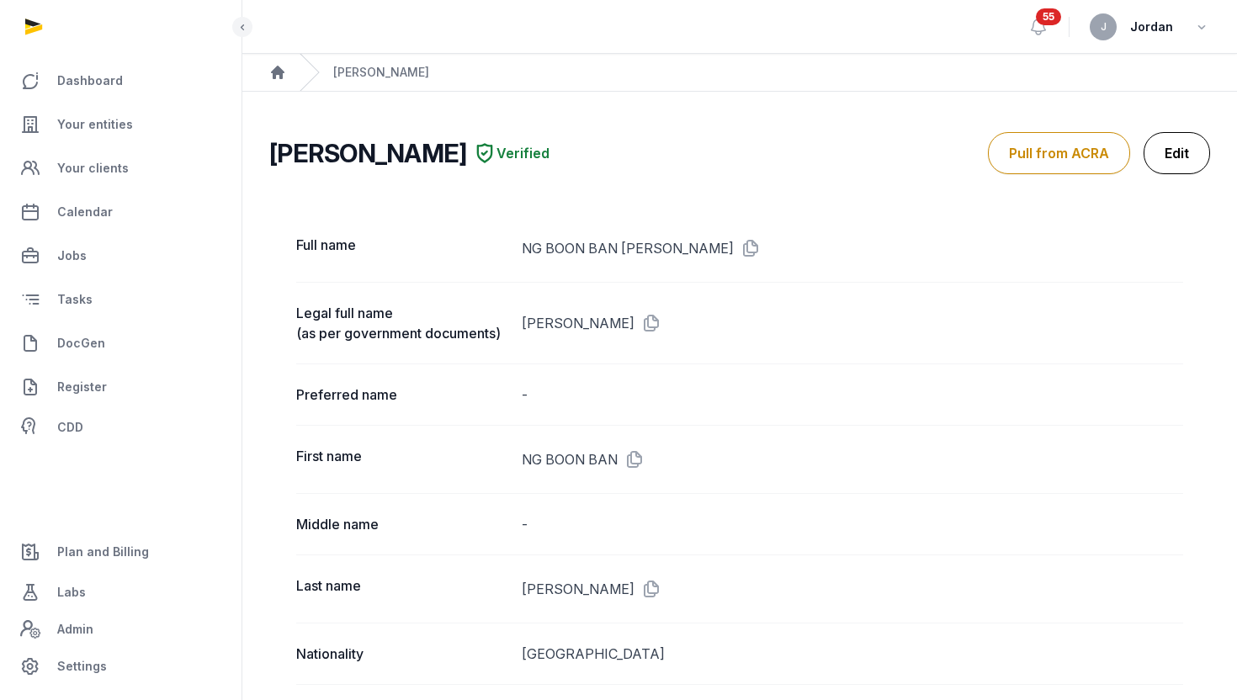
click at [1165, 146] on link "Edit" at bounding box center [1177, 153] width 66 height 42
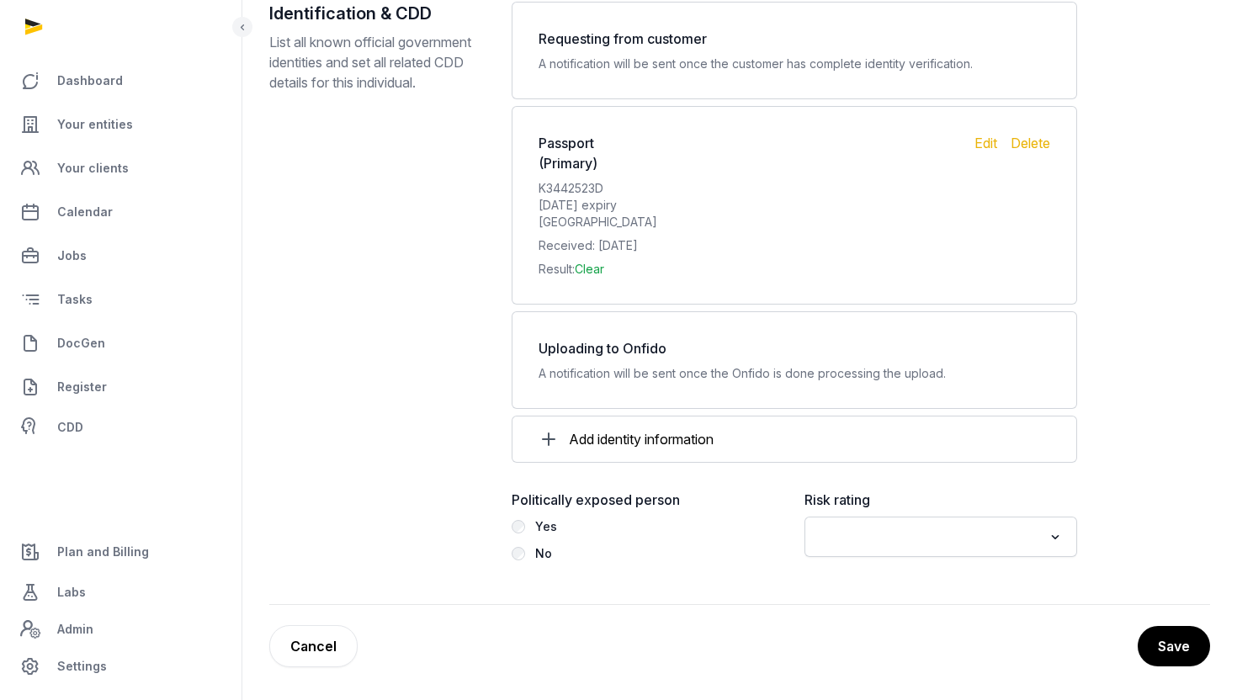
scroll to position [1792, 0]
click at [992, 535] on input "Search for option" at bounding box center [929, 536] width 228 height 24
click at [967, 612] on li "Low" at bounding box center [941, 621] width 271 height 24
click at [1152, 635] on button "Save" at bounding box center [1173, 646] width 74 height 42
